Goal: Task Accomplishment & Management: Manage account settings

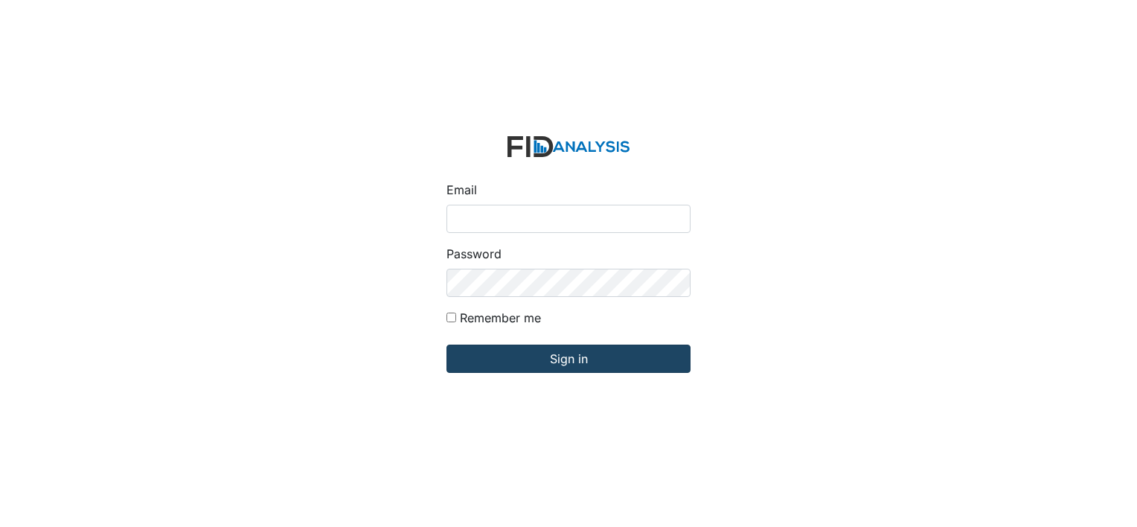
type input "[PERSON_NAME][EMAIL_ADDRESS][DOMAIN_NAME]"
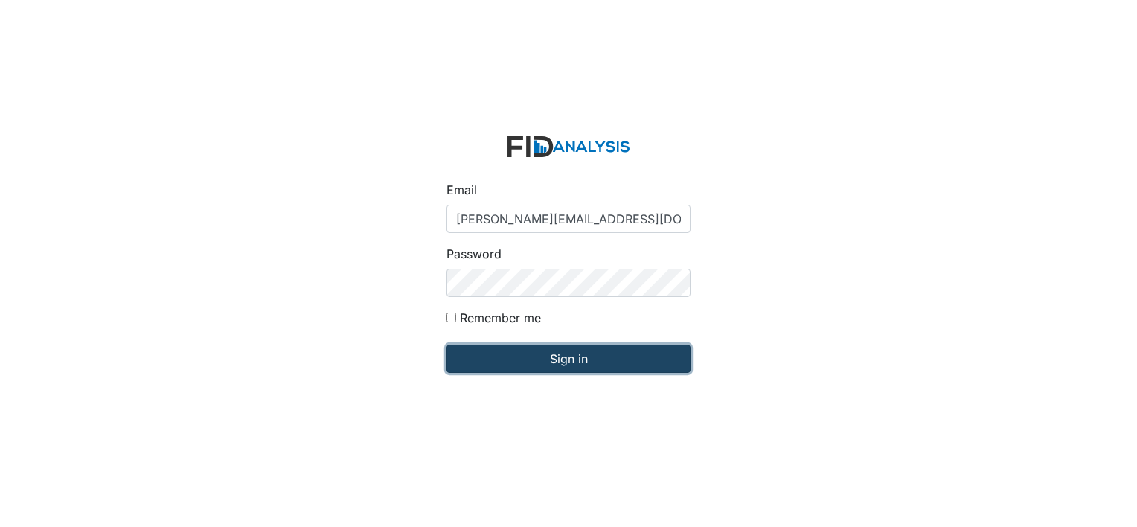
click at [567, 360] on input "Sign in" at bounding box center [569, 359] width 244 height 28
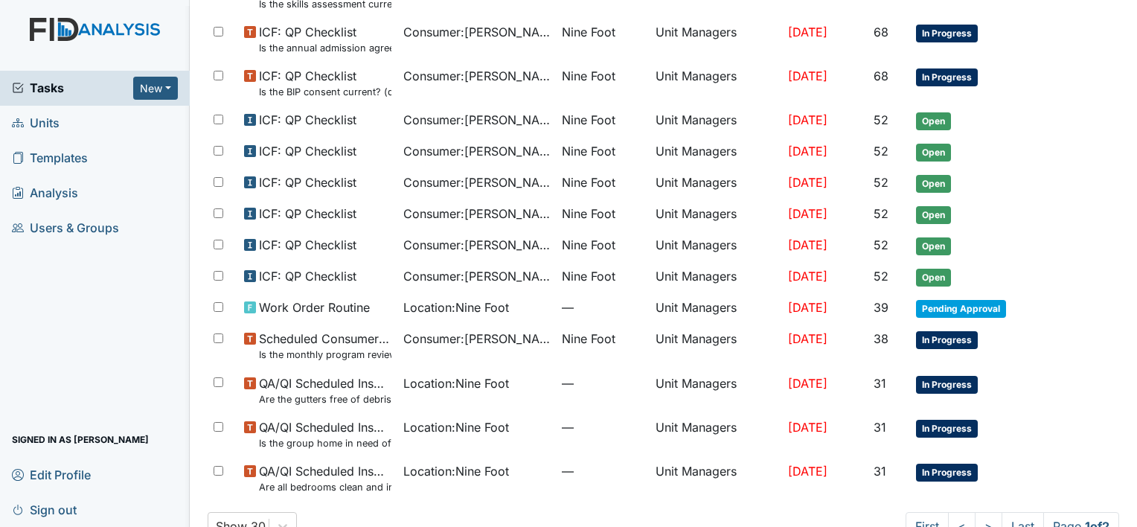
scroll to position [875, 0]
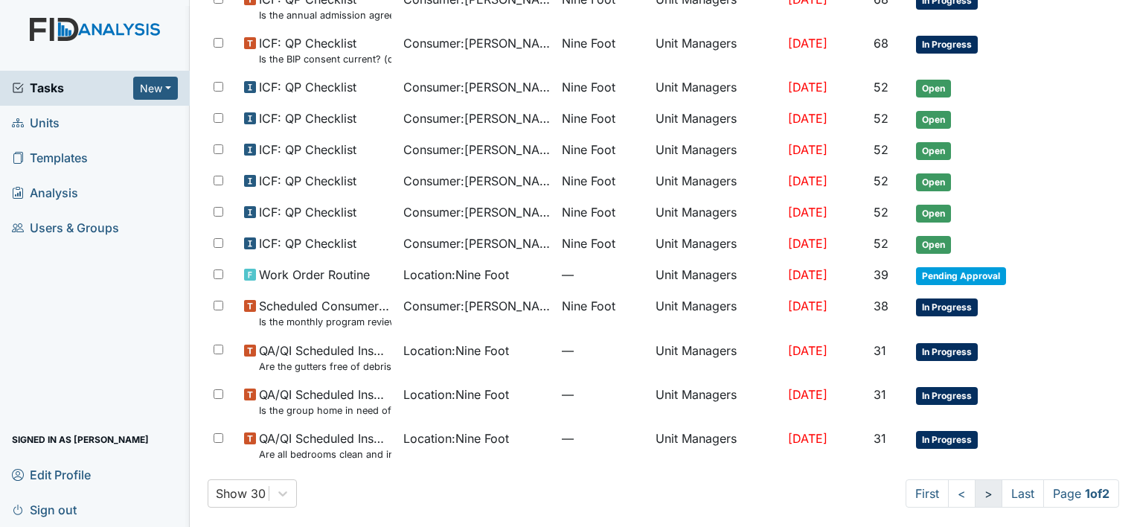
click at [975, 490] on link ">" at bounding box center [989, 493] width 28 height 28
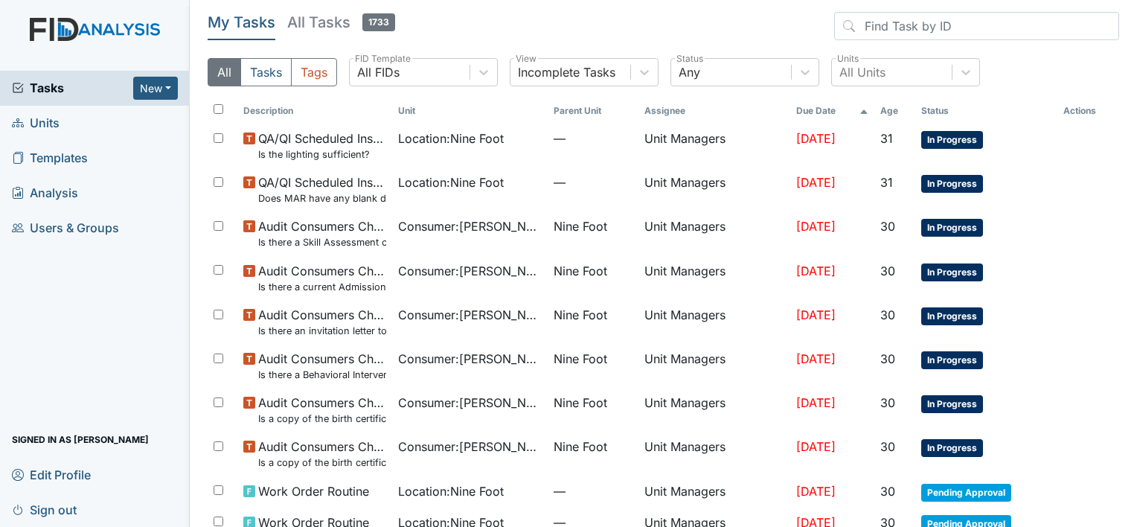
click at [48, 124] on span "Units" at bounding box center [36, 123] width 48 height 23
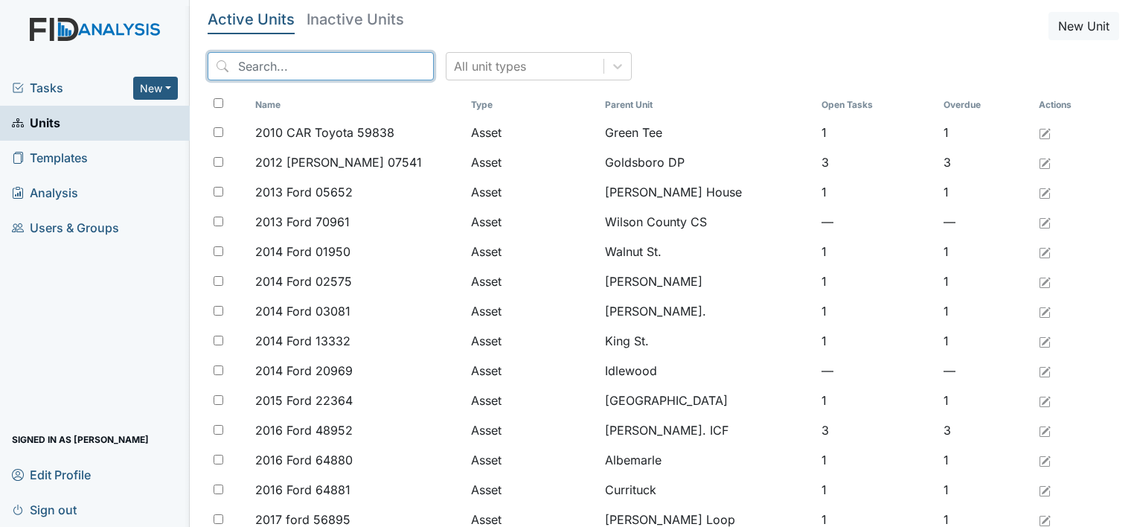
click at [249, 66] on input "search" at bounding box center [321, 66] width 226 height 28
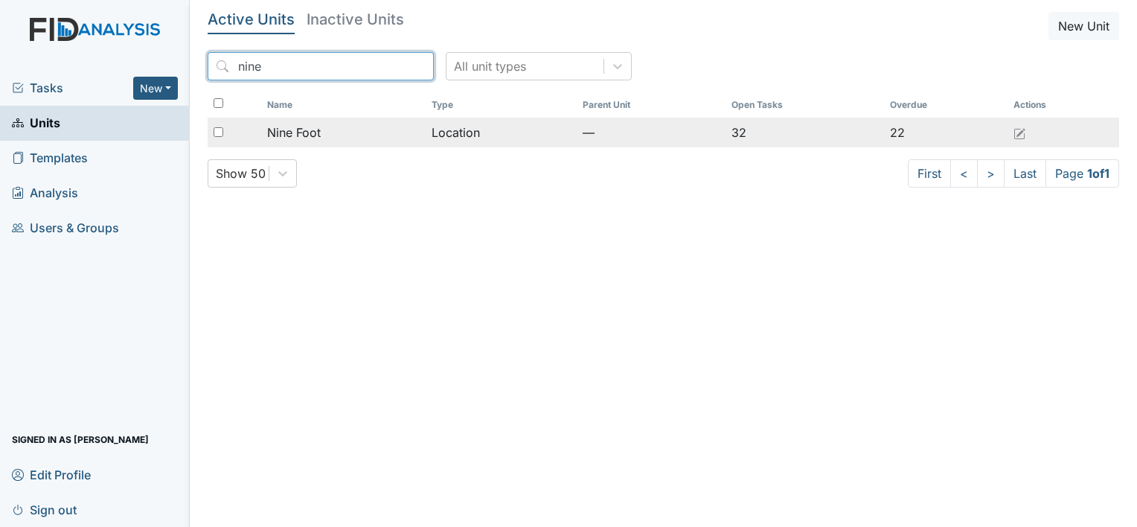
type input "nine"
click at [305, 135] on span "Nine Foot" at bounding box center [294, 133] width 54 height 18
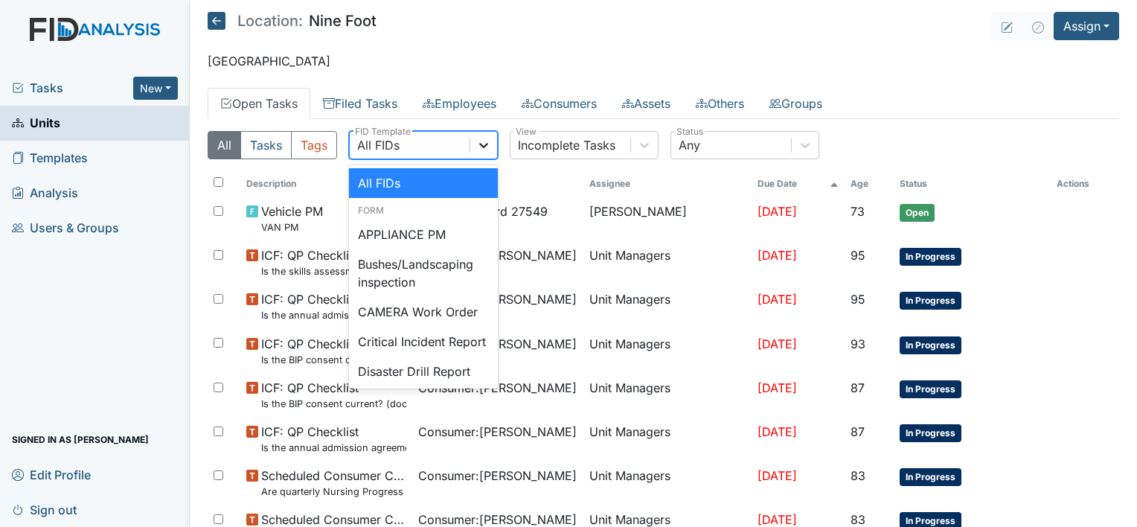
click at [484, 147] on icon at bounding box center [483, 145] width 9 height 5
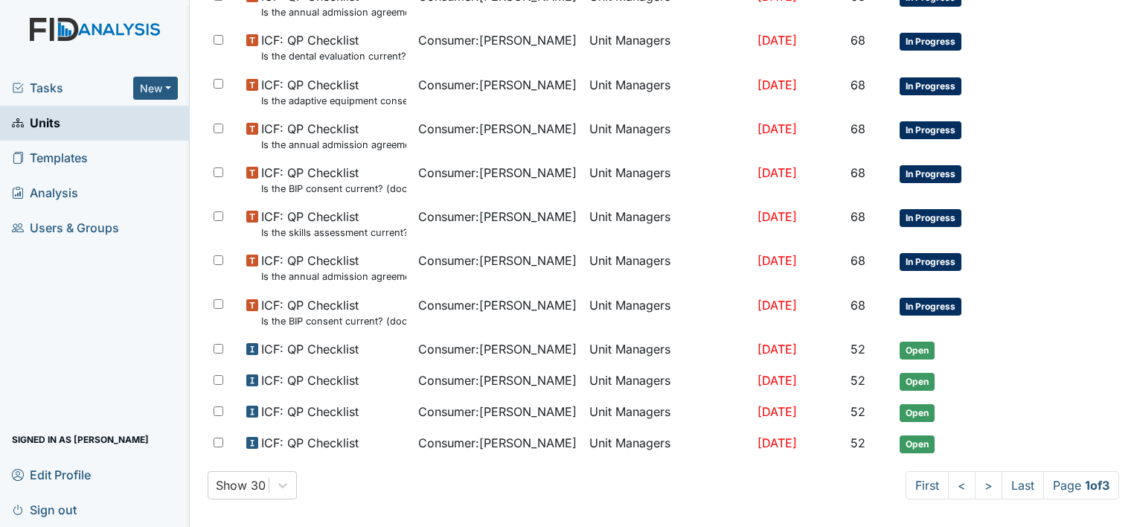
scroll to position [933, 0]
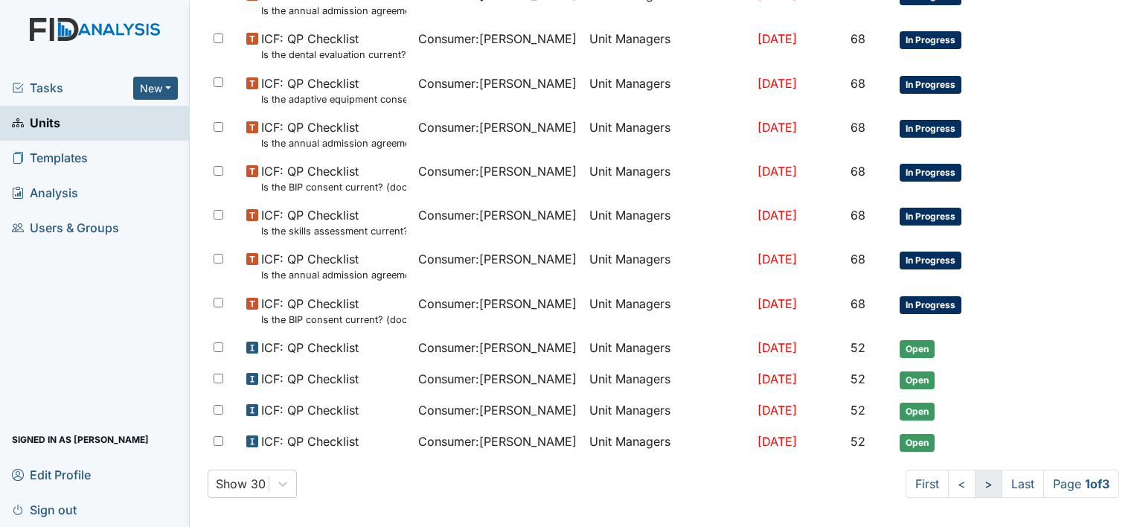
click at [975, 476] on link ">" at bounding box center [989, 484] width 28 height 28
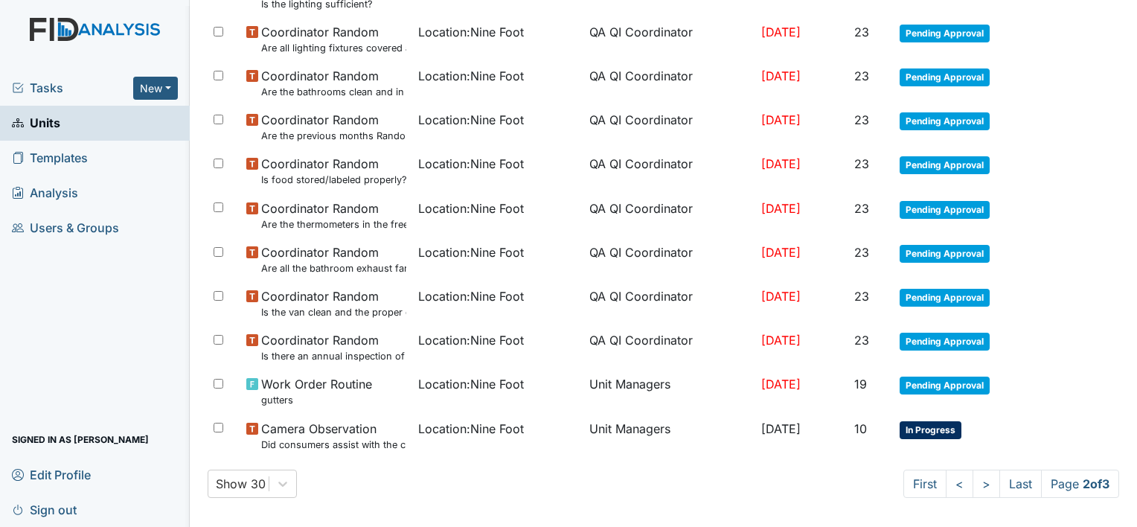
scroll to position [1000, 0]
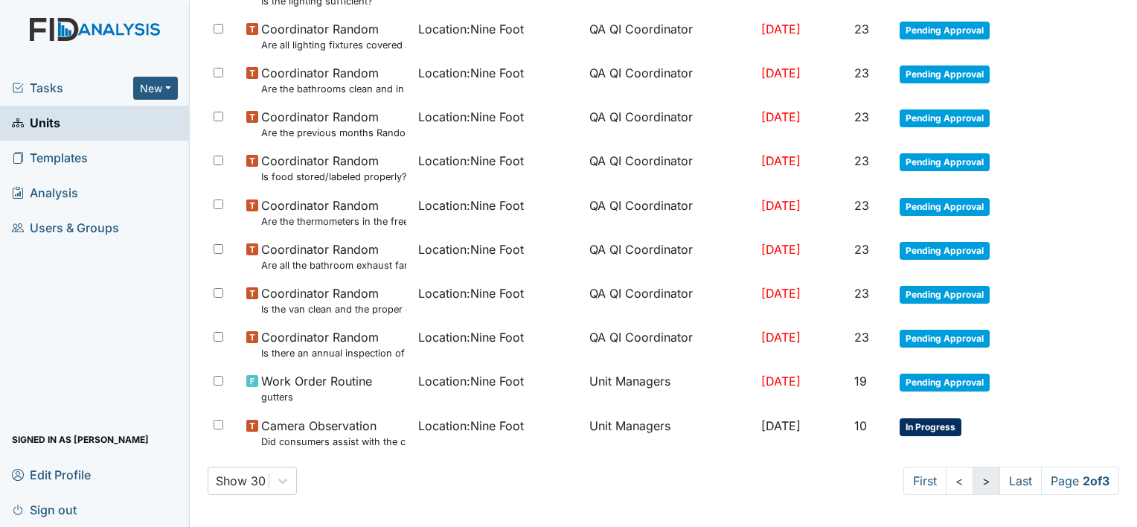
click at [973, 476] on link ">" at bounding box center [987, 481] width 28 height 28
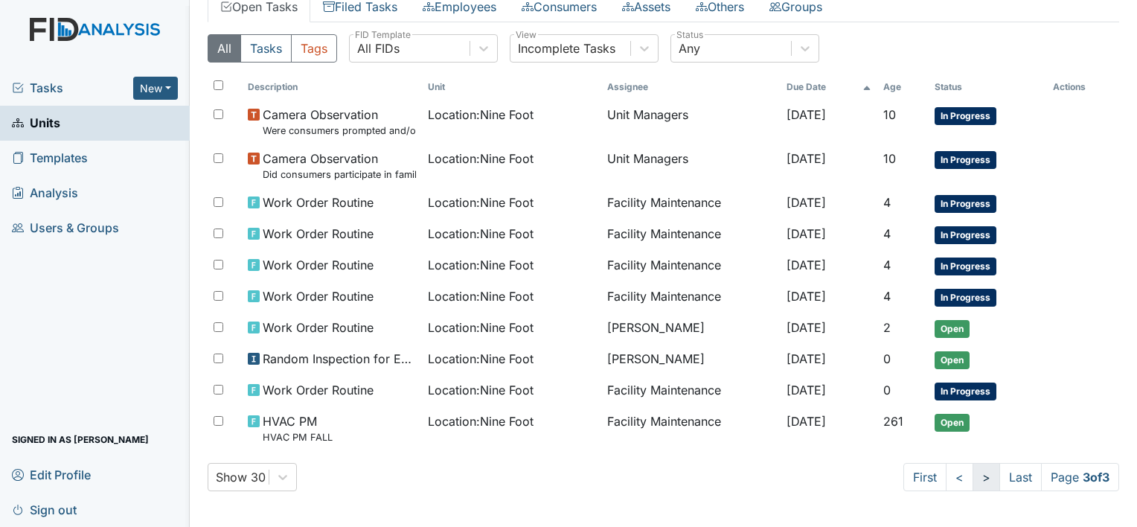
scroll to position [92, 0]
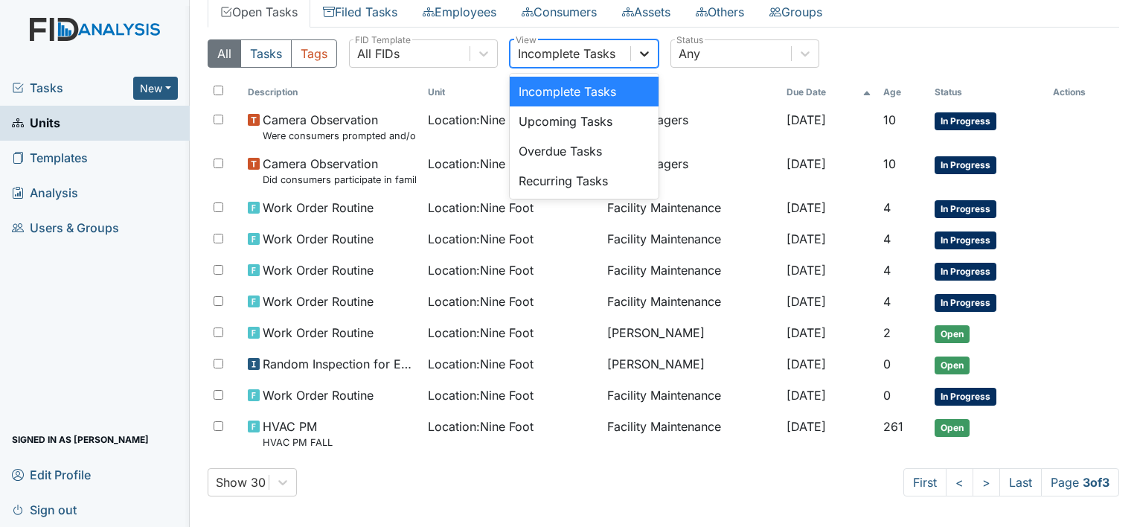
click at [643, 54] on icon at bounding box center [644, 53] width 9 height 5
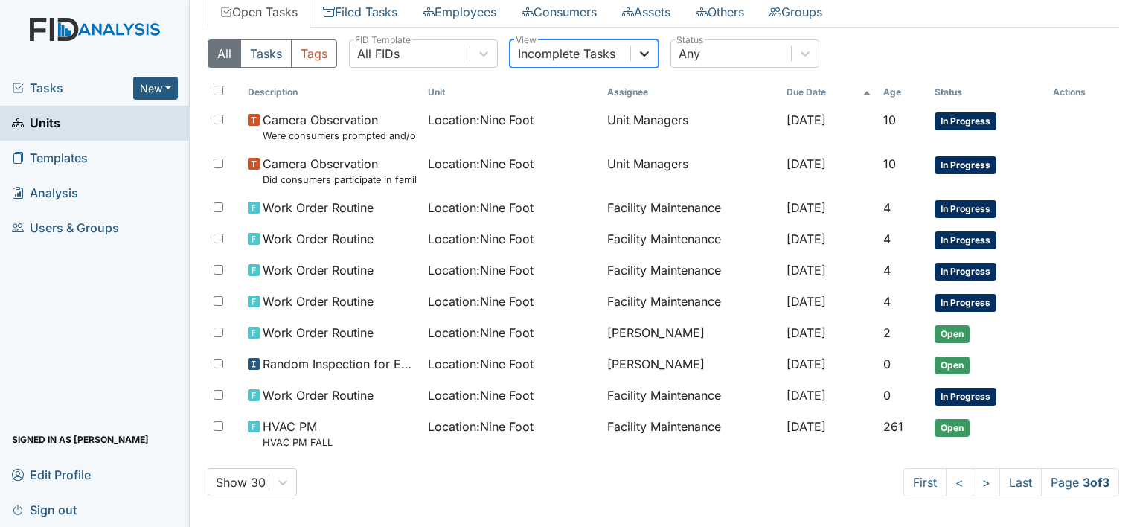
click at [643, 54] on icon at bounding box center [644, 53] width 9 height 5
click at [131, 123] on link "Units" at bounding box center [95, 123] width 190 height 35
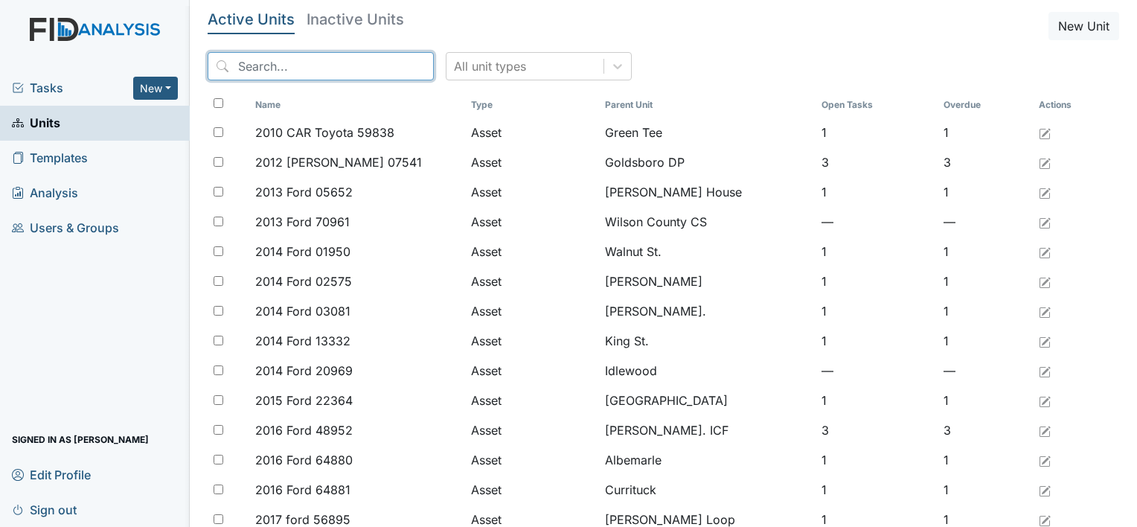
click at [243, 63] on input "search" at bounding box center [321, 66] width 226 height 28
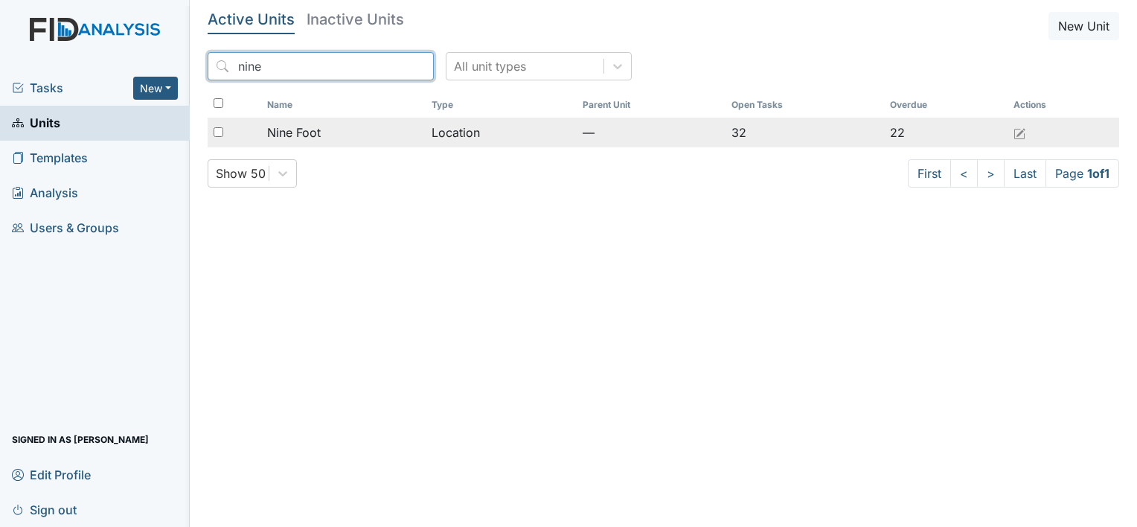
type input "nine"
click at [298, 136] on span "Nine Foot" at bounding box center [294, 133] width 54 height 18
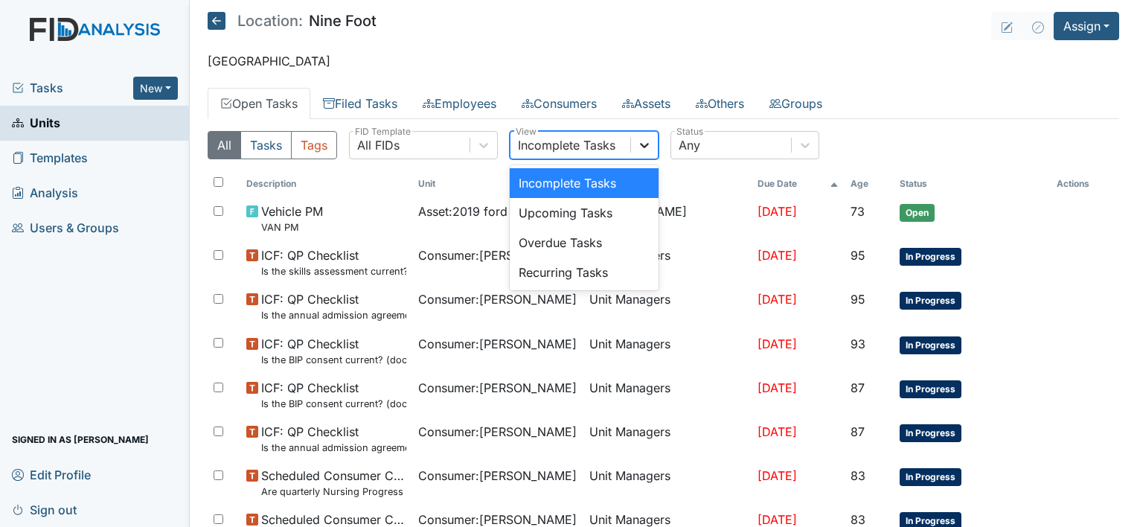
click at [643, 144] on icon at bounding box center [644, 145] width 9 height 5
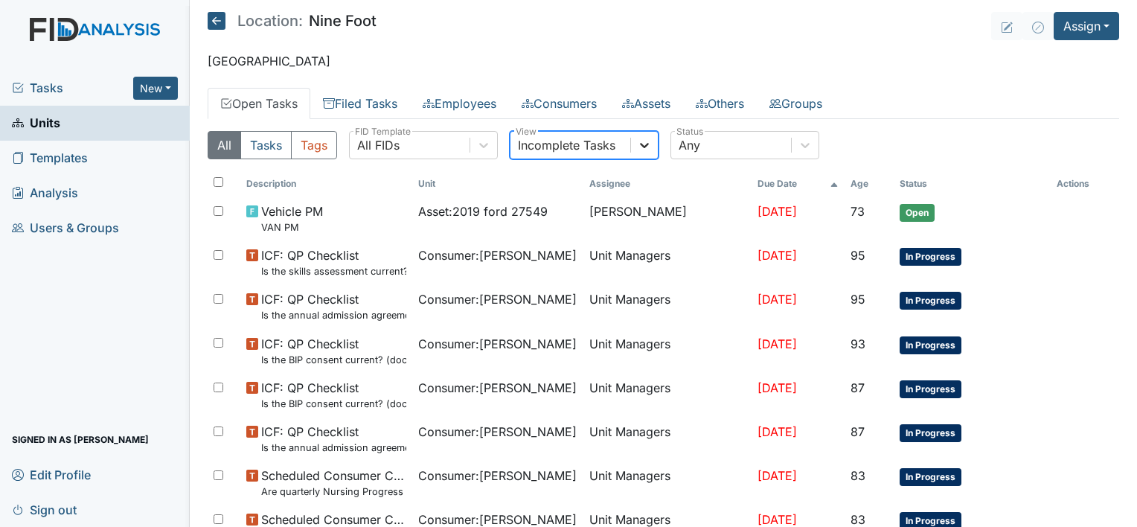
click at [643, 144] on icon at bounding box center [644, 145] width 9 height 5
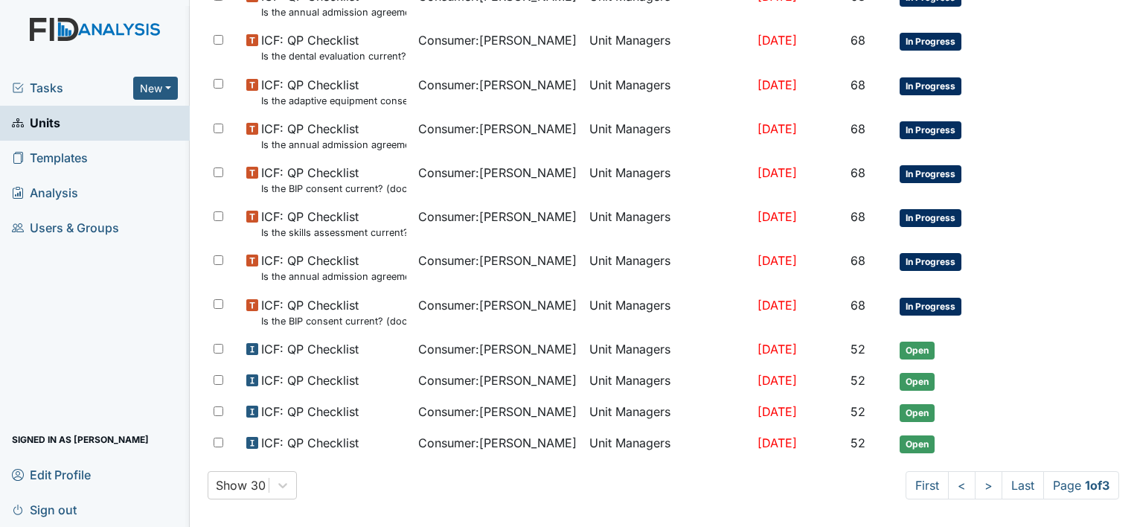
scroll to position [933, 0]
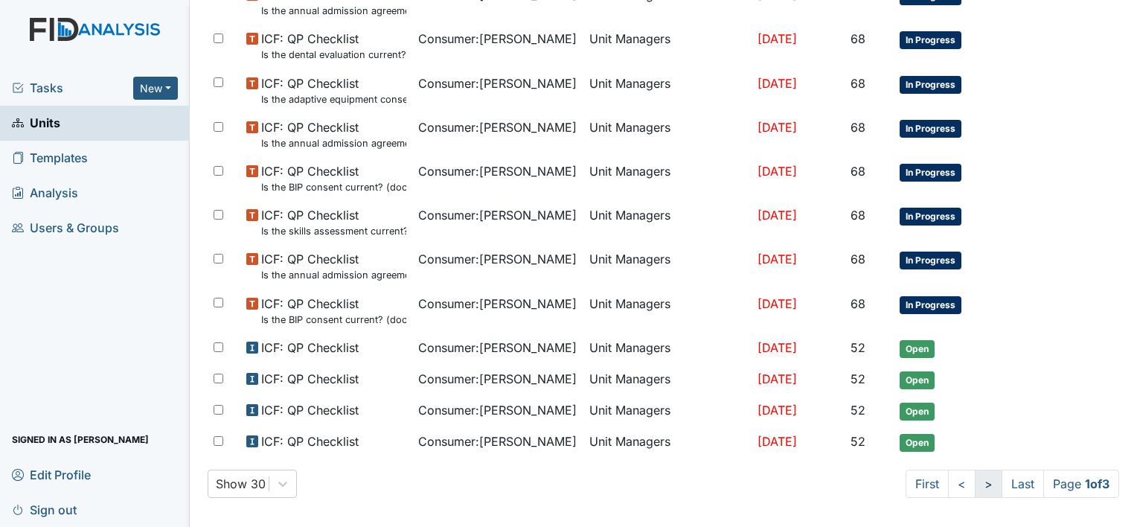
click at [975, 479] on link ">" at bounding box center [989, 484] width 28 height 28
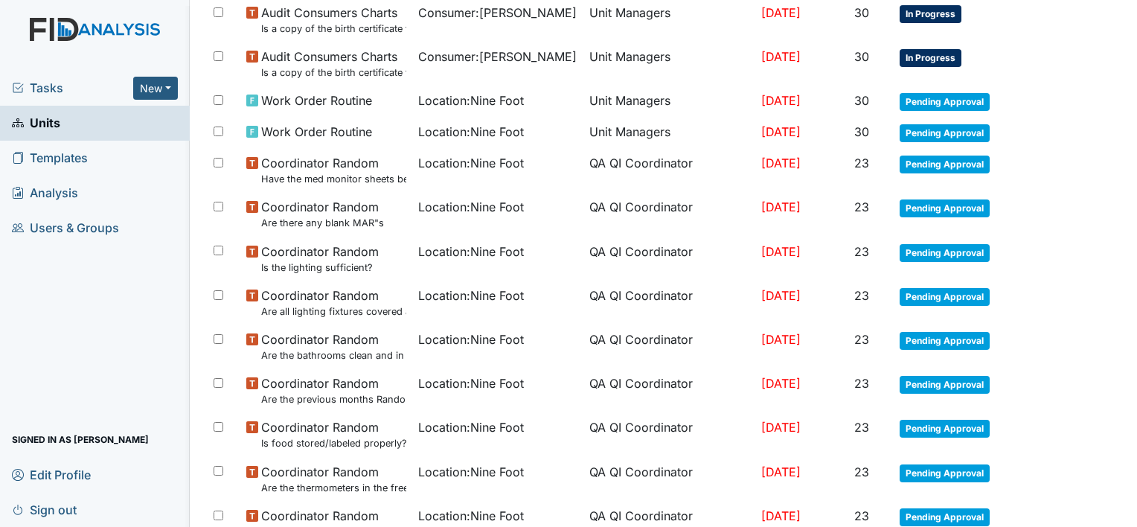
scroll to position [718, 0]
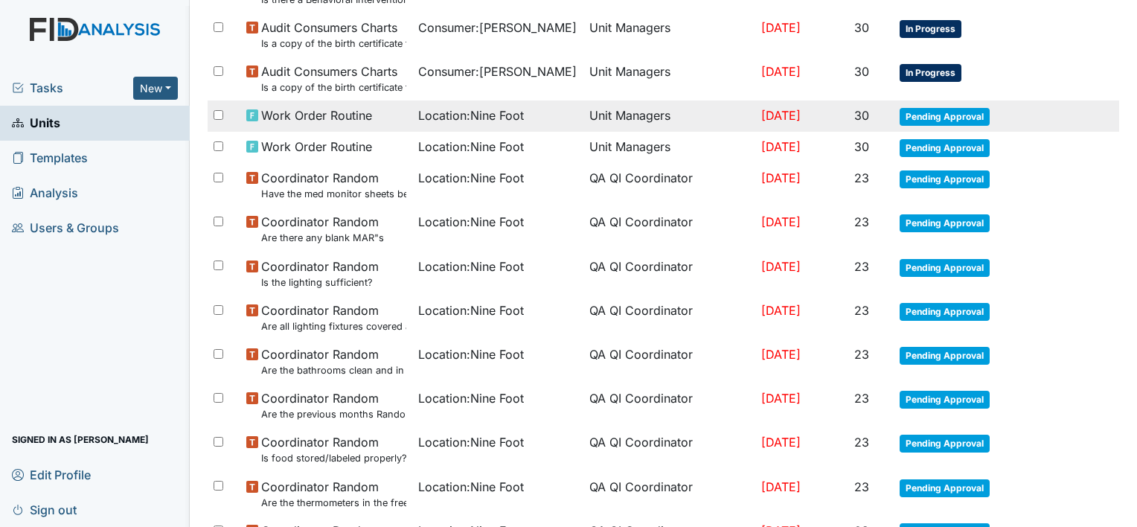
click at [456, 116] on span "Location : Nine Foot" at bounding box center [471, 115] width 106 height 18
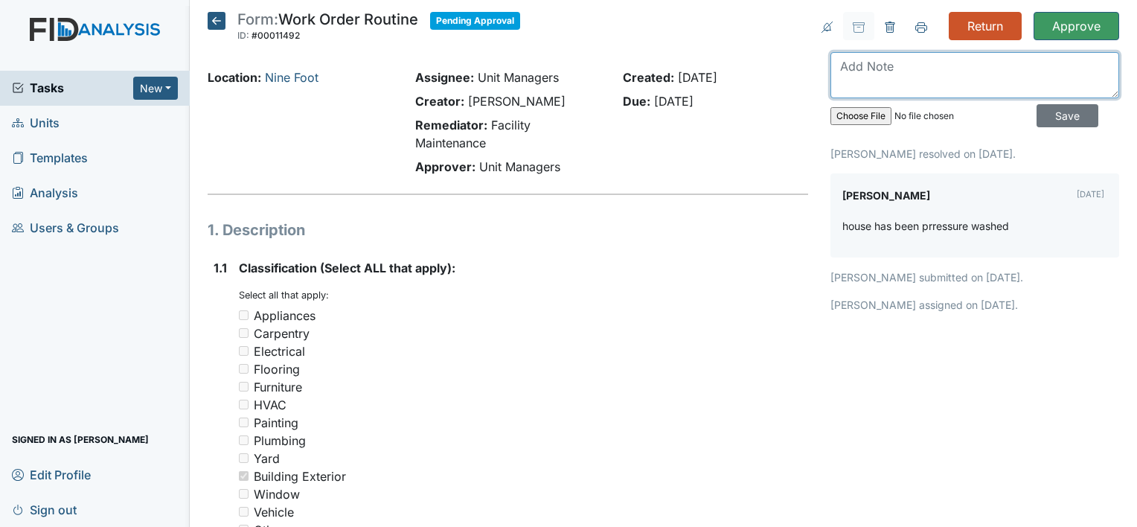
click at [840, 68] on textarea at bounding box center [975, 75] width 289 height 46
type textarea "under carport needs pressure washed"
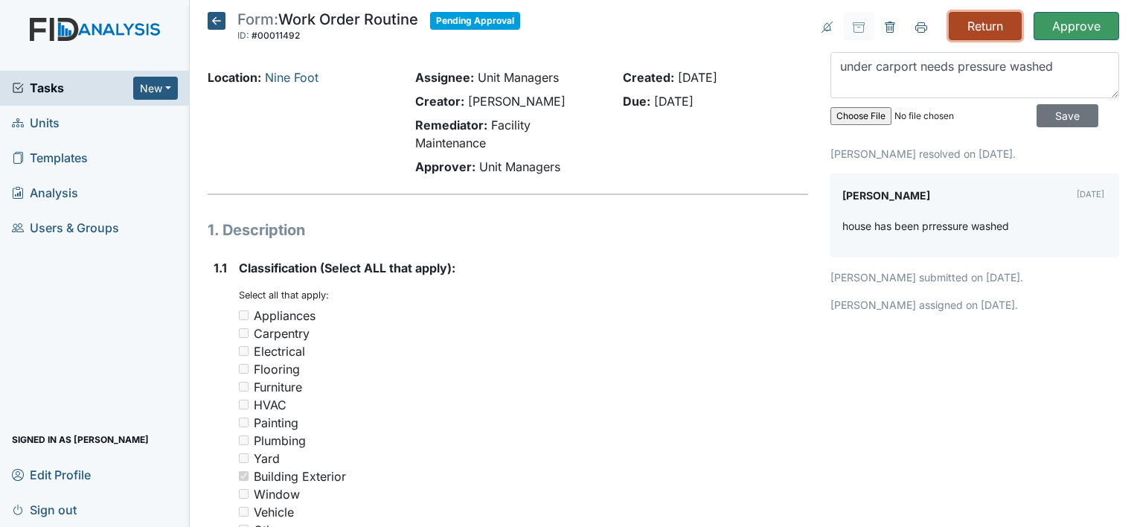
click at [975, 24] on input "Return" at bounding box center [985, 26] width 73 height 28
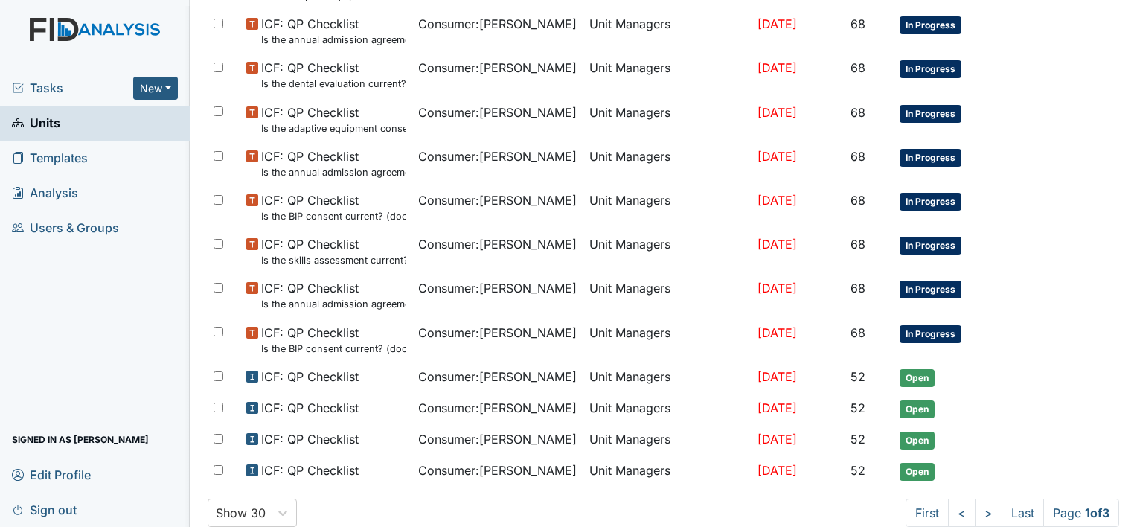
scroll to position [982, 0]
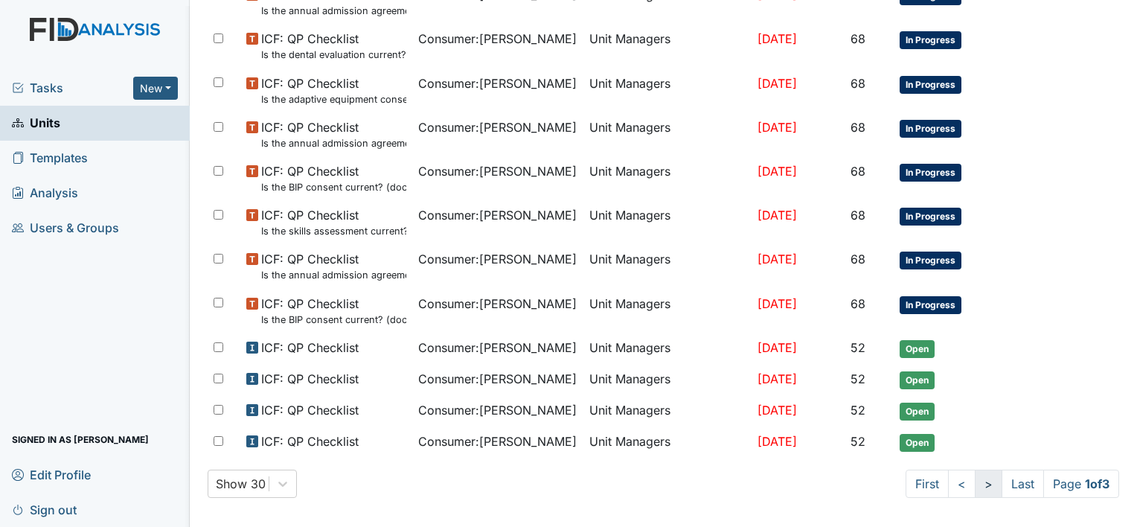
click at [975, 478] on link ">" at bounding box center [989, 484] width 28 height 28
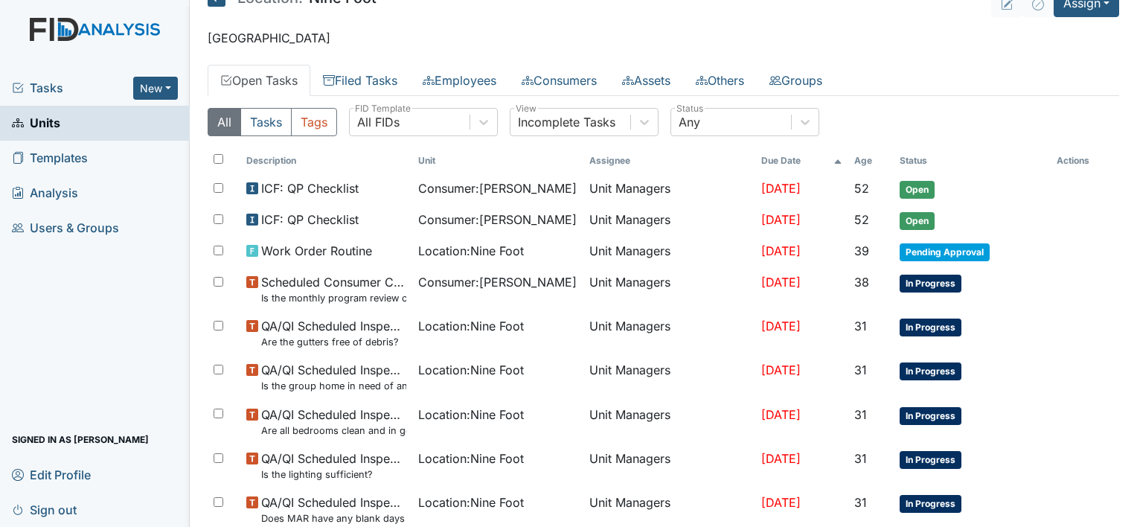
scroll to position [33, 0]
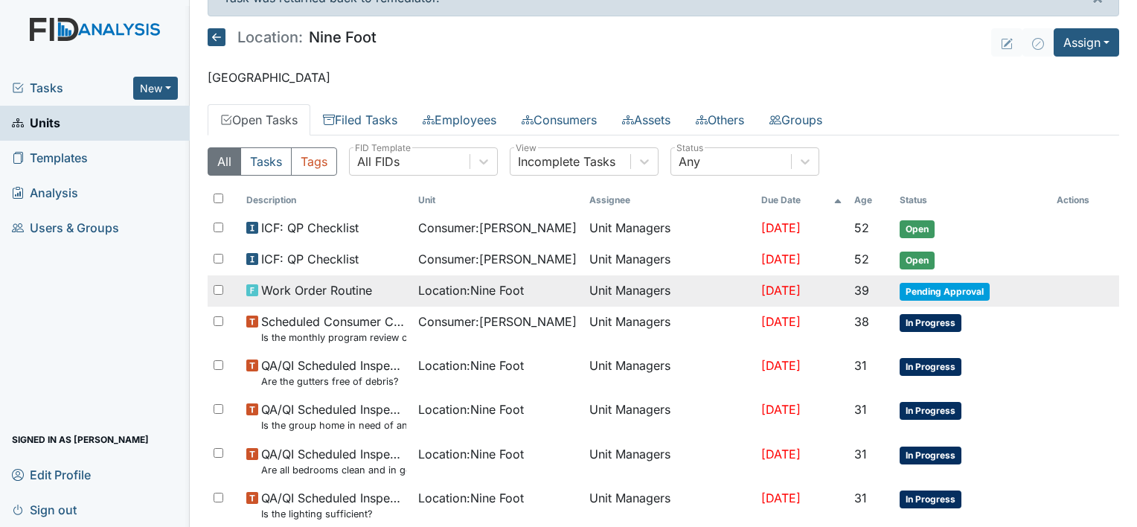
click at [625, 289] on td "Unit Managers" at bounding box center [670, 290] width 172 height 31
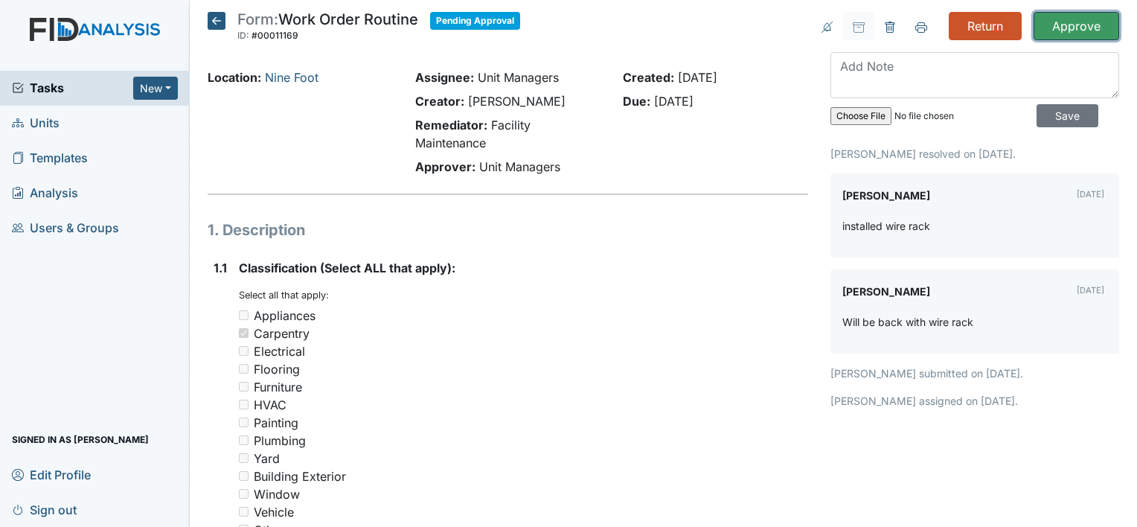
click at [1057, 25] on input "Approve" at bounding box center [1077, 26] width 86 height 28
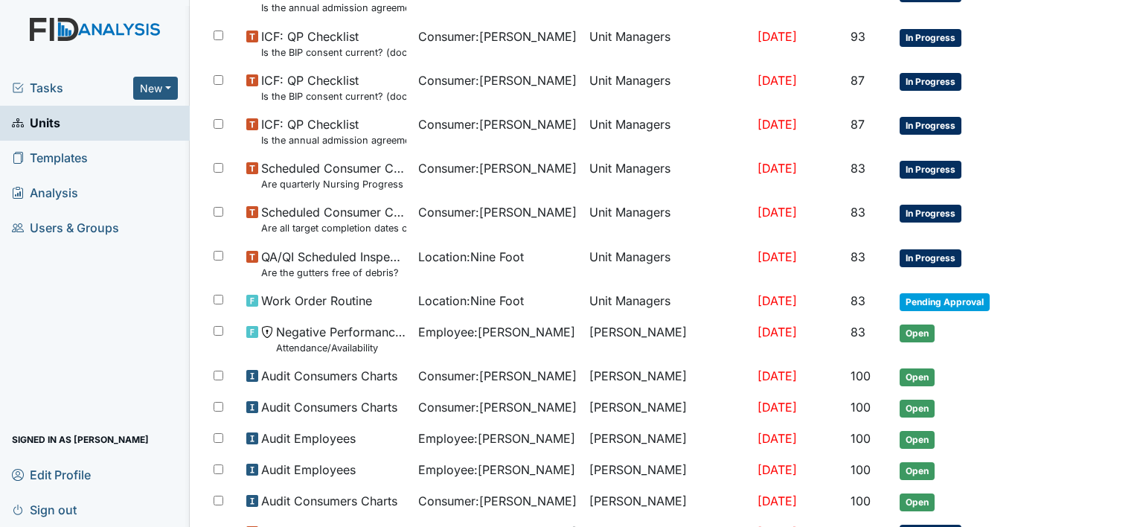
scroll to position [357, 0]
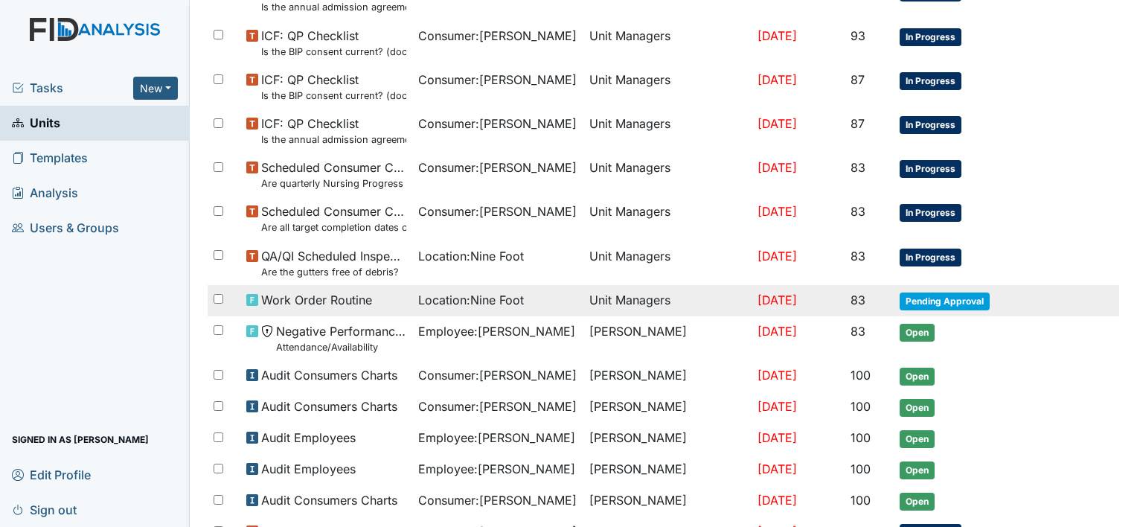
click at [603, 301] on td "Unit Managers" at bounding box center [668, 300] width 168 height 31
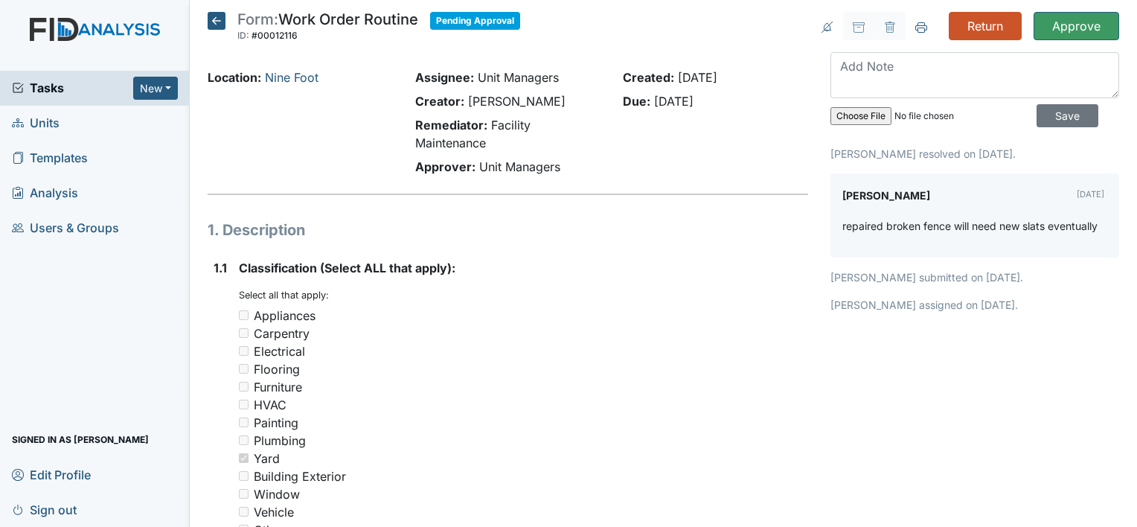
click at [213, 18] on icon at bounding box center [217, 21] width 18 height 18
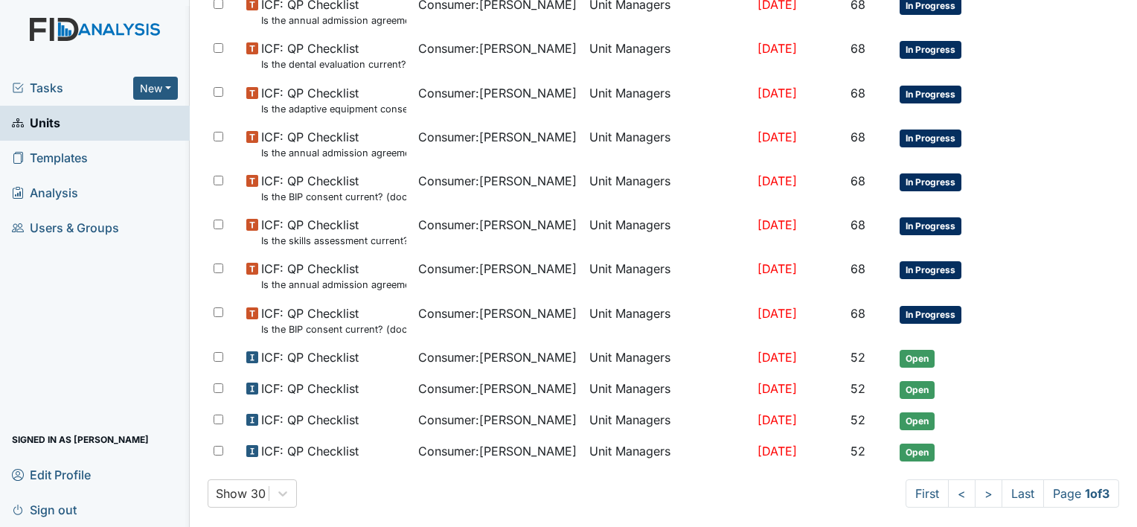
scroll to position [933, 0]
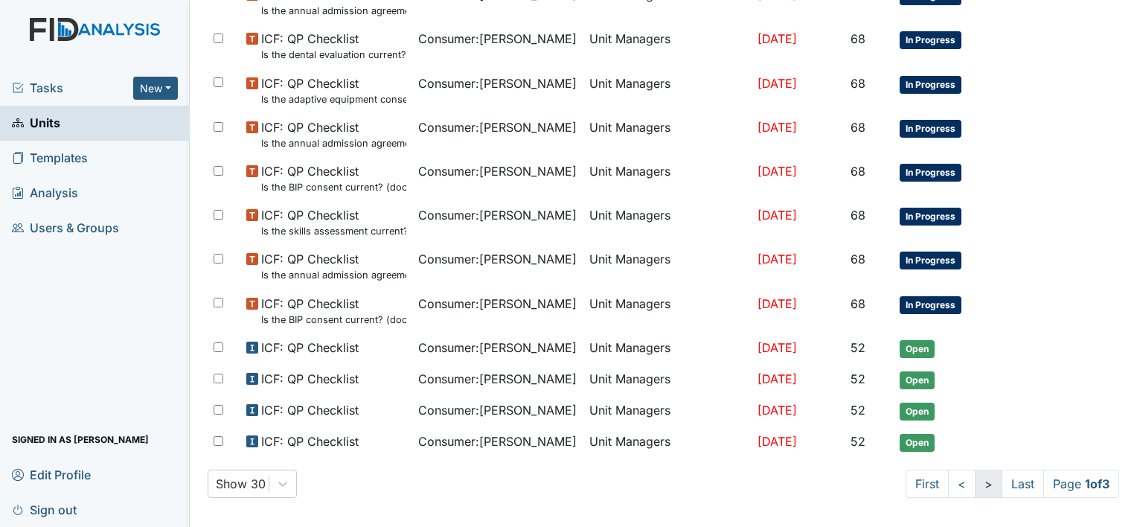
click at [975, 477] on link ">" at bounding box center [989, 484] width 28 height 28
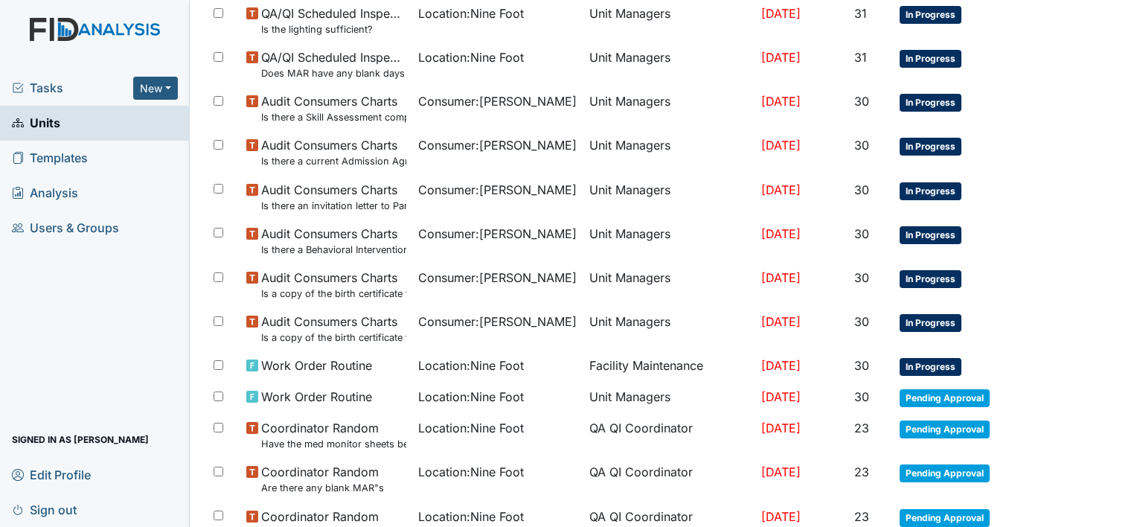
scroll to position [467, 0]
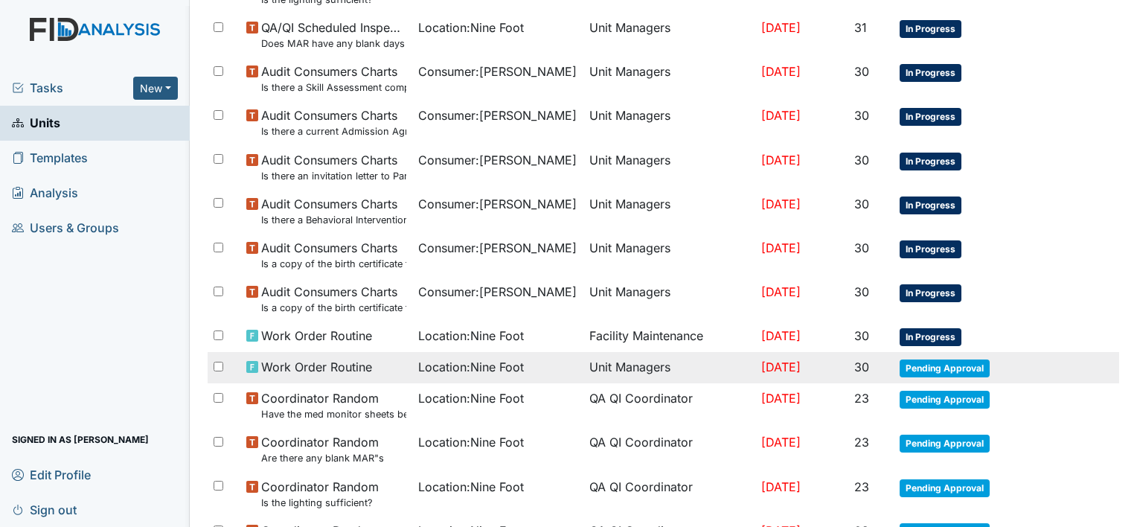
click at [610, 367] on td "Unit Managers" at bounding box center [670, 367] width 172 height 31
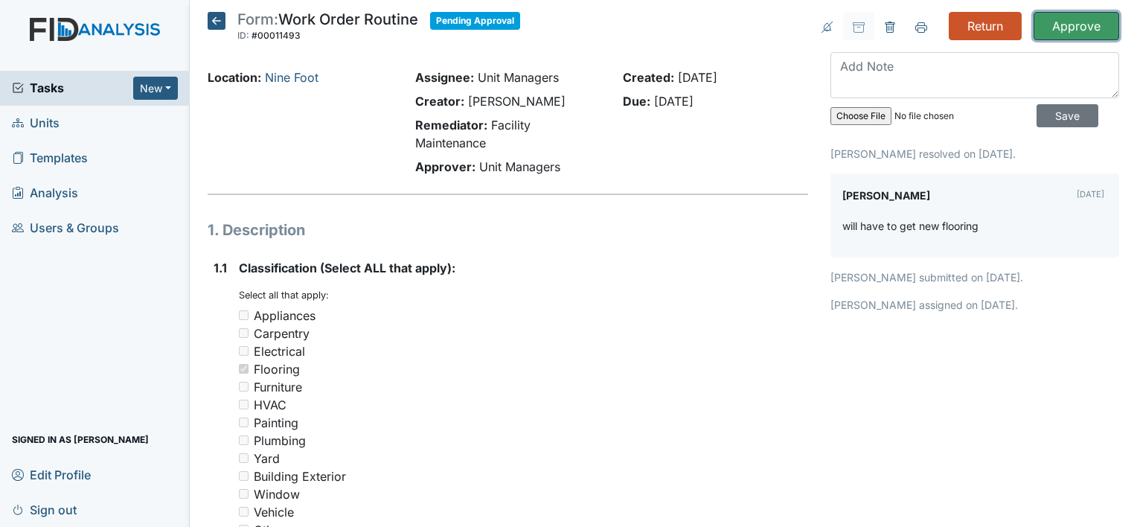
click at [1066, 27] on input "Approve" at bounding box center [1077, 26] width 86 height 28
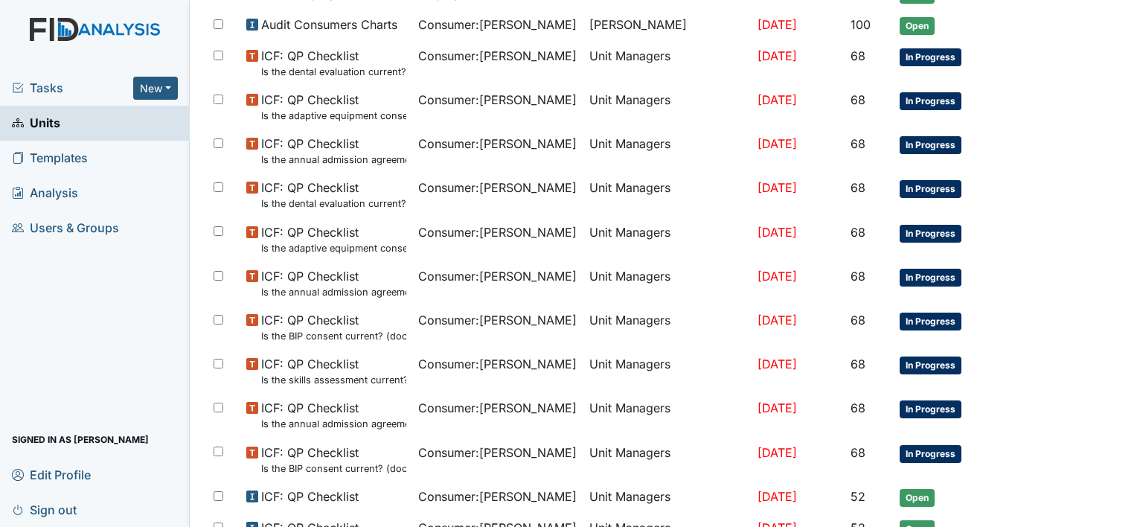
scroll to position [982, 0]
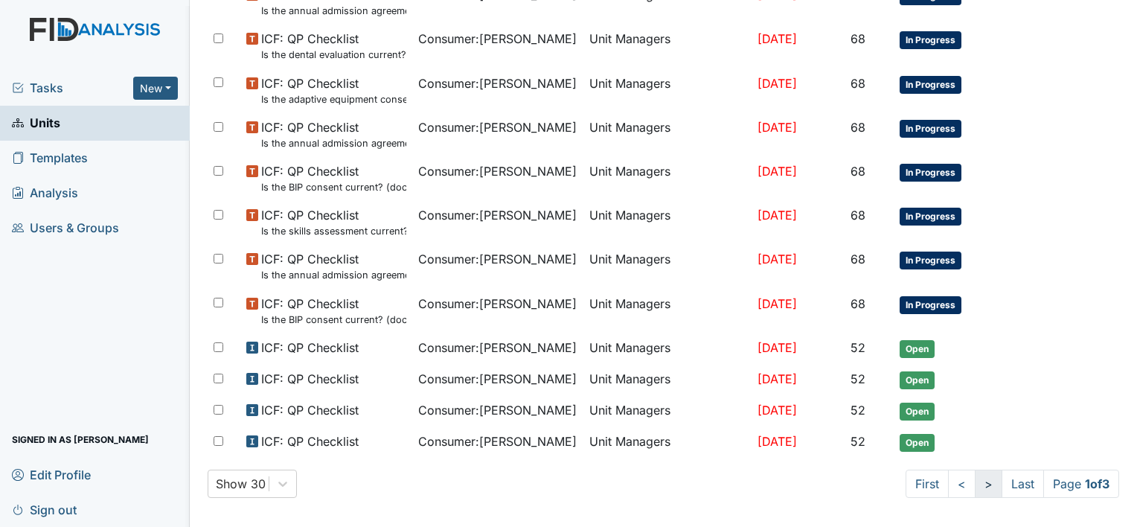
click at [975, 476] on link ">" at bounding box center [989, 484] width 28 height 28
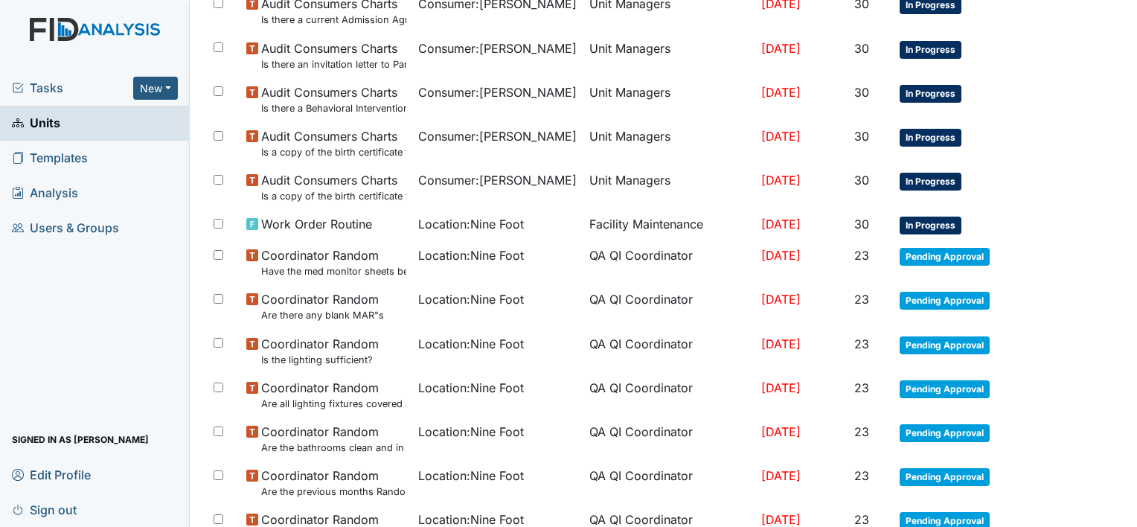
scroll to position [605, 0]
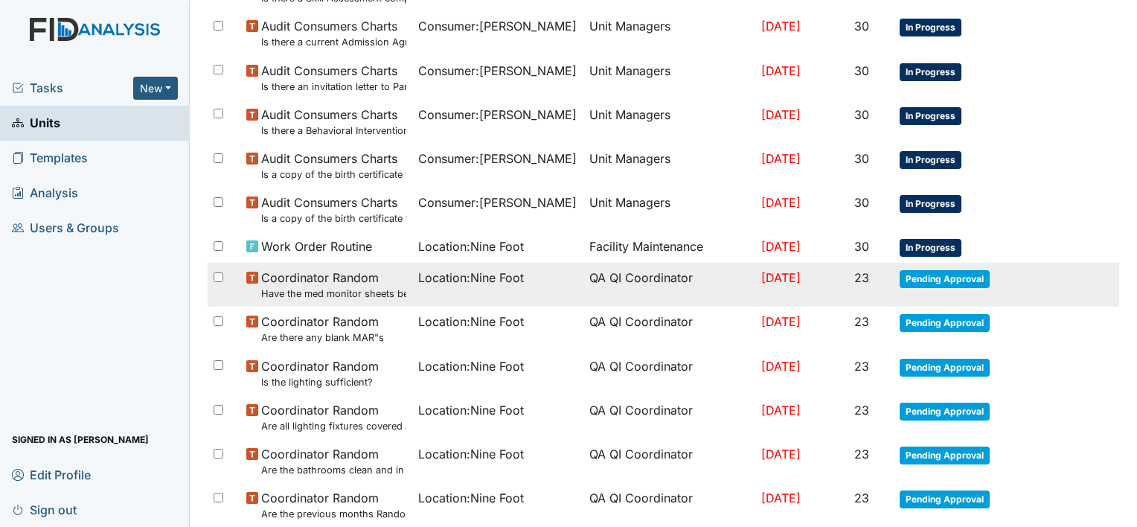
click at [494, 277] on span "Location : Nine Foot" at bounding box center [471, 278] width 106 height 18
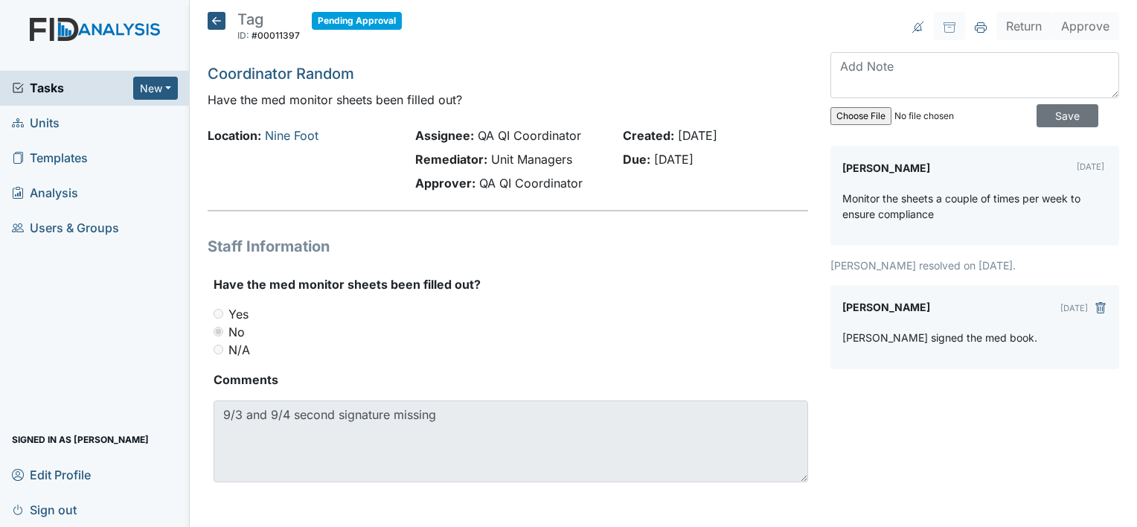
scroll to position [2, 0]
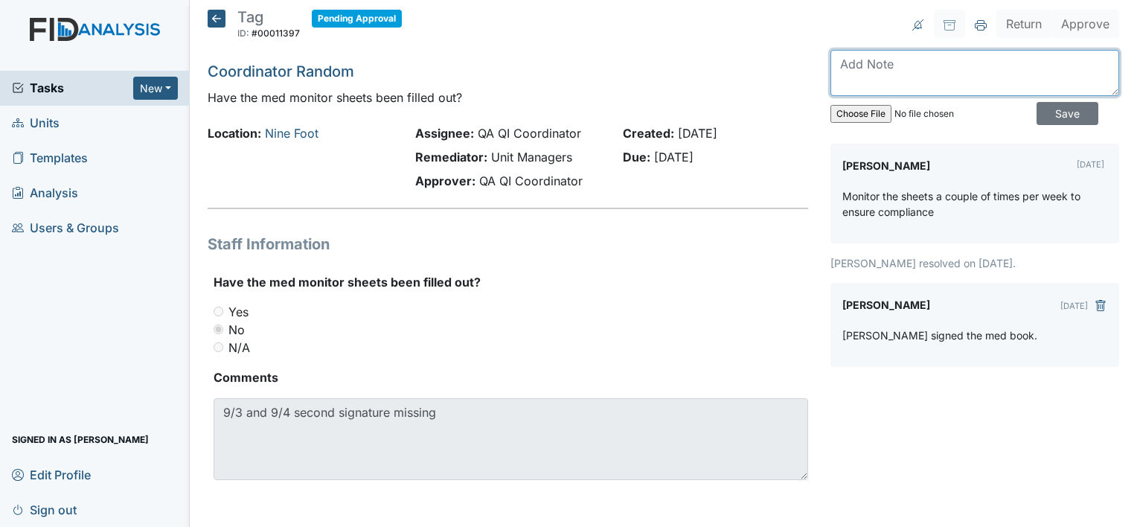
click at [872, 60] on textarea at bounding box center [975, 73] width 289 height 46
type textarea "yes i will do"
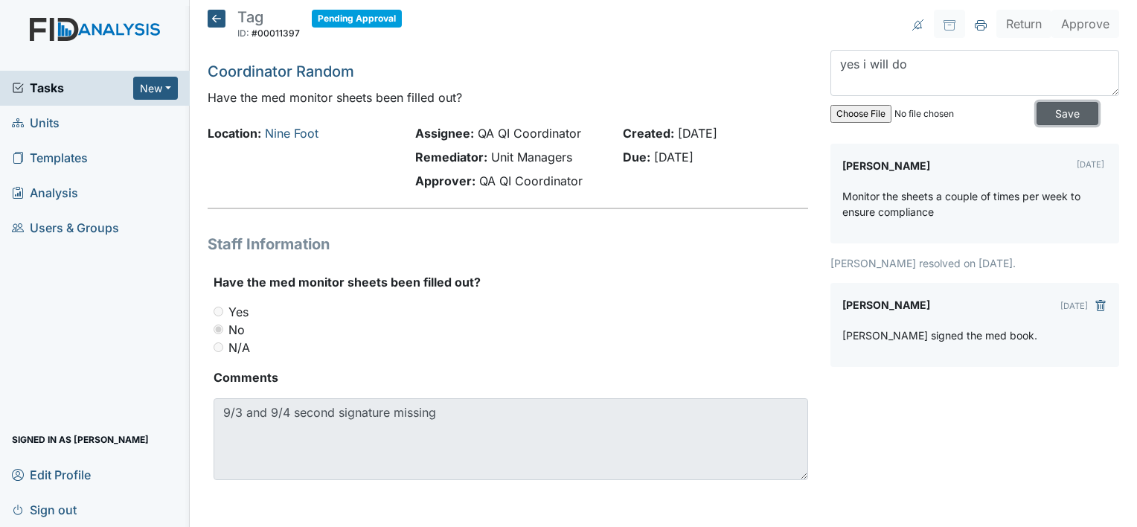
click at [1057, 112] on input "Save" at bounding box center [1068, 113] width 62 height 23
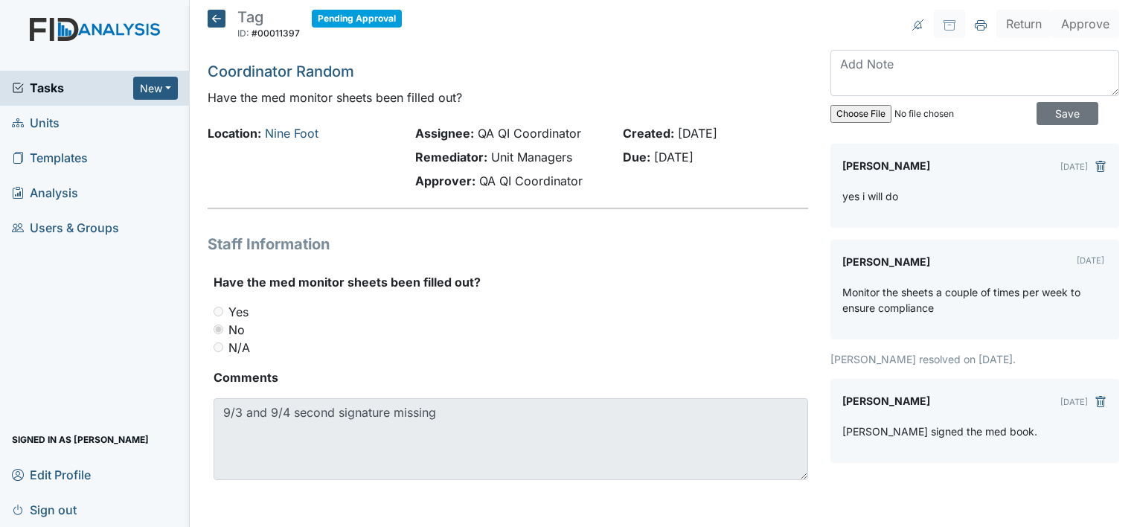
click at [213, 17] on icon at bounding box center [217, 19] width 18 height 18
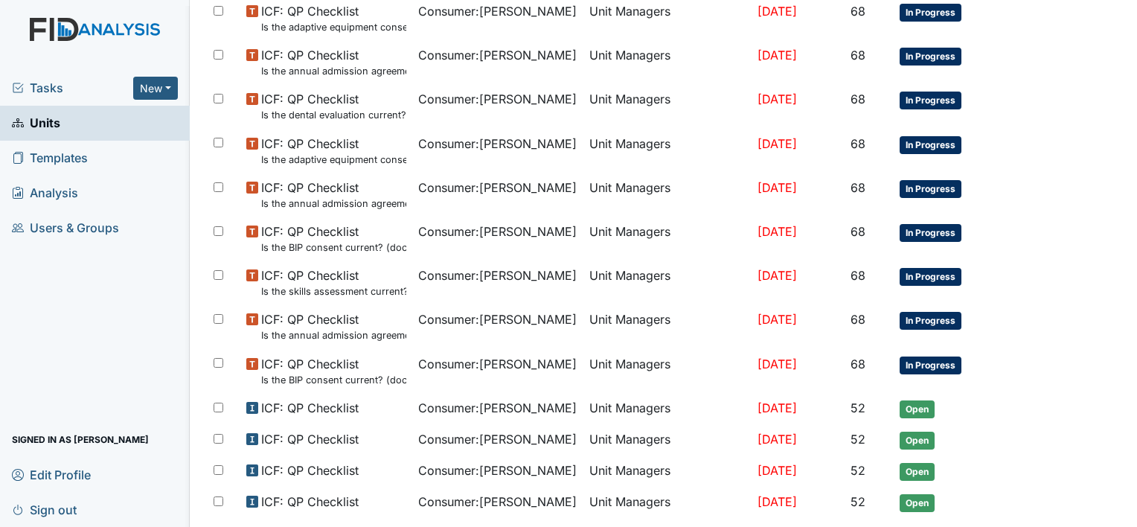
scroll to position [933, 0]
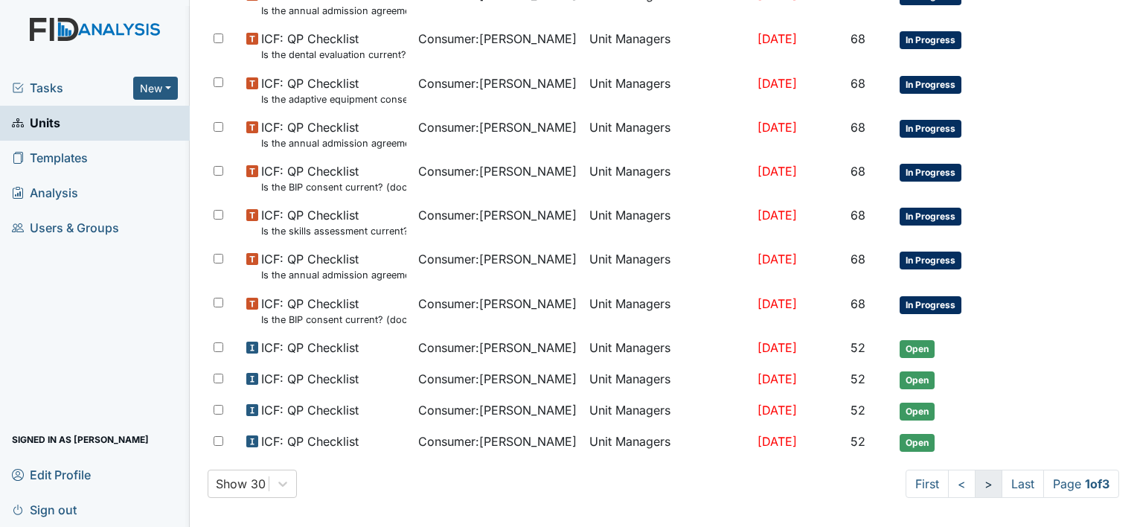
click at [975, 476] on link ">" at bounding box center [989, 484] width 28 height 28
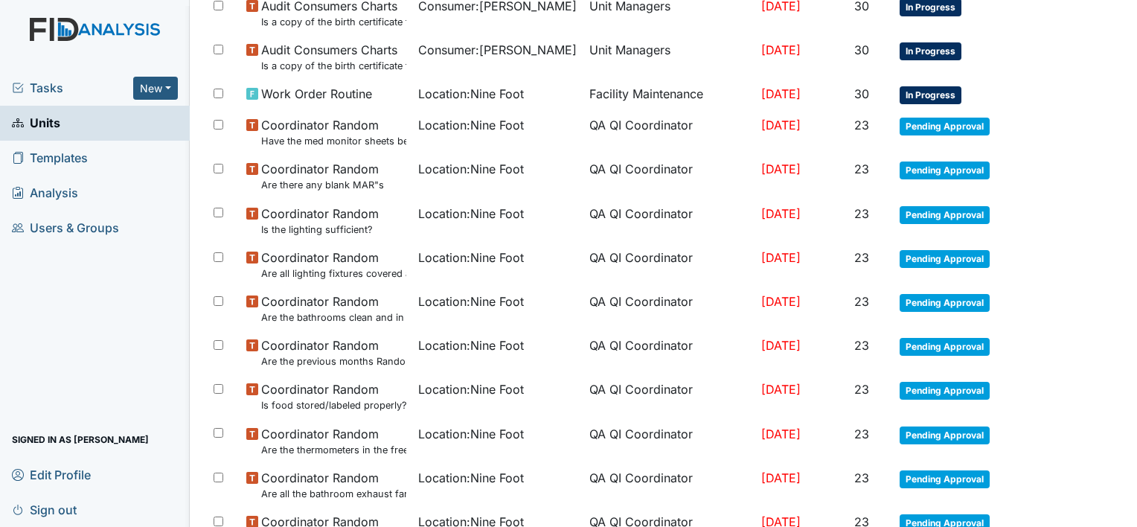
scroll to position [695, 0]
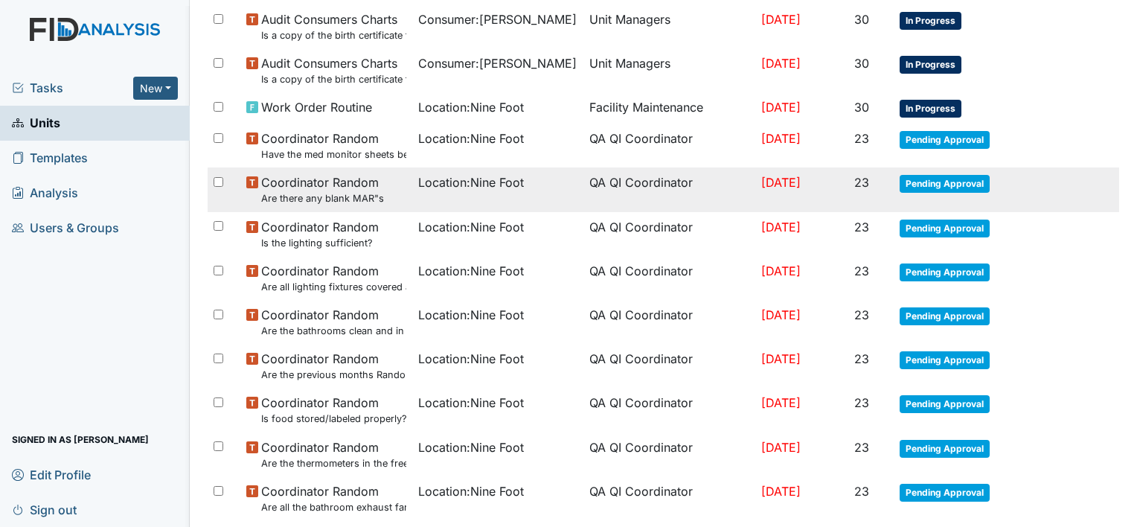
click at [628, 181] on td "QA QI Coordinator" at bounding box center [670, 189] width 172 height 44
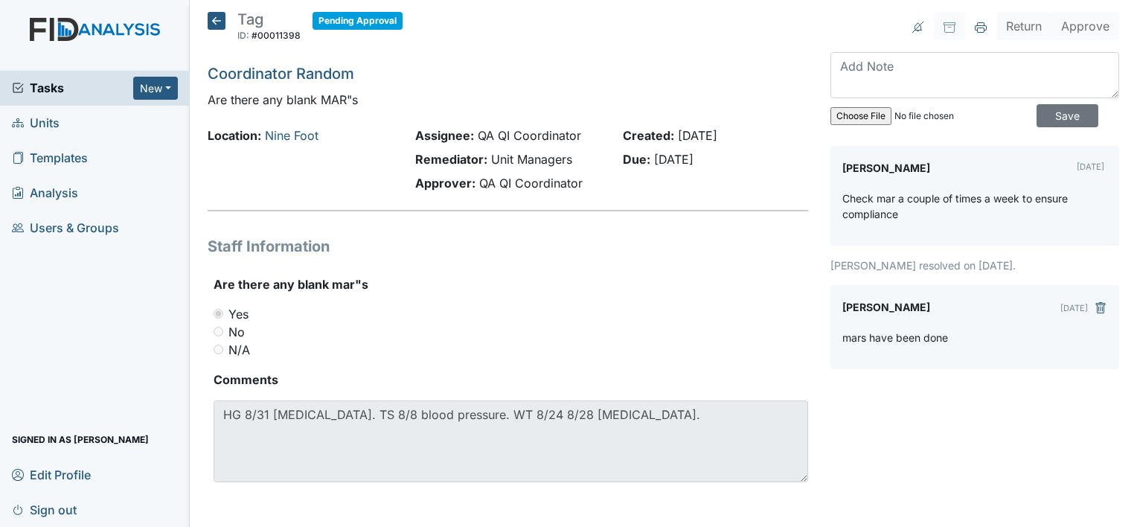
click at [211, 18] on icon at bounding box center [217, 21] width 18 height 18
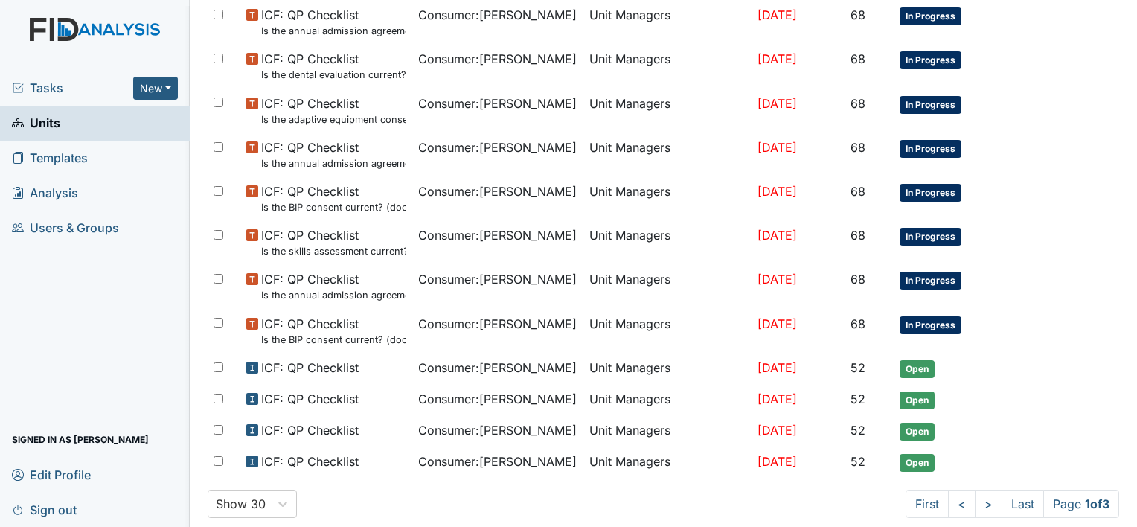
scroll to position [933, 0]
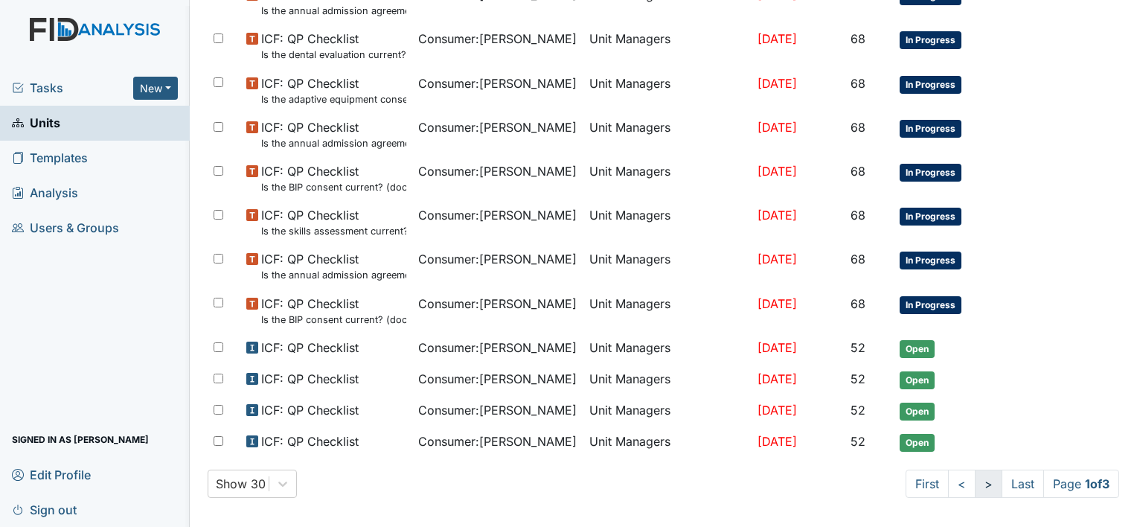
click at [975, 478] on link ">" at bounding box center [989, 484] width 28 height 28
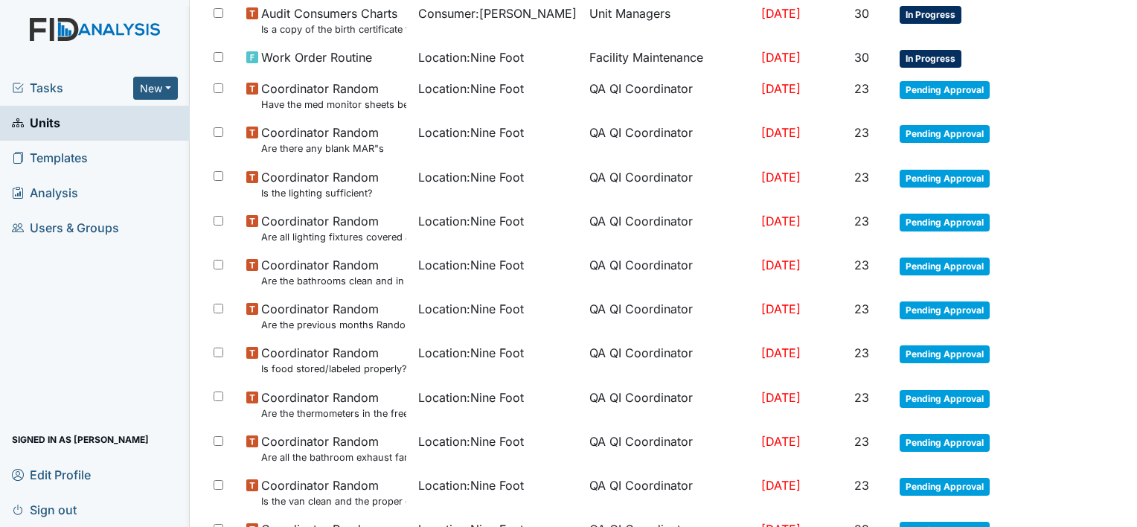
scroll to position [715, 0]
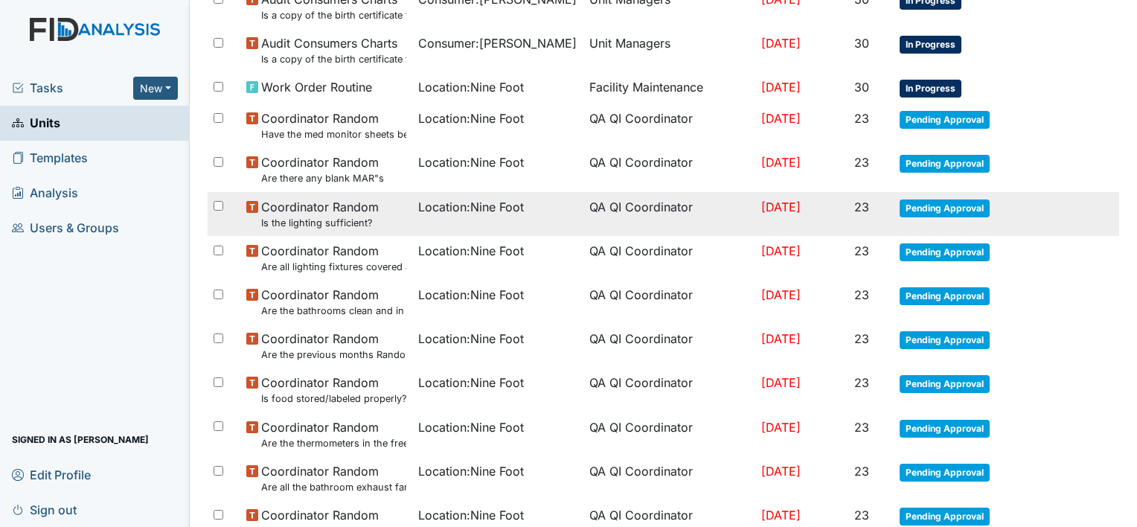
click at [634, 202] on td "QA QI Coordinator" at bounding box center [670, 214] width 172 height 44
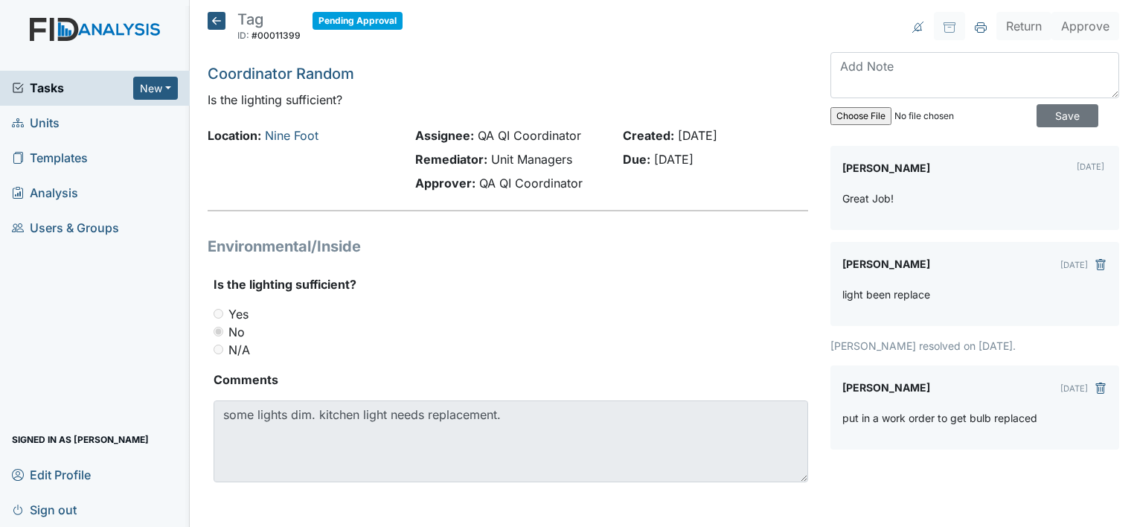
click at [214, 20] on icon at bounding box center [217, 21] width 18 height 18
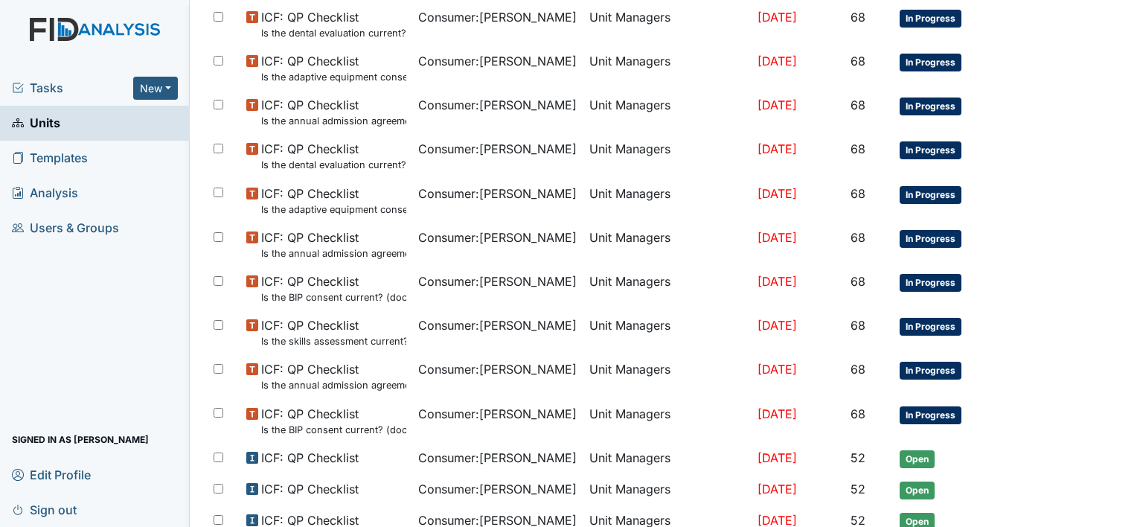
scroll to position [933, 0]
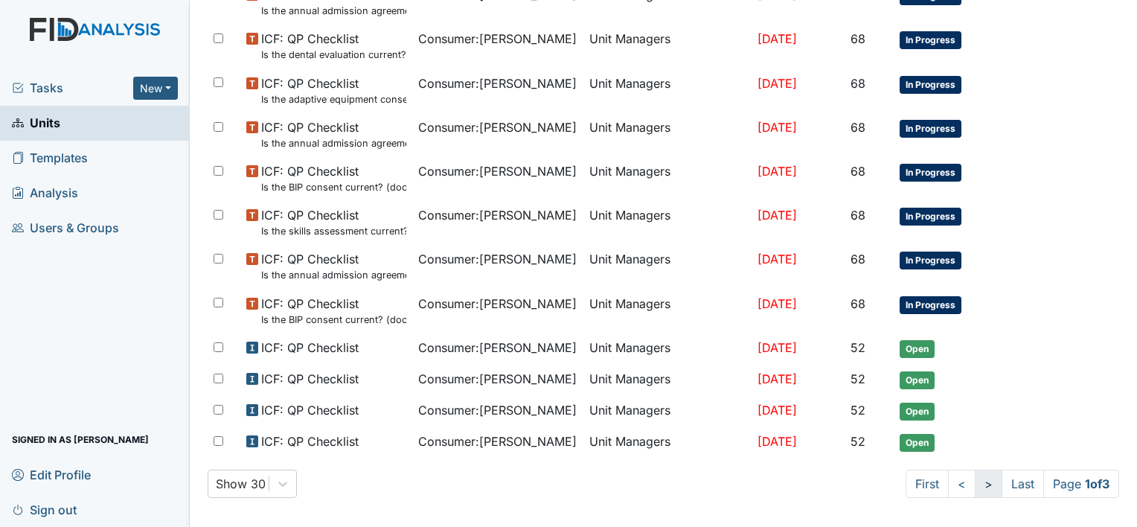
click at [975, 478] on link ">" at bounding box center [989, 484] width 28 height 28
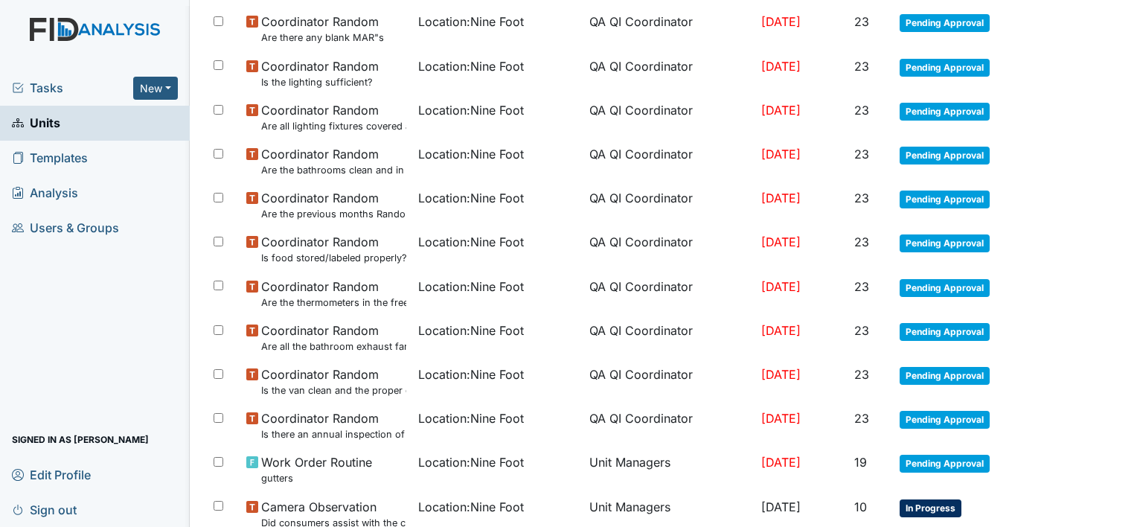
scroll to position [854, 0]
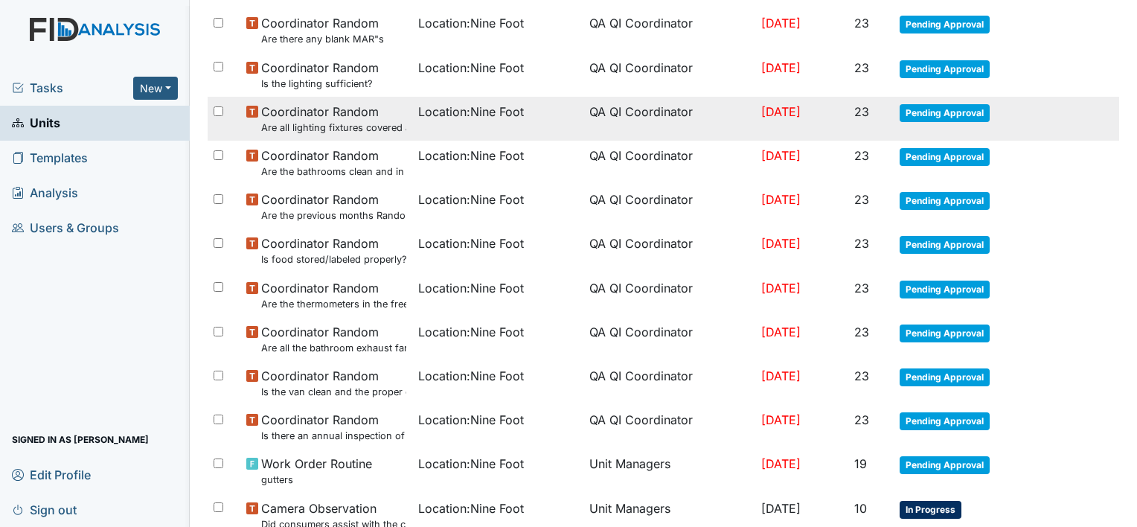
click at [333, 126] on small "Are all lighting fixtures covered and free of debris?" at bounding box center [333, 128] width 145 height 14
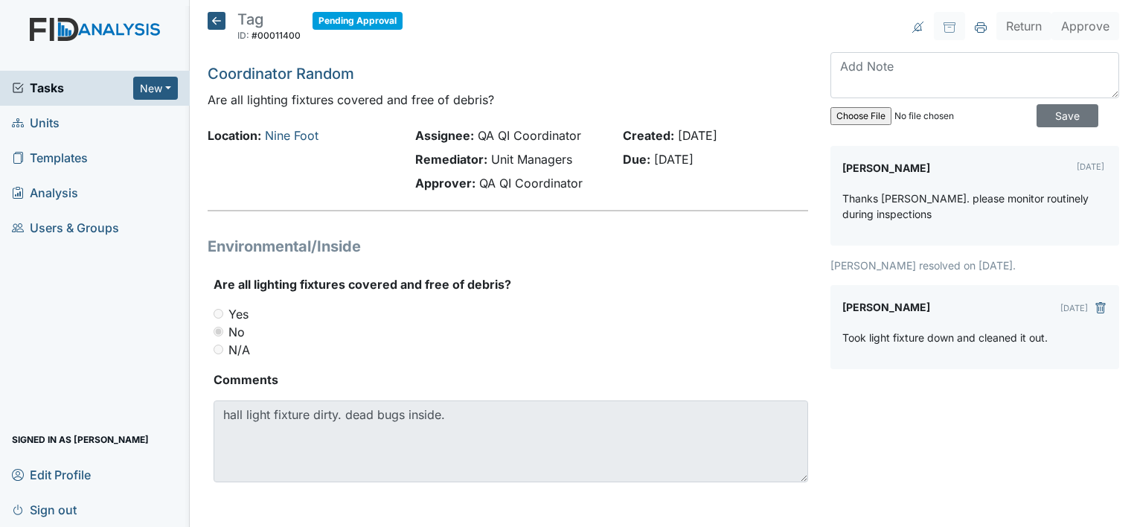
click at [215, 20] on icon at bounding box center [217, 21] width 18 height 18
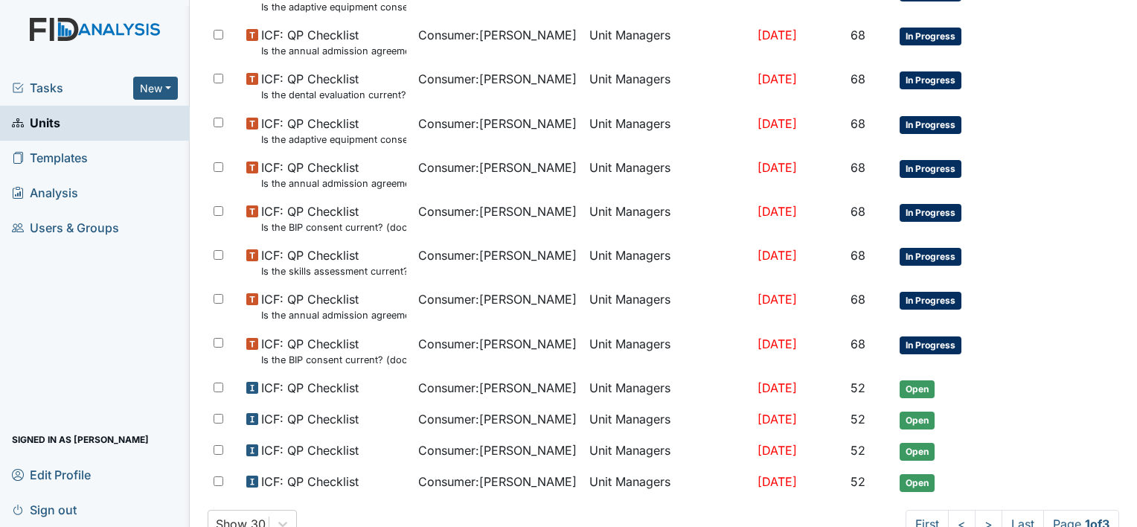
scroll to position [933, 0]
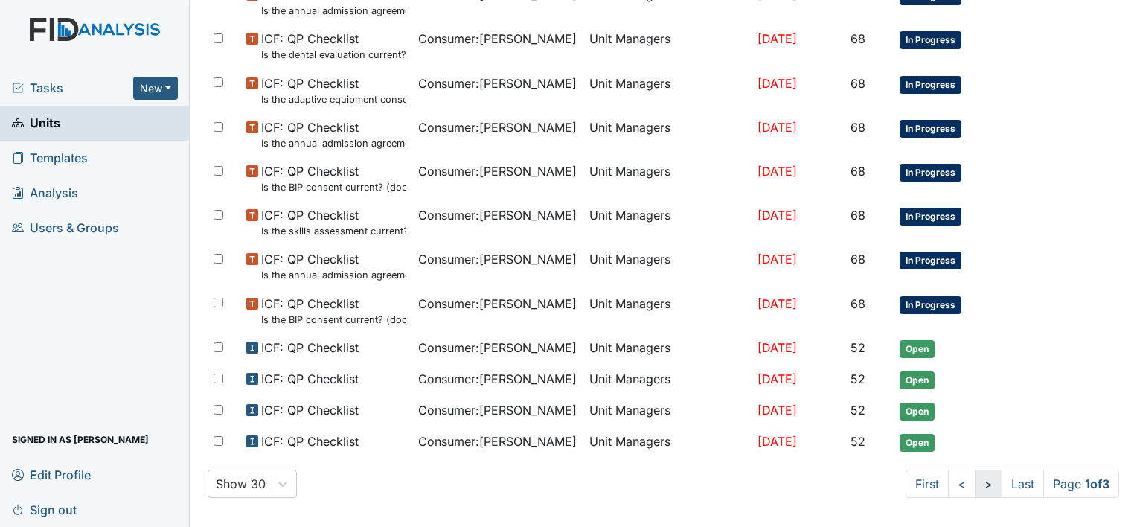
click at [975, 476] on link ">" at bounding box center [989, 484] width 28 height 28
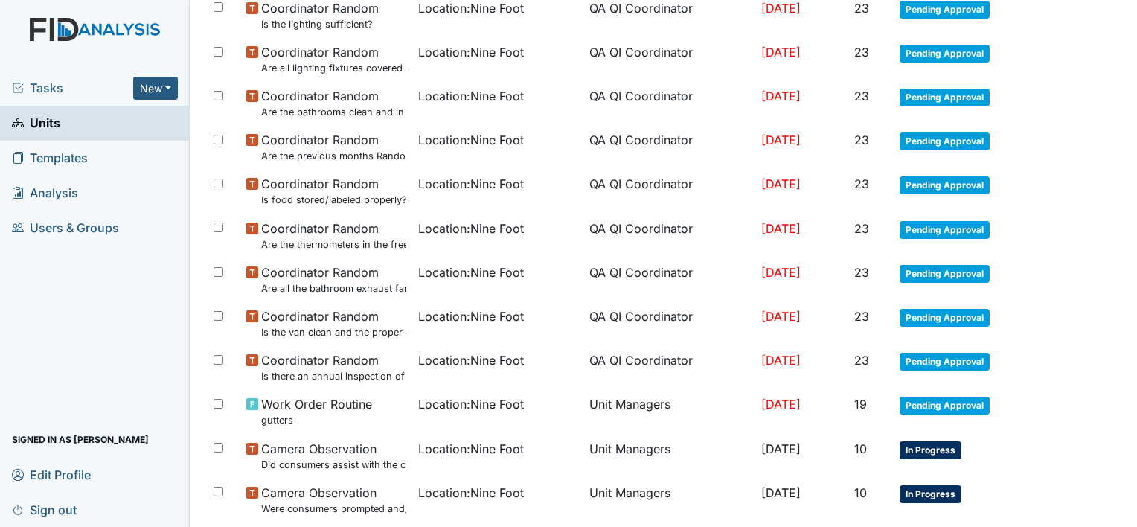
scroll to position [884, 0]
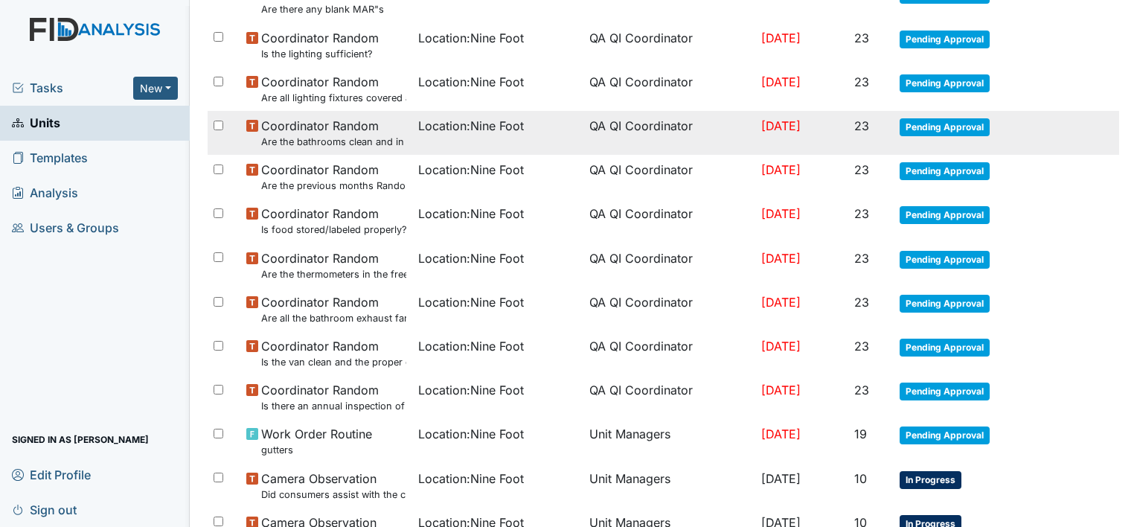
click at [354, 122] on span "Coordinator Random Are the bathrooms clean and in good repair?" at bounding box center [333, 133] width 145 height 32
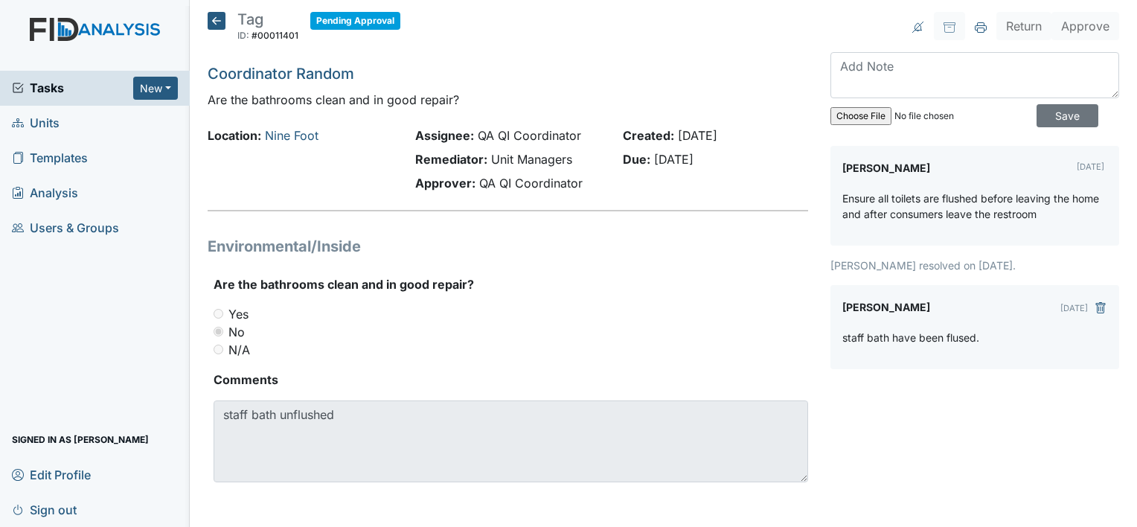
click at [216, 21] on icon at bounding box center [217, 21] width 18 height 18
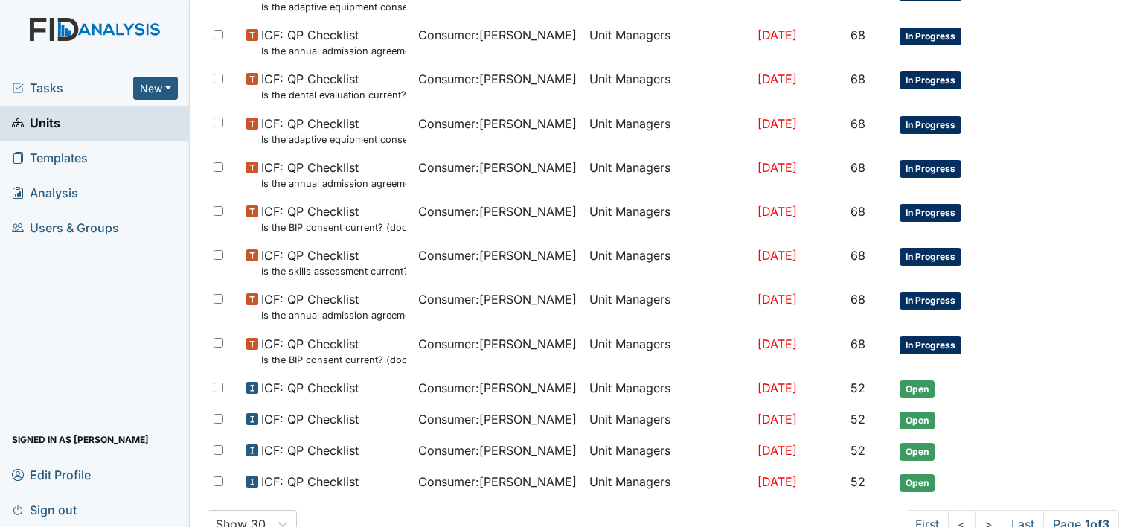
scroll to position [933, 0]
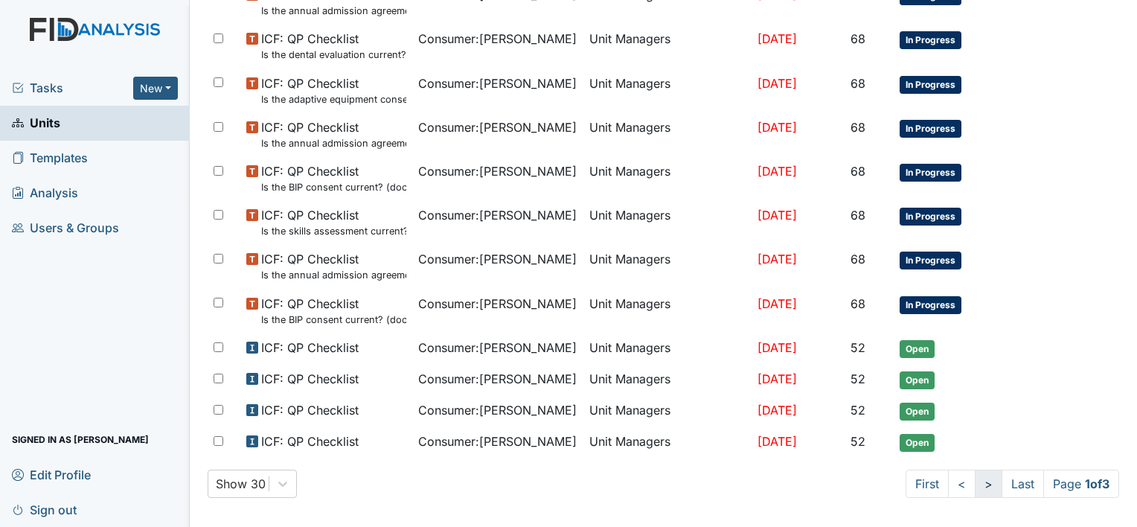
click at [975, 476] on link ">" at bounding box center [989, 484] width 28 height 28
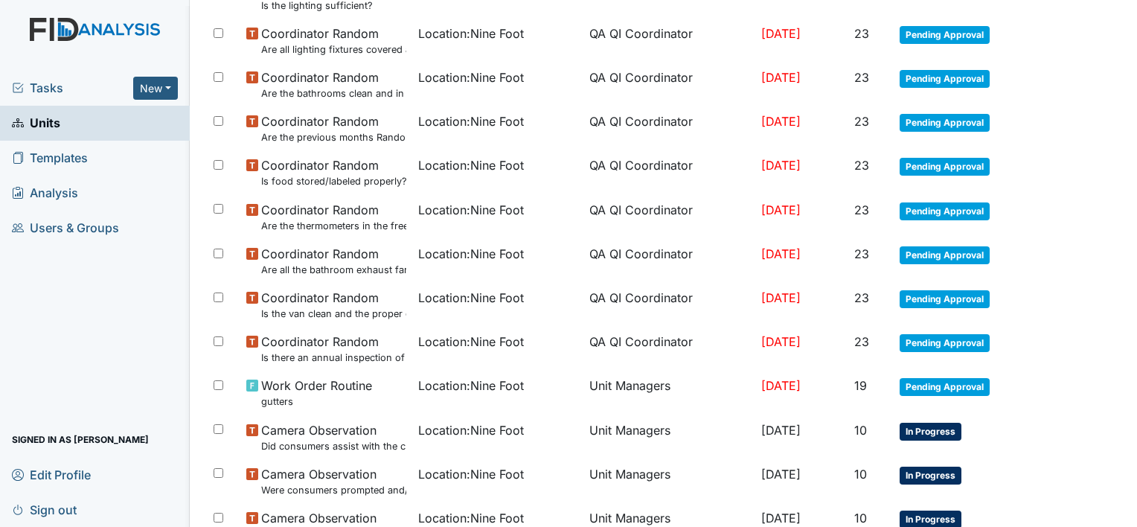
scroll to position [974, 0]
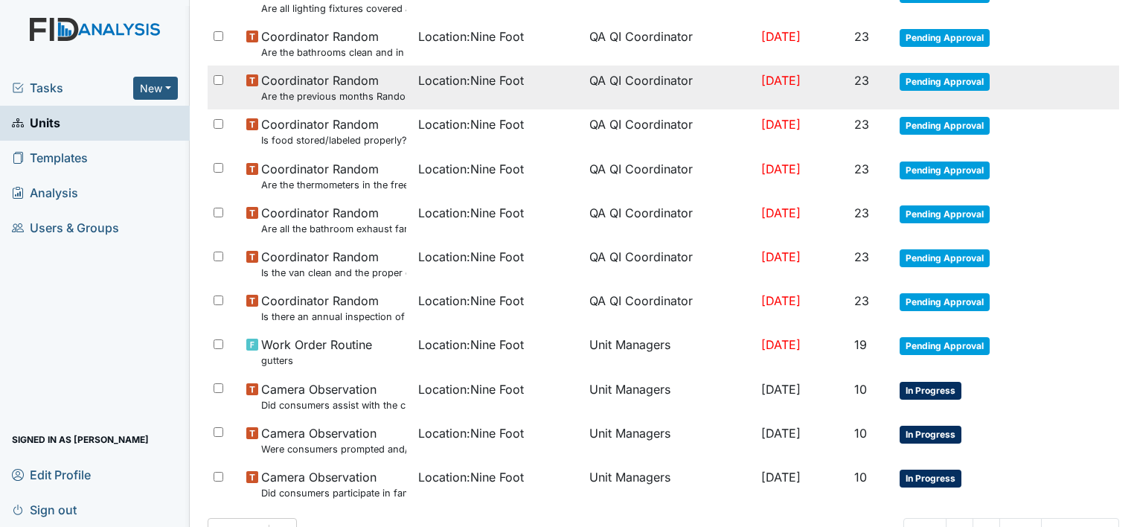
click at [467, 74] on span "Location : Nine Foot" at bounding box center [471, 80] width 106 height 18
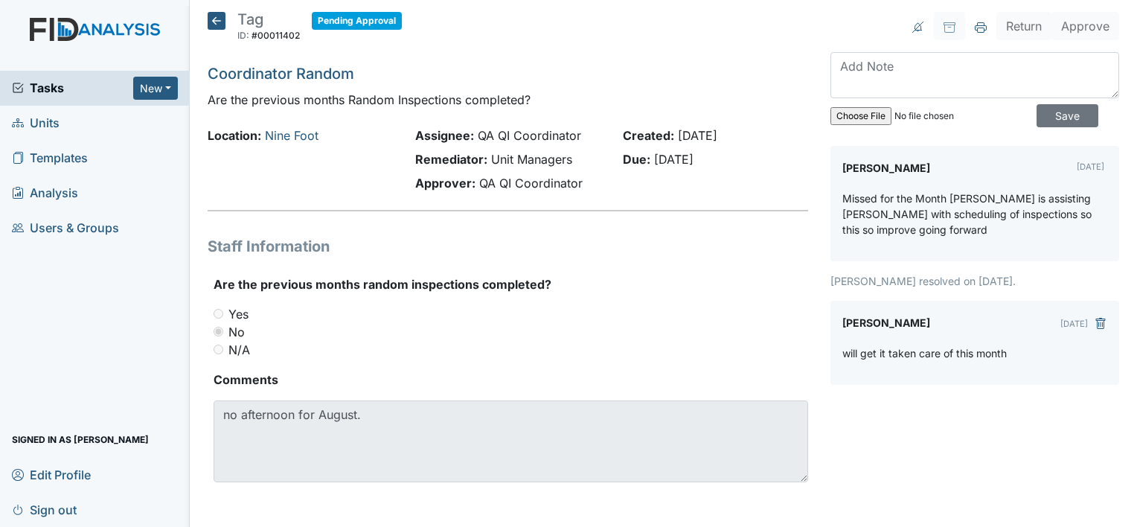
click at [214, 21] on icon at bounding box center [217, 21] width 18 height 18
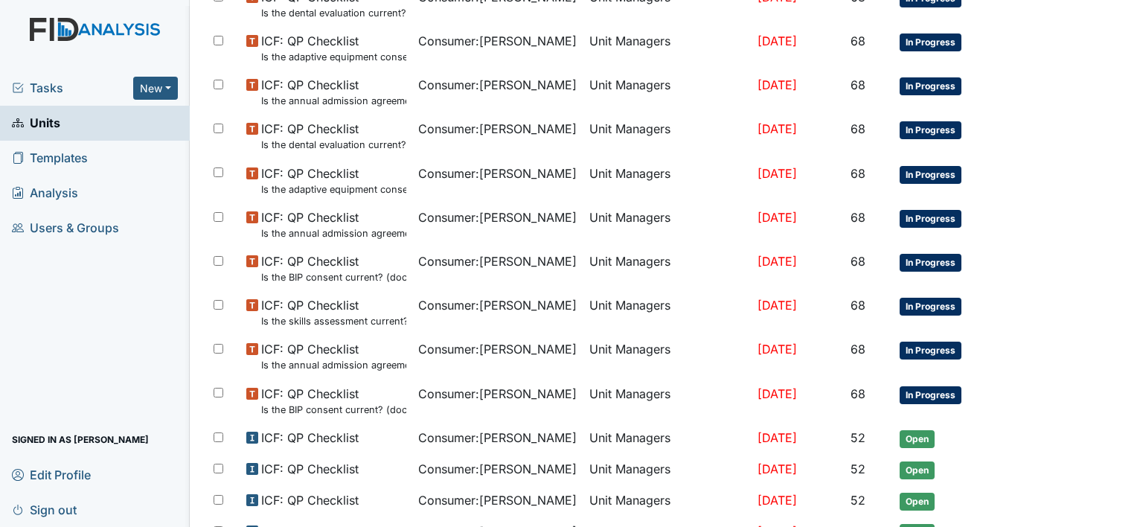
scroll to position [933, 0]
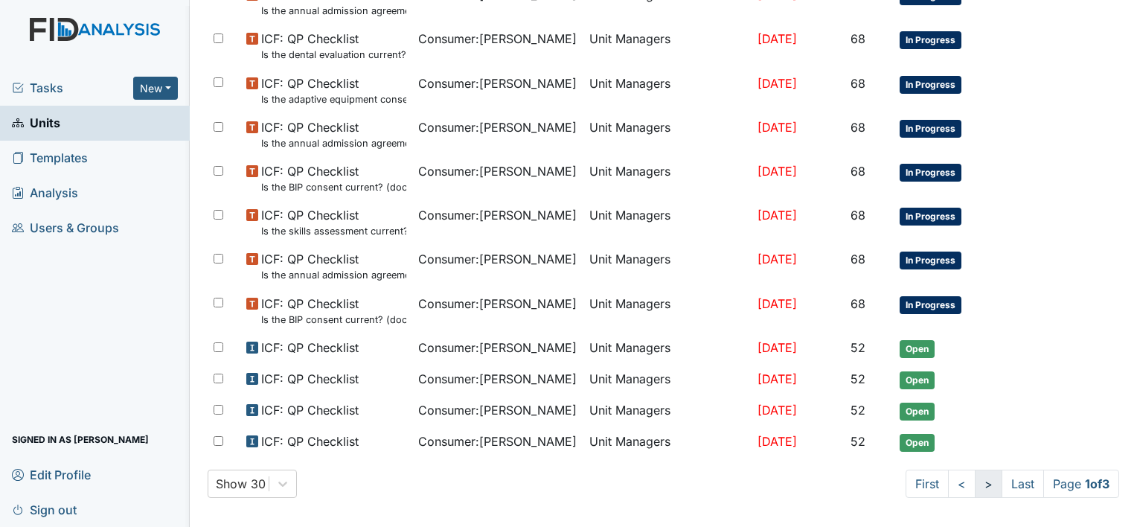
click at [975, 476] on link ">" at bounding box center [989, 484] width 28 height 28
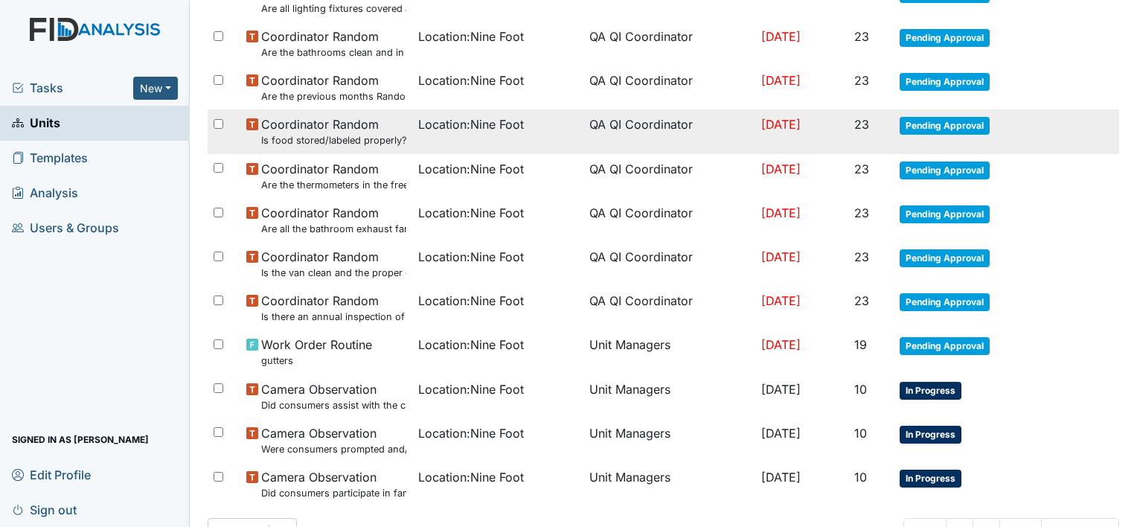
click at [369, 133] on small "Is food stored/labeled properly?" at bounding box center [333, 140] width 145 height 14
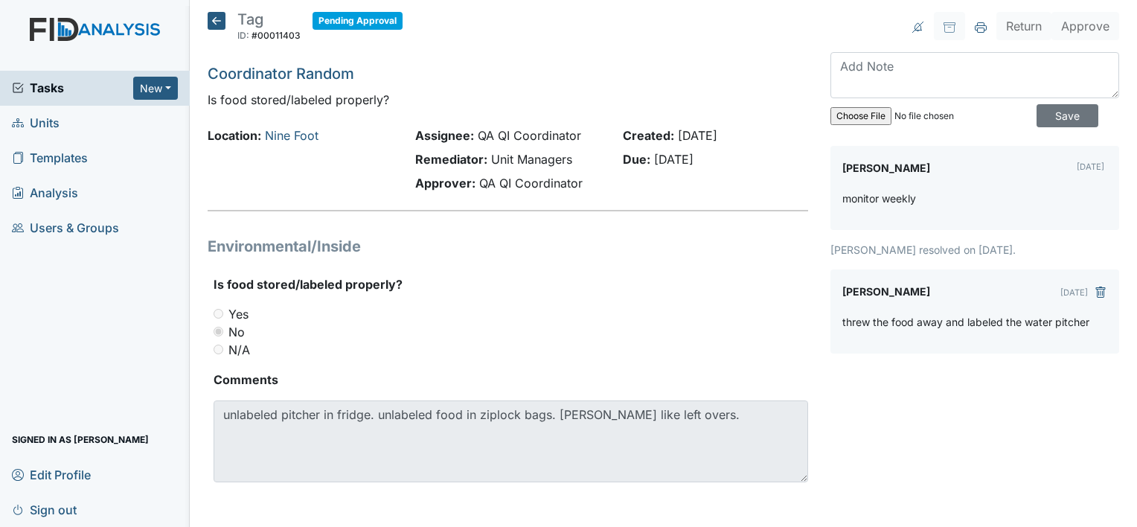
click at [212, 18] on icon at bounding box center [217, 21] width 18 height 18
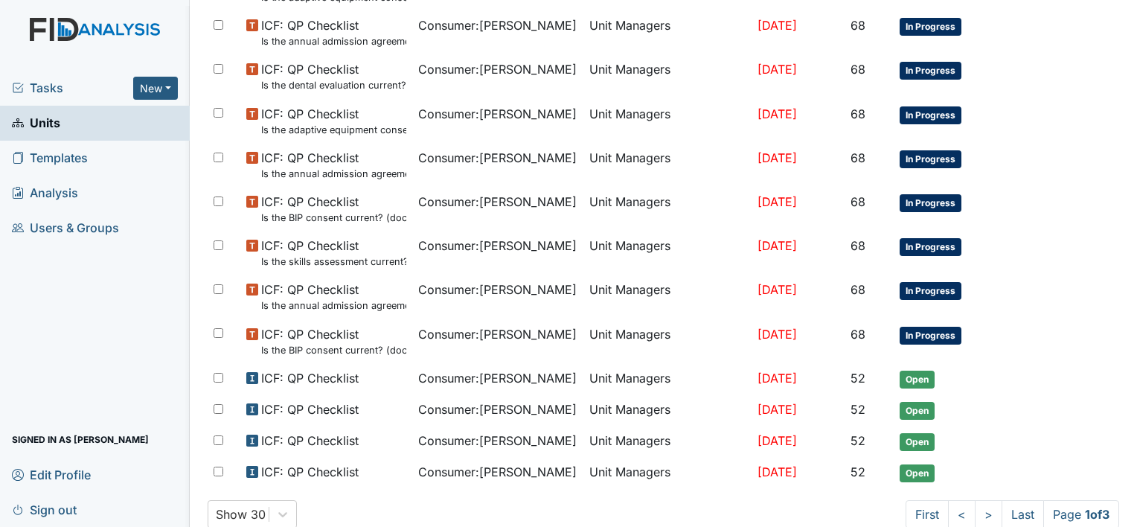
scroll to position [933, 0]
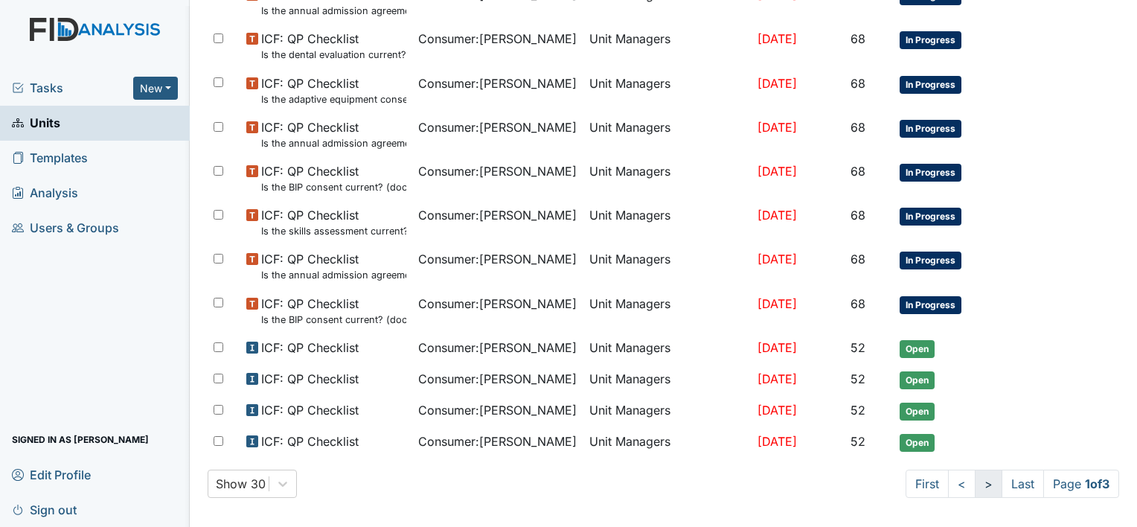
click at [975, 476] on link ">" at bounding box center [989, 484] width 28 height 28
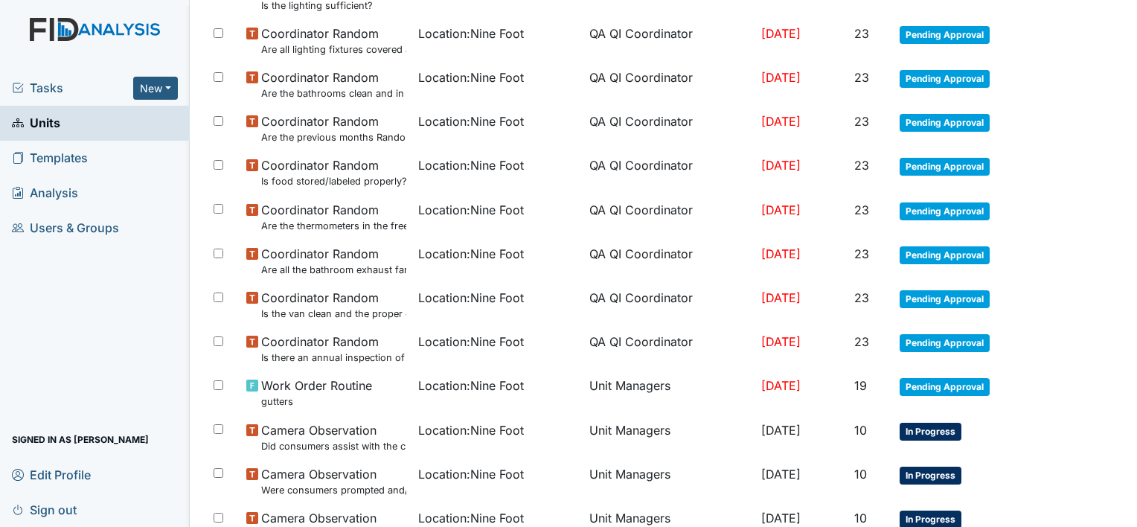
scroll to position [974, 0]
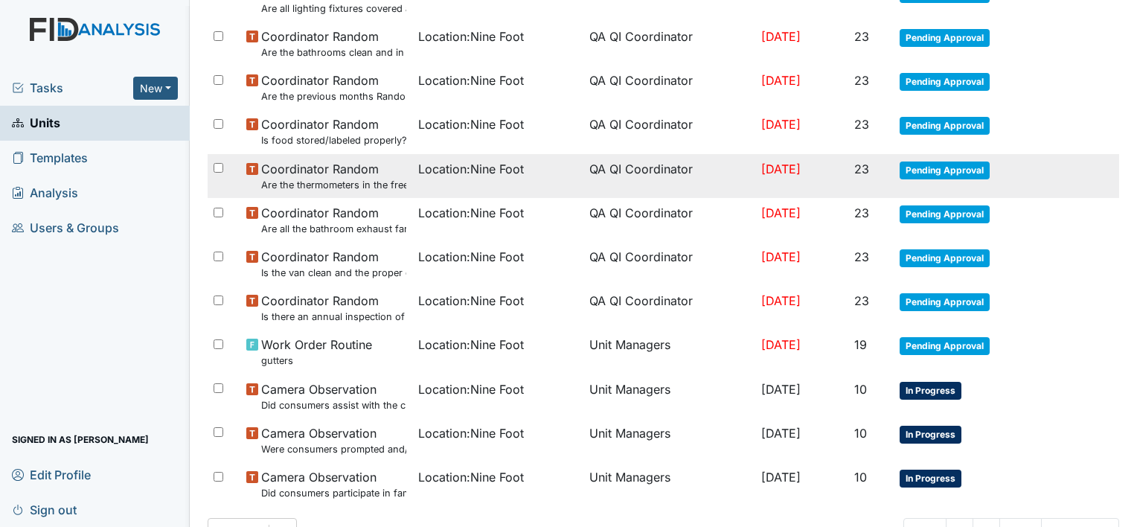
click at [431, 167] on span "Location : Nine Foot" at bounding box center [471, 169] width 106 height 18
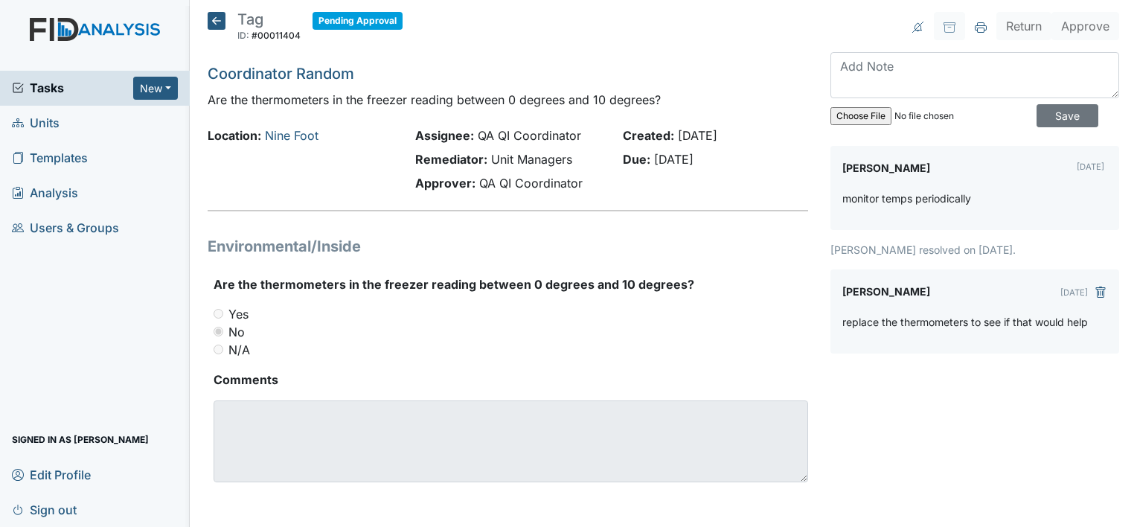
click at [215, 20] on icon at bounding box center [217, 21] width 18 height 18
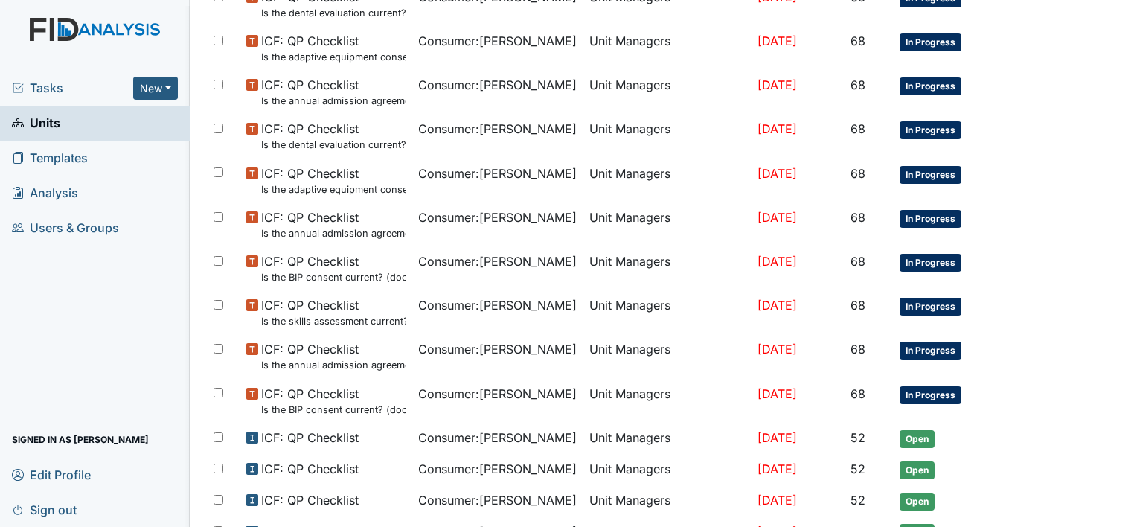
scroll to position [933, 0]
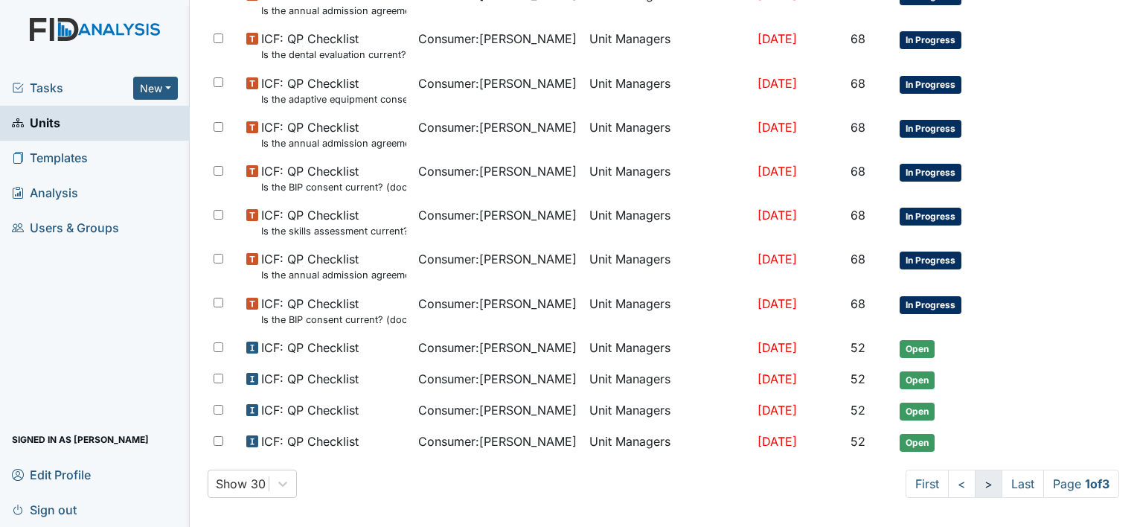
click at [975, 478] on link ">" at bounding box center [989, 484] width 28 height 28
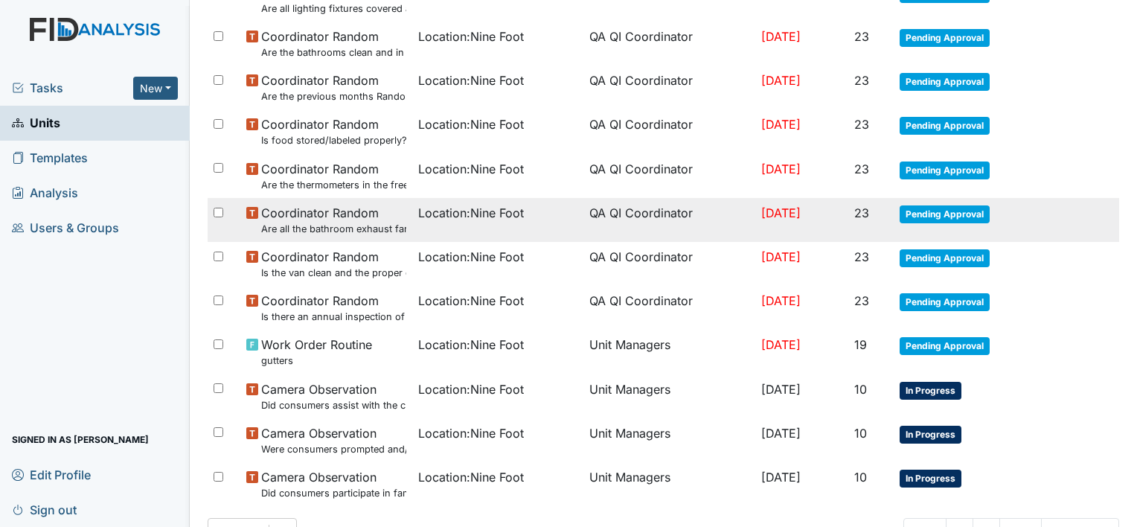
click at [364, 214] on span "Coordinator Random Are all the bathroom exhaust fan covers clean and dust free?" at bounding box center [333, 220] width 145 height 32
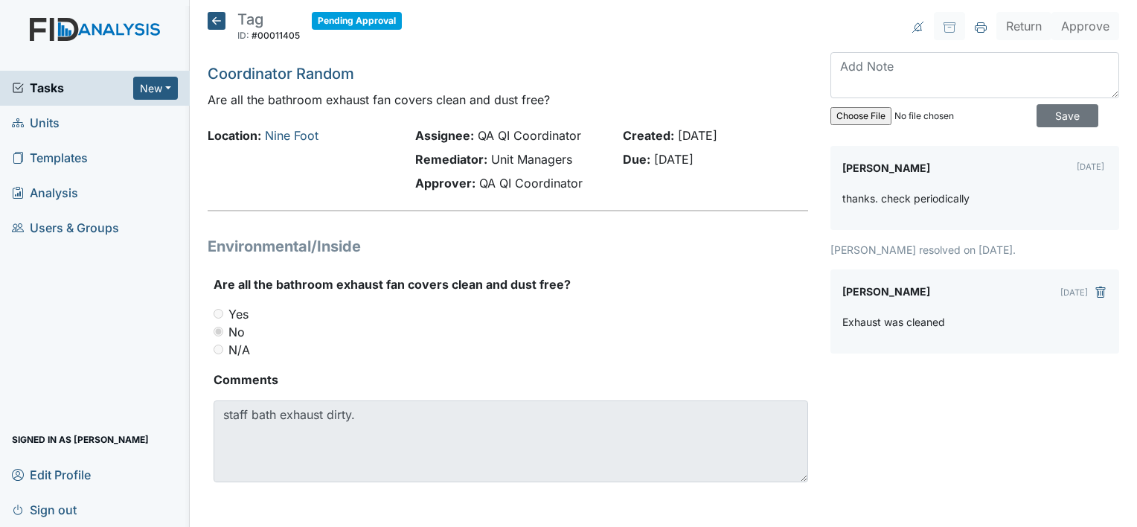
click at [213, 22] on icon at bounding box center [217, 21] width 18 height 18
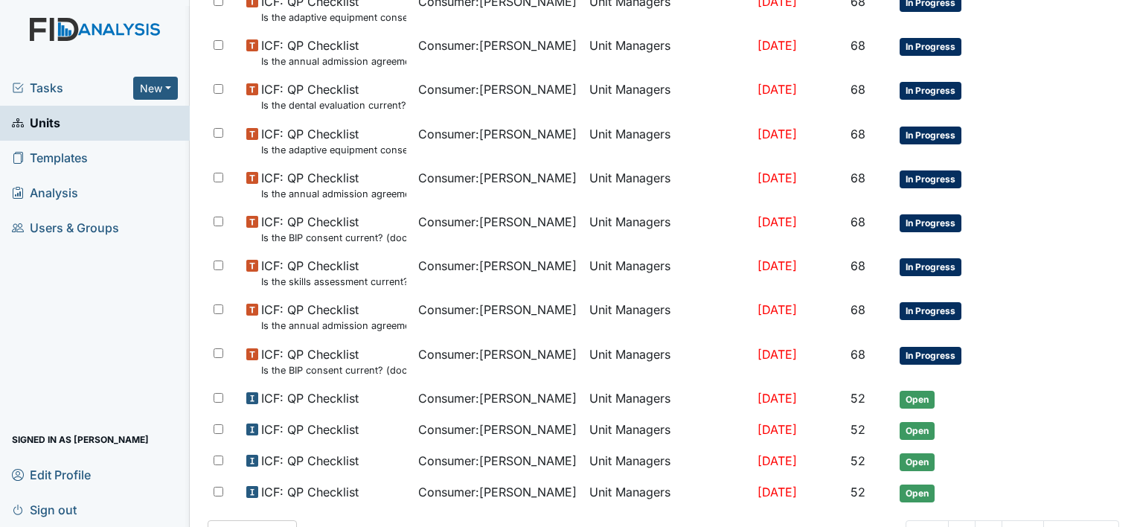
scroll to position [933, 0]
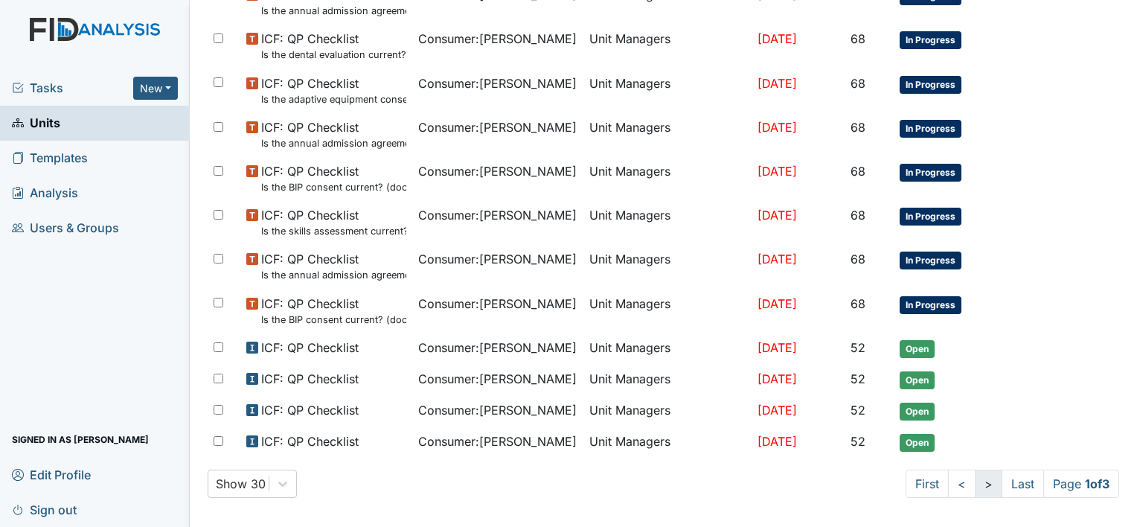
click at [975, 476] on link ">" at bounding box center [989, 484] width 28 height 28
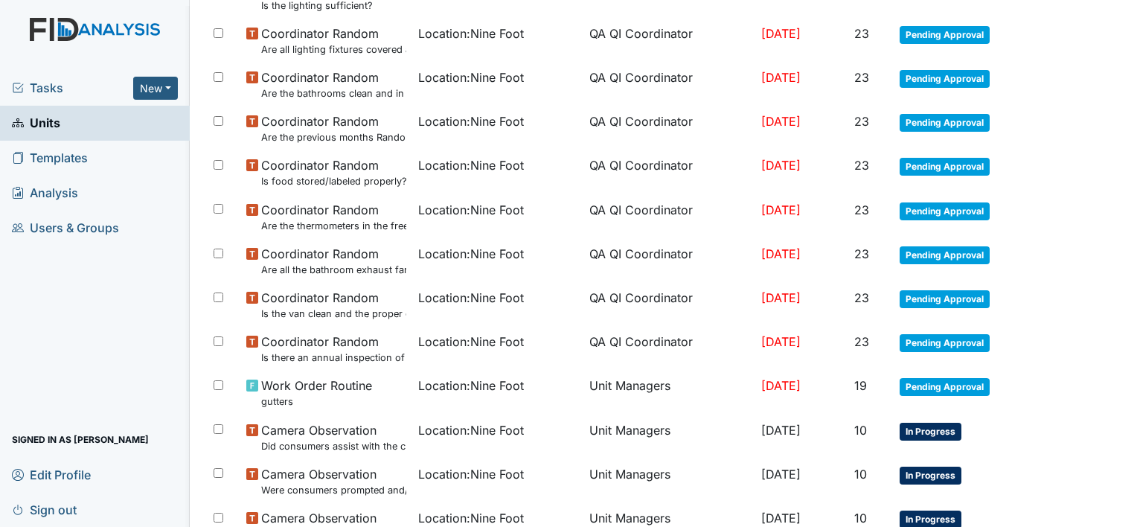
scroll to position [974, 0]
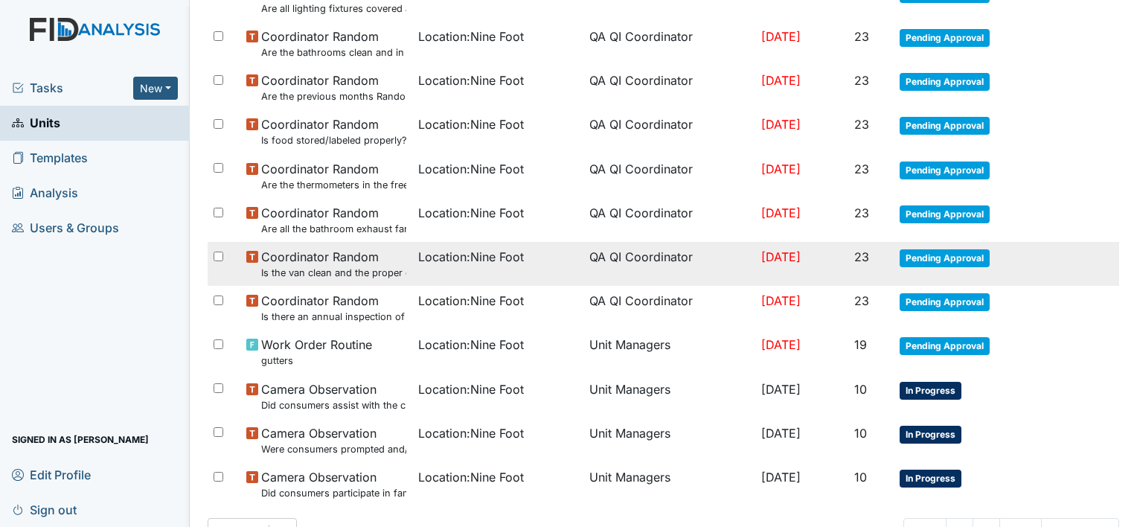
click at [446, 254] on span "Location : Nine Foot" at bounding box center [471, 257] width 106 height 18
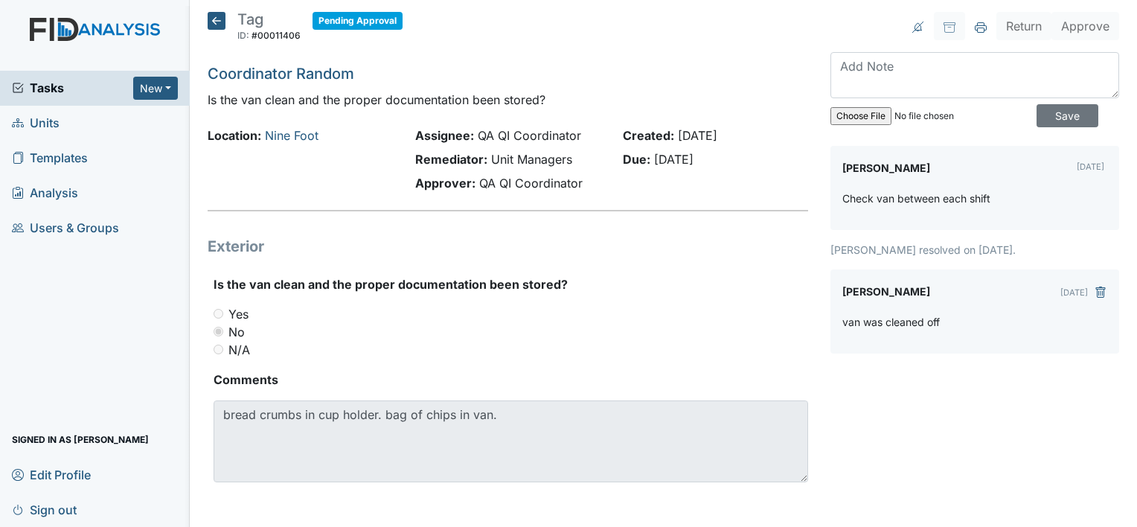
click at [213, 19] on icon at bounding box center [217, 21] width 18 height 18
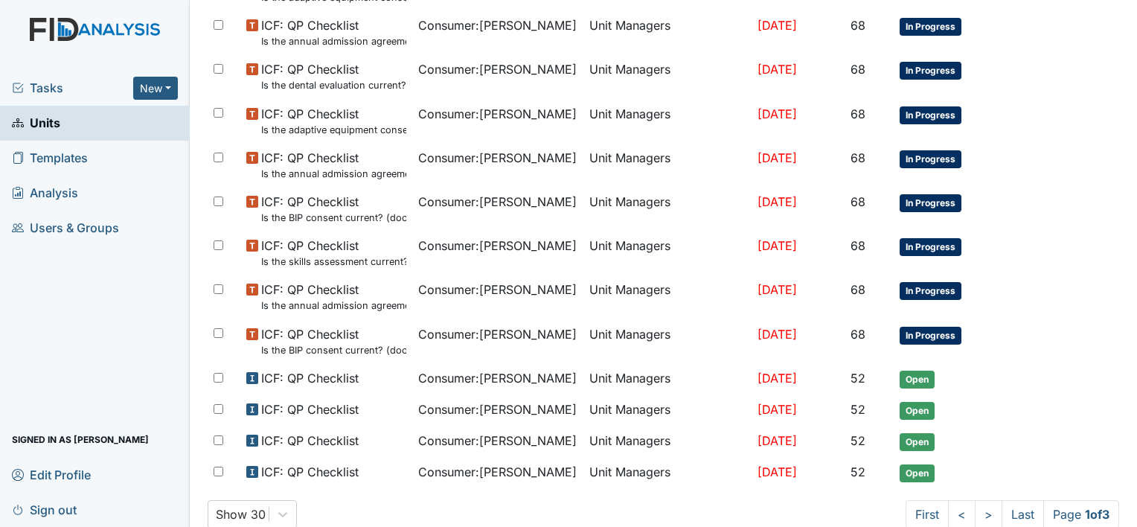
scroll to position [933, 0]
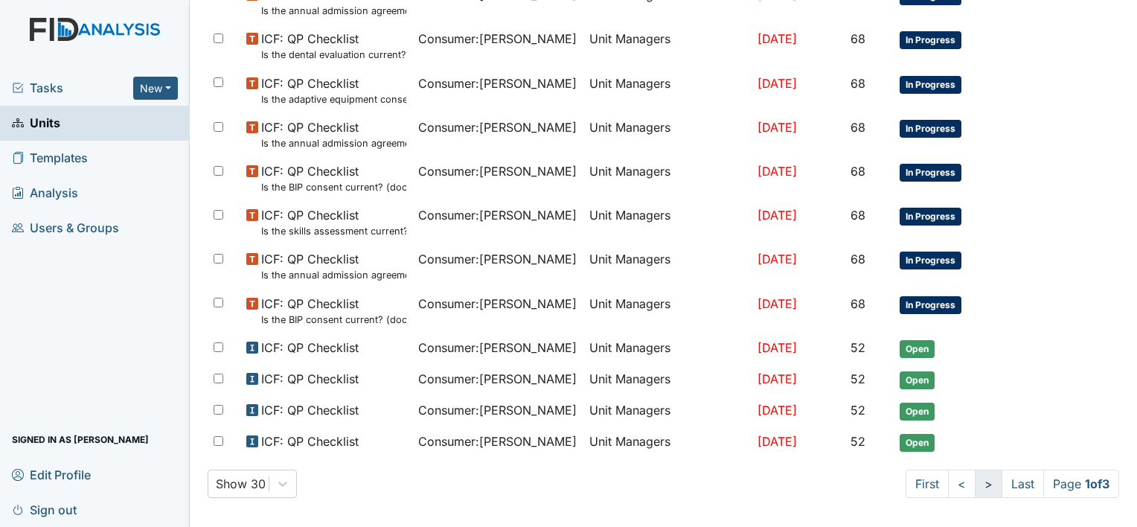
click at [975, 476] on link ">" at bounding box center [989, 484] width 28 height 28
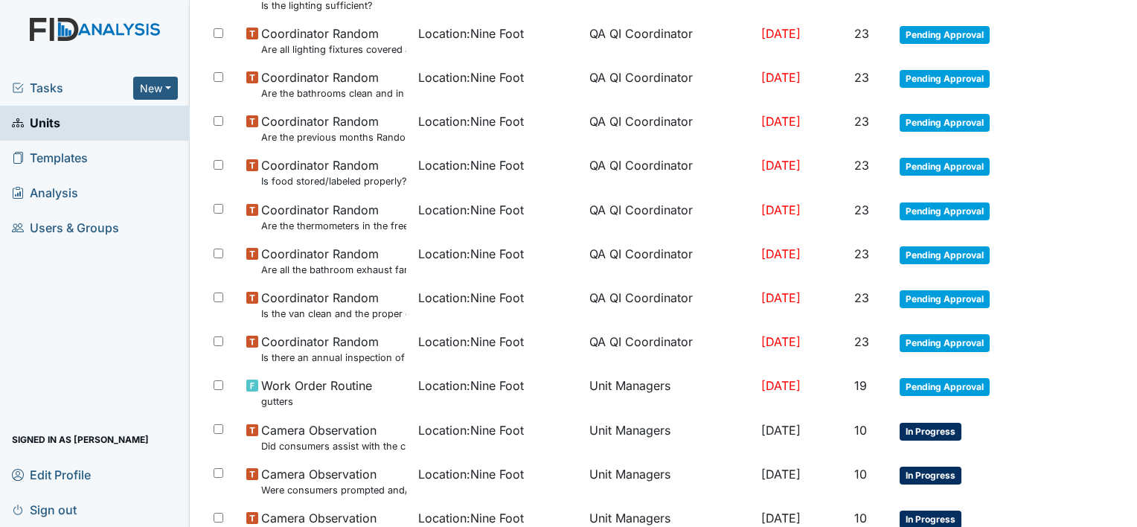
scroll to position [974, 0]
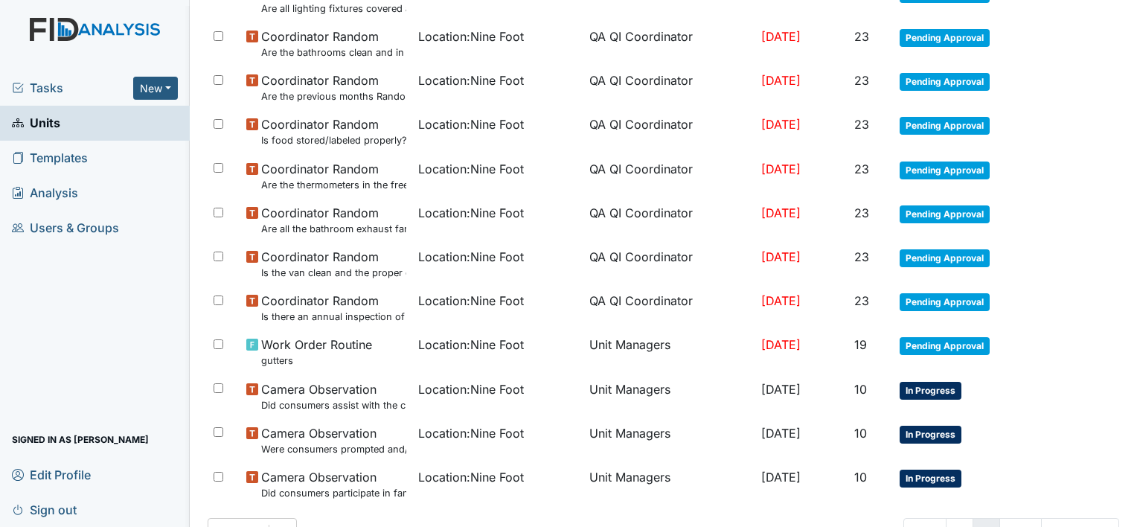
click at [974, 476] on td "In Progress" at bounding box center [972, 484] width 157 height 44
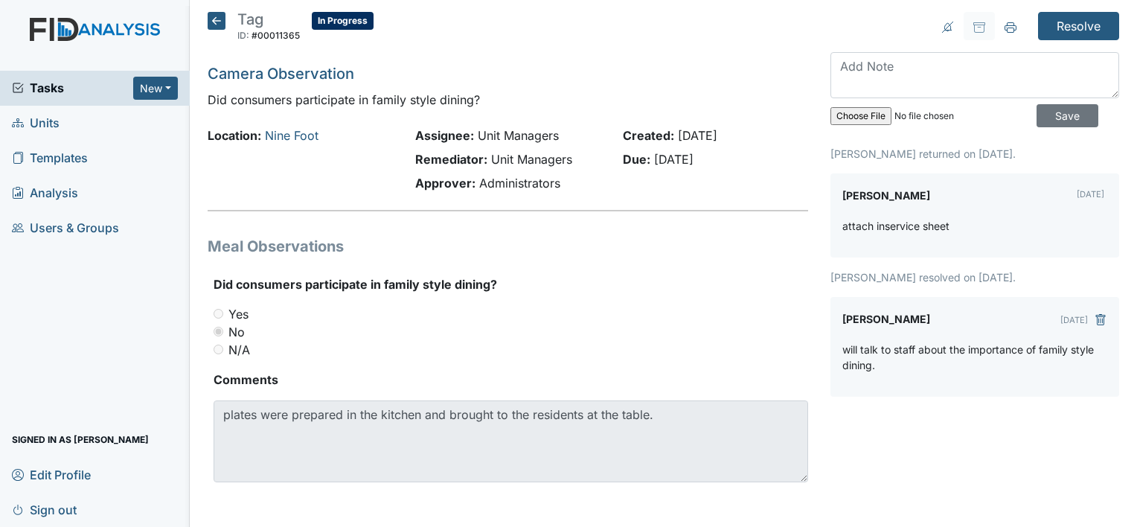
click at [214, 22] on icon at bounding box center [217, 21] width 18 height 18
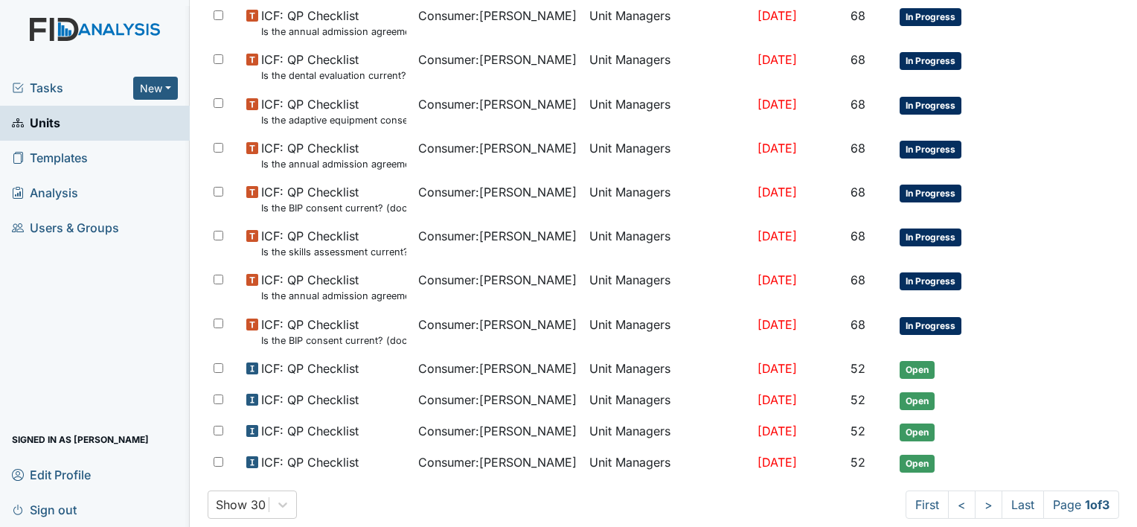
scroll to position [933, 0]
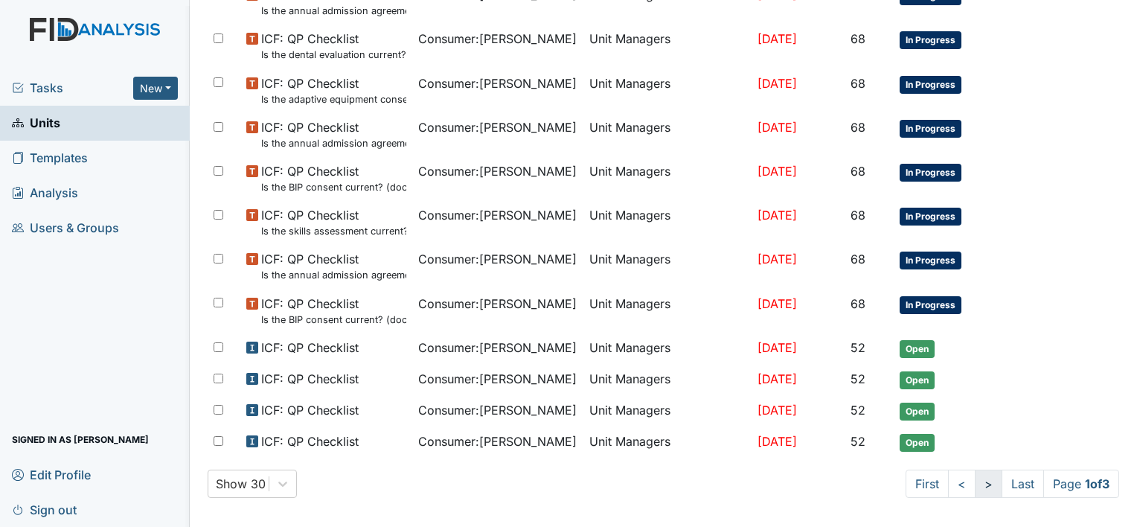
click at [975, 473] on link ">" at bounding box center [989, 484] width 28 height 28
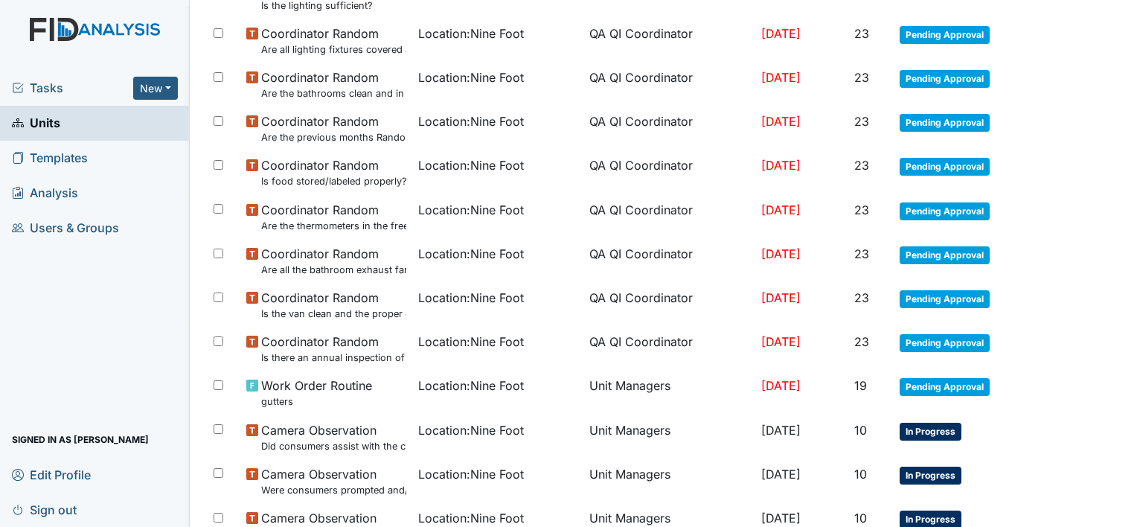
scroll to position [974, 0]
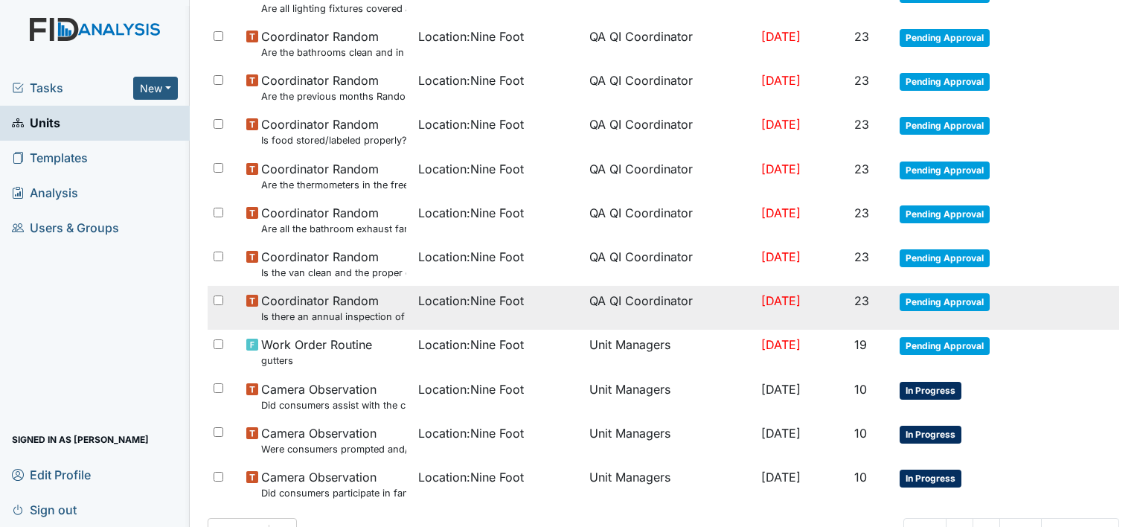
click at [421, 301] on span "Location : Nine Foot" at bounding box center [471, 301] width 106 height 18
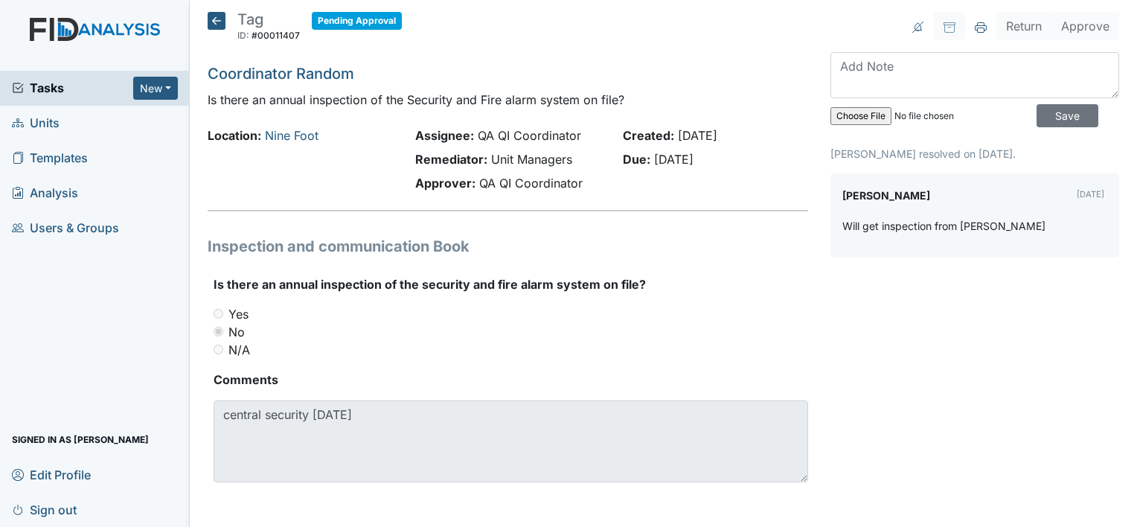
click at [213, 22] on icon at bounding box center [217, 21] width 18 height 18
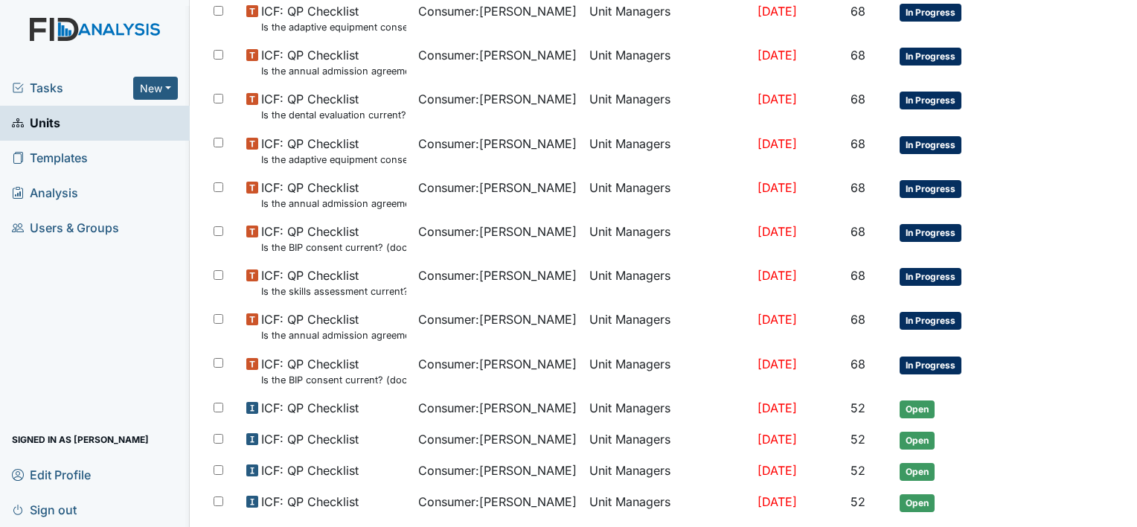
scroll to position [933, 0]
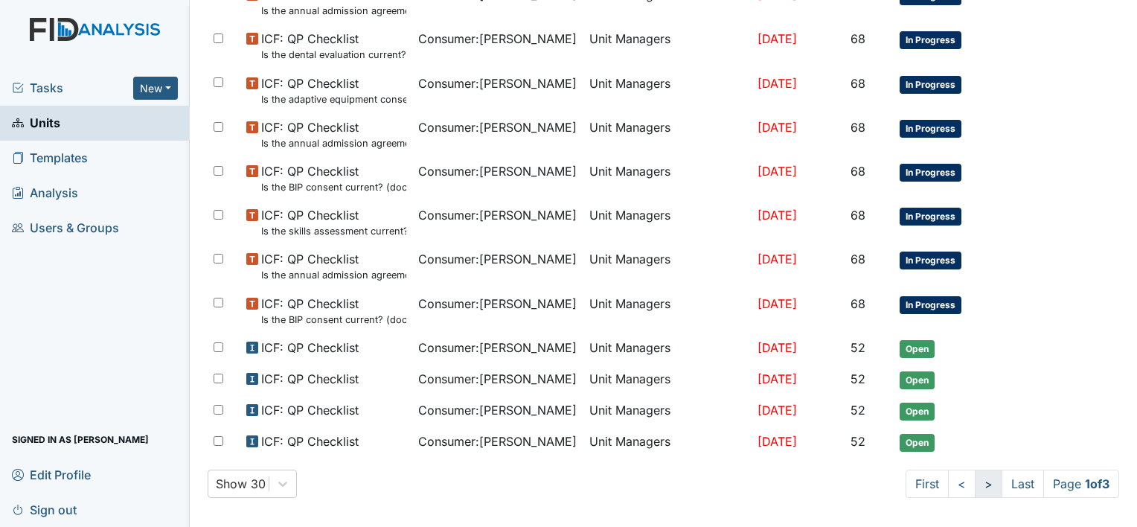
click at [975, 473] on link ">" at bounding box center [989, 484] width 28 height 28
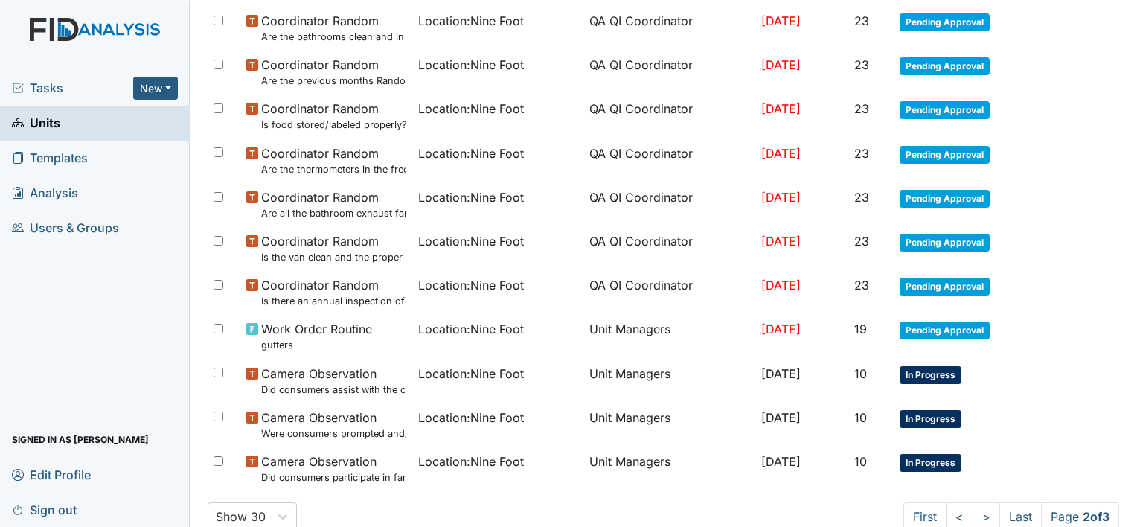
scroll to position [1026, 0]
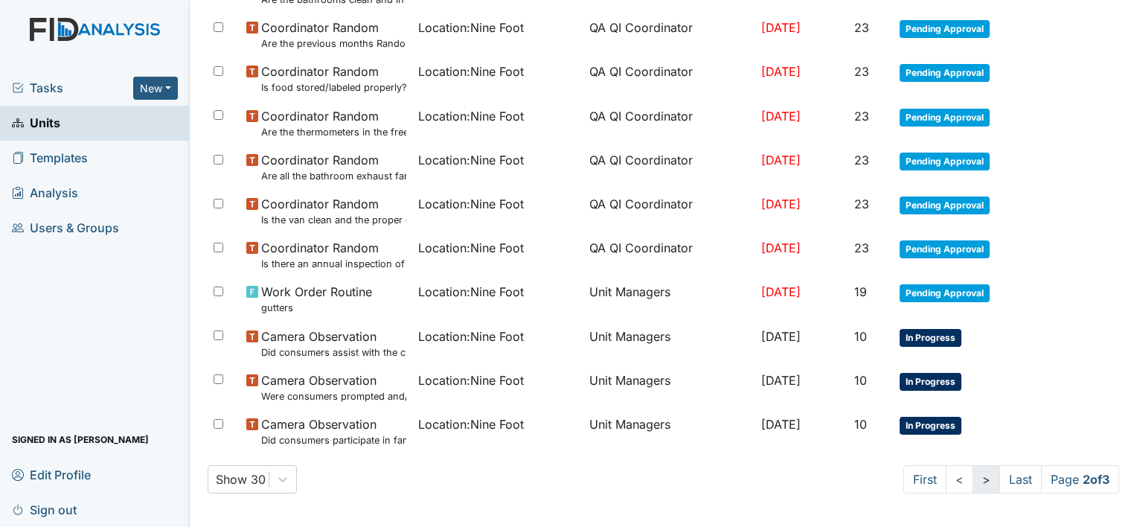
click at [973, 476] on link ">" at bounding box center [987, 479] width 28 height 28
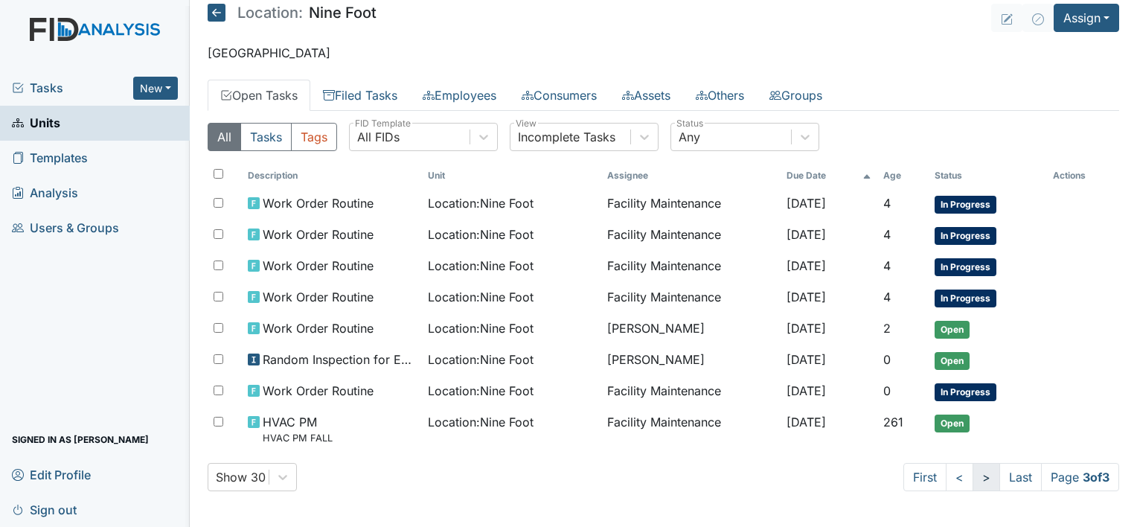
scroll to position [3, 0]
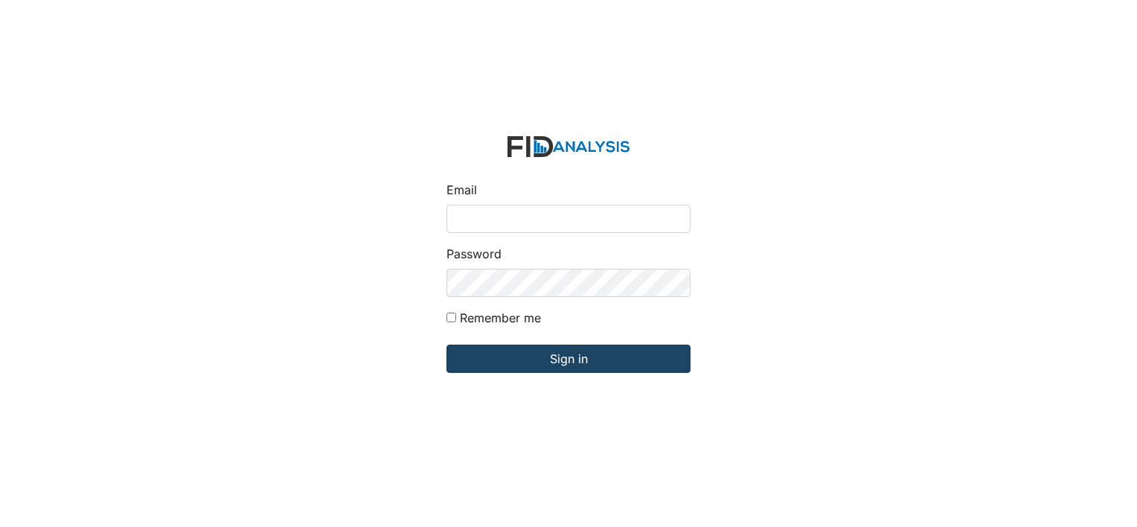
type input "[PERSON_NAME][EMAIL_ADDRESS][DOMAIN_NAME]"
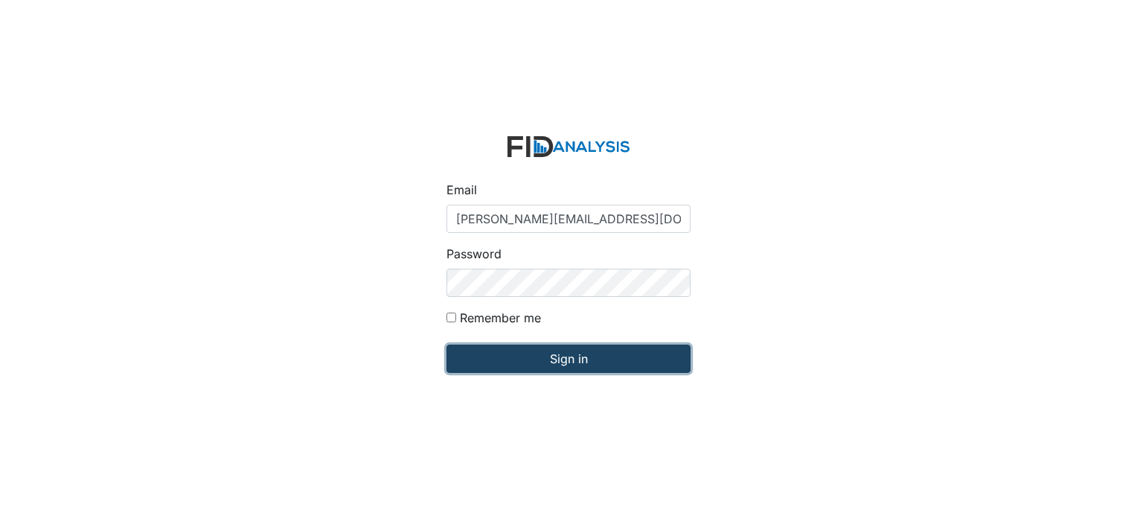
click at [556, 368] on input "Sign in" at bounding box center [569, 359] width 244 height 28
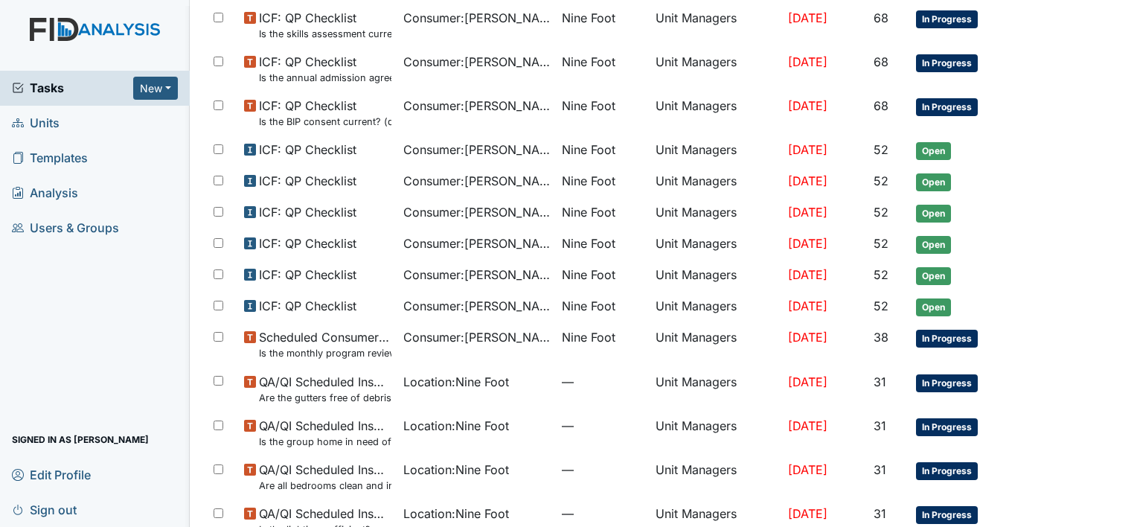
scroll to position [889, 0]
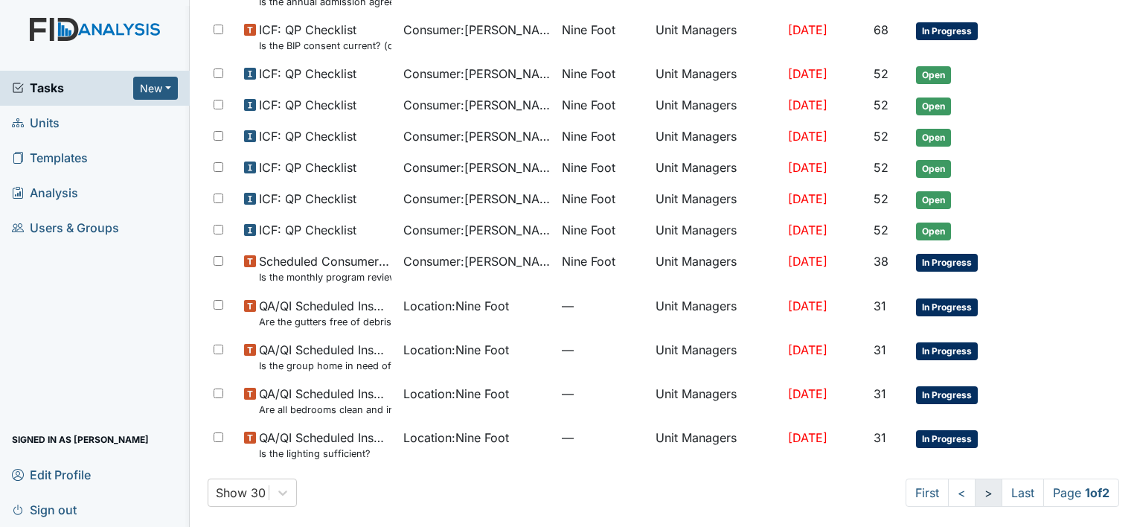
click at [975, 488] on link ">" at bounding box center [989, 493] width 28 height 28
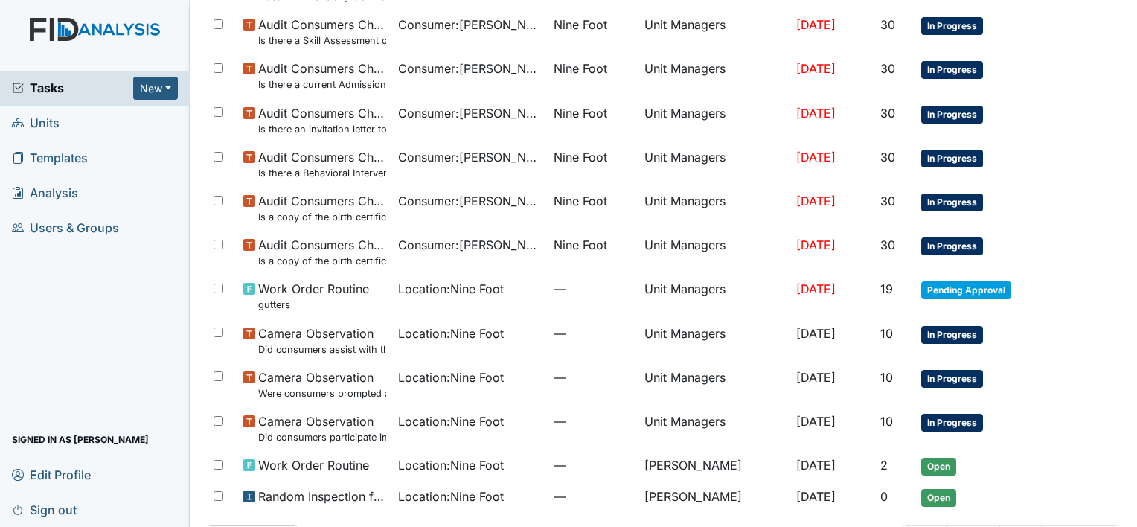
scroll to position [206, 0]
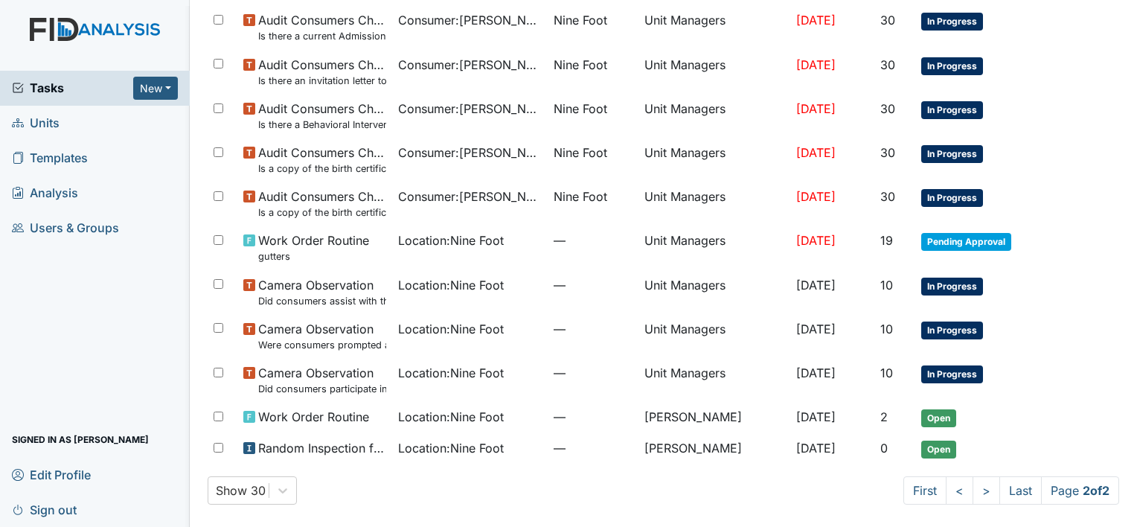
click at [37, 122] on span "Units" at bounding box center [36, 123] width 48 height 23
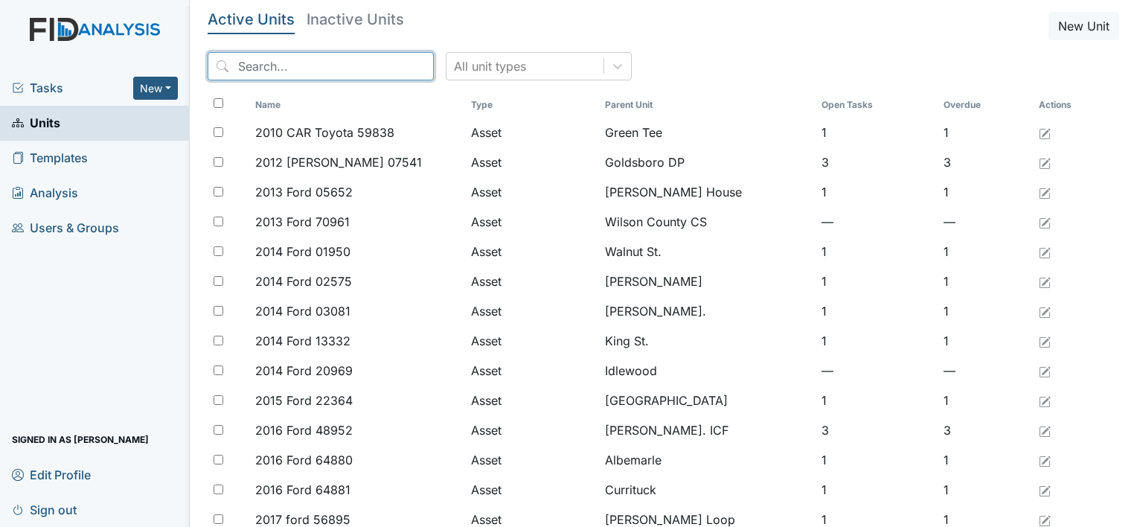
click at [240, 65] on input "search" at bounding box center [321, 66] width 226 height 28
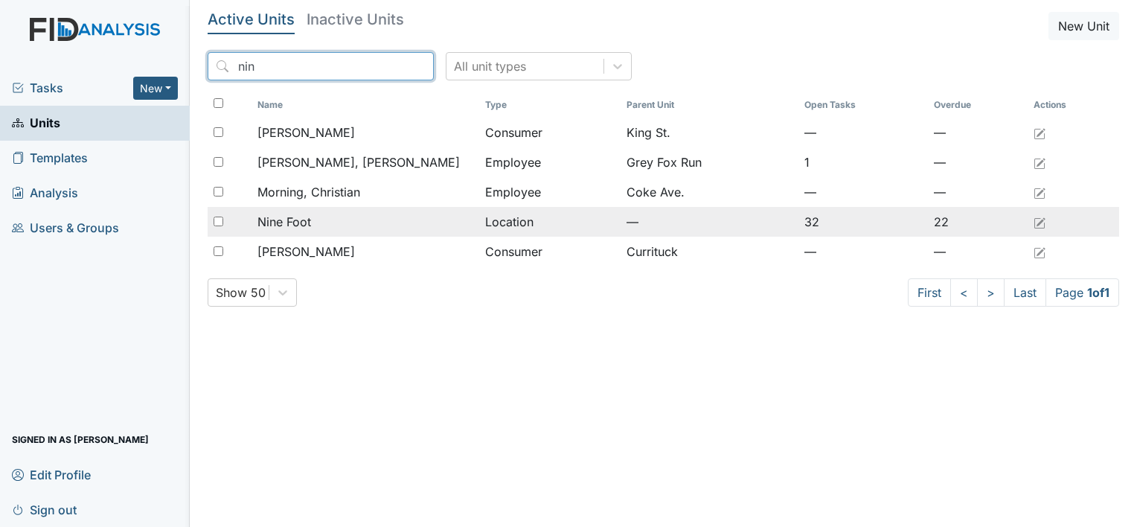
type input "nin"
click at [293, 221] on span "Nine Foot" at bounding box center [285, 222] width 54 height 18
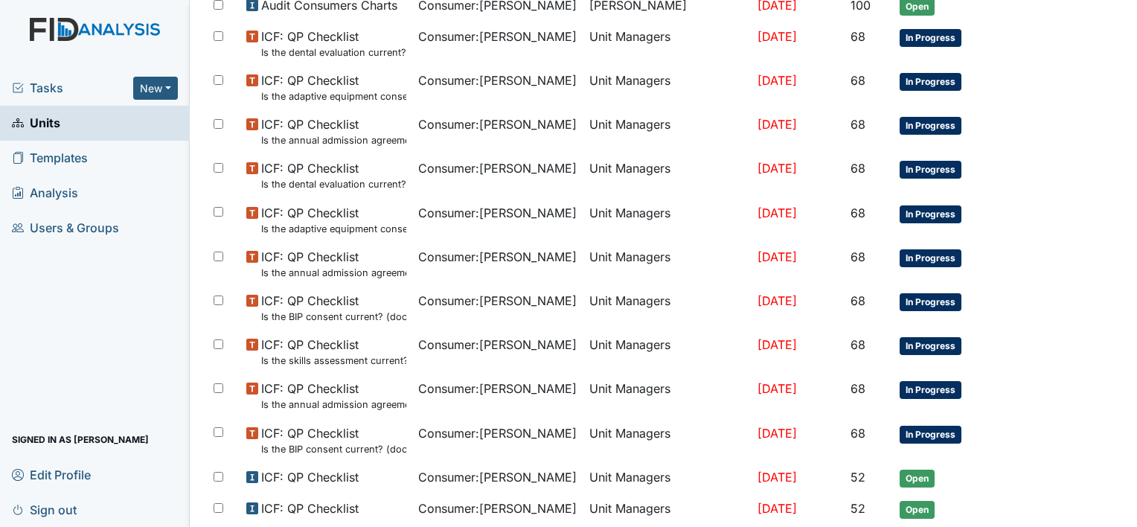
scroll to position [933, 0]
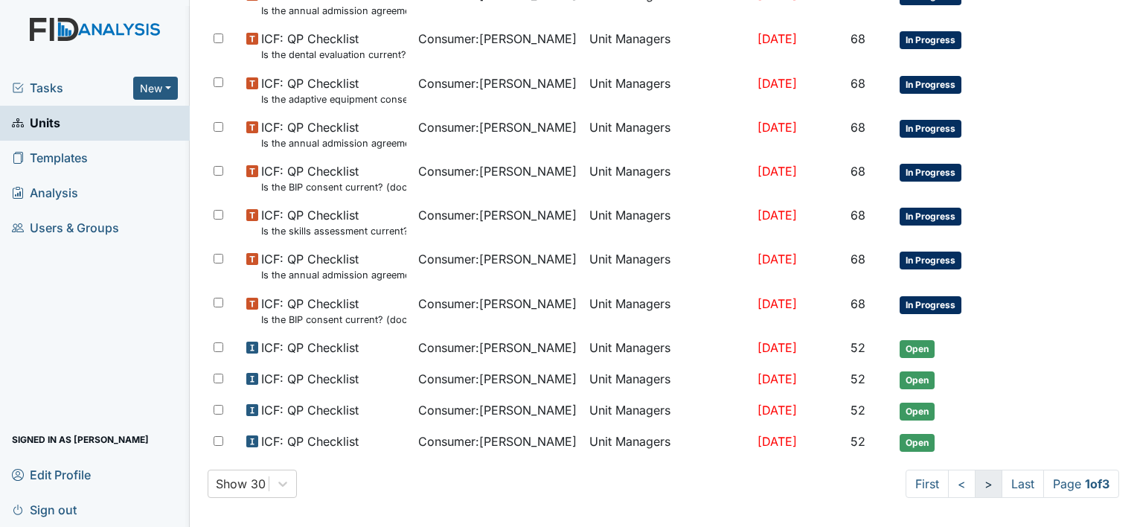
click at [975, 478] on link ">" at bounding box center [989, 484] width 28 height 28
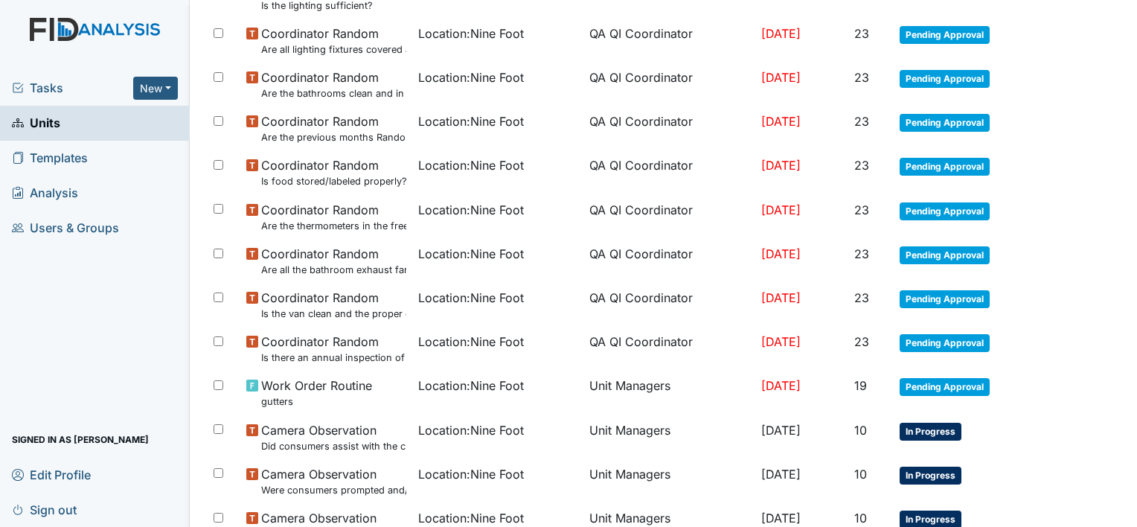
scroll to position [974, 0]
